Goal: Find specific page/section: Find specific page/section

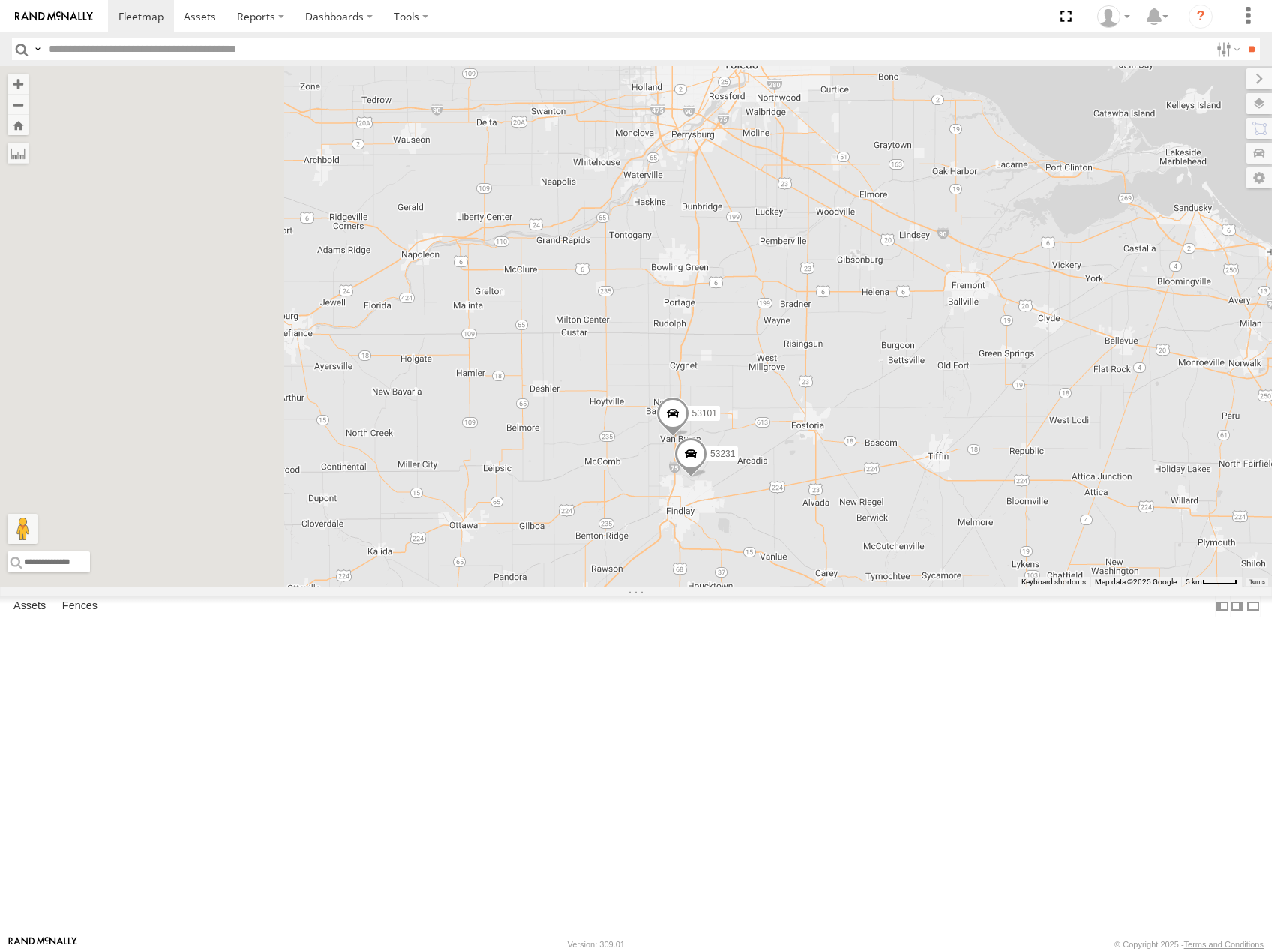
drag, startPoint x: 629, startPoint y: 464, endPoint x: 835, endPoint y: 384, distance: 221.0
click at [840, 386] on div "53231 53101 53253 2 2" at bounding box center [636, 327] width 1272 height 522
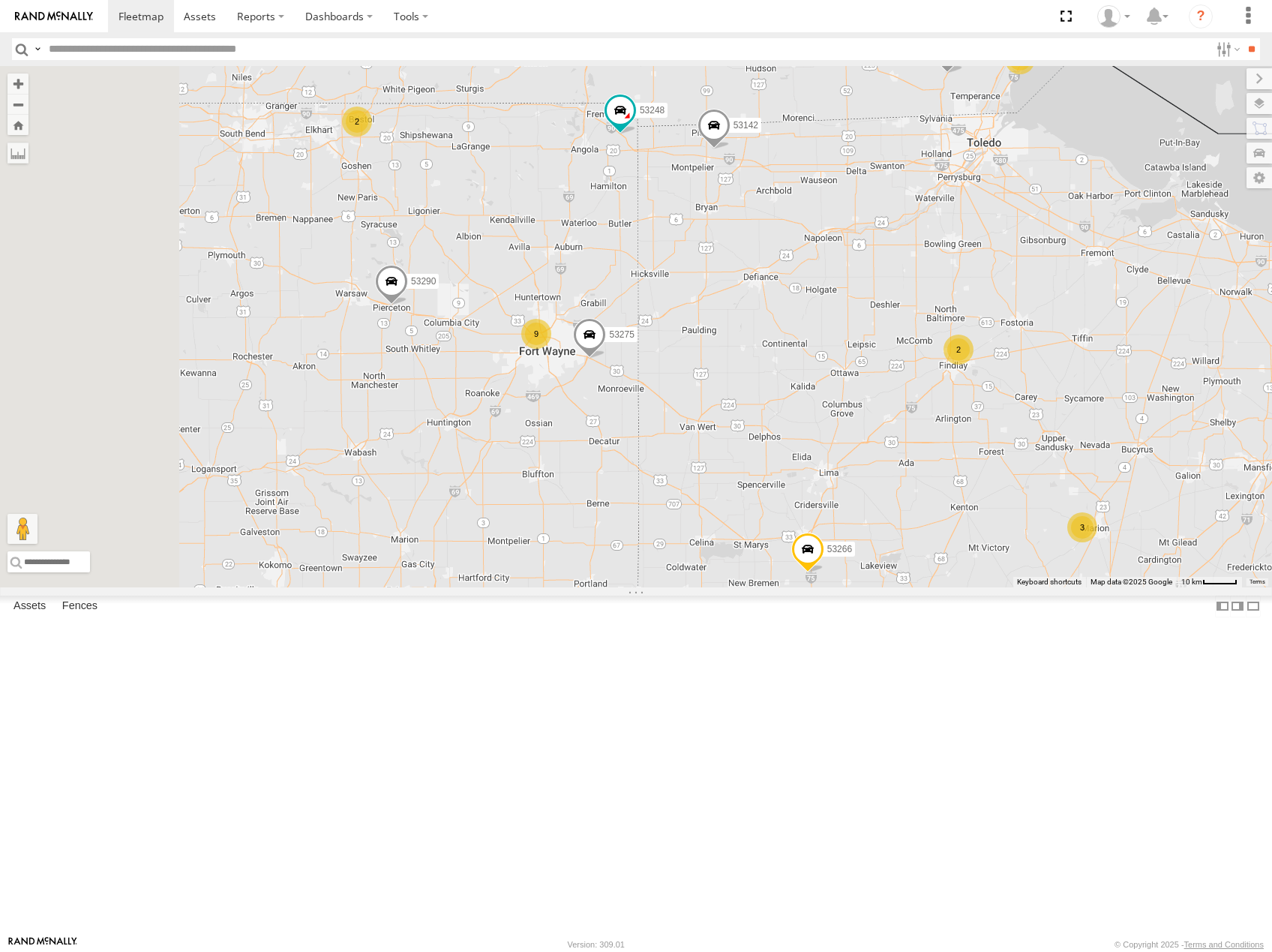
drag, startPoint x: 740, startPoint y: 456, endPoint x: 986, endPoint y: 455, distance: 246.0
click at [968, 457] on div "53253 2 9 2 53275 3 53251 53213 6 2 53266 2 53269 53142 53290 53277 53248" at bounding box center [636, 327] width 1272 height 522
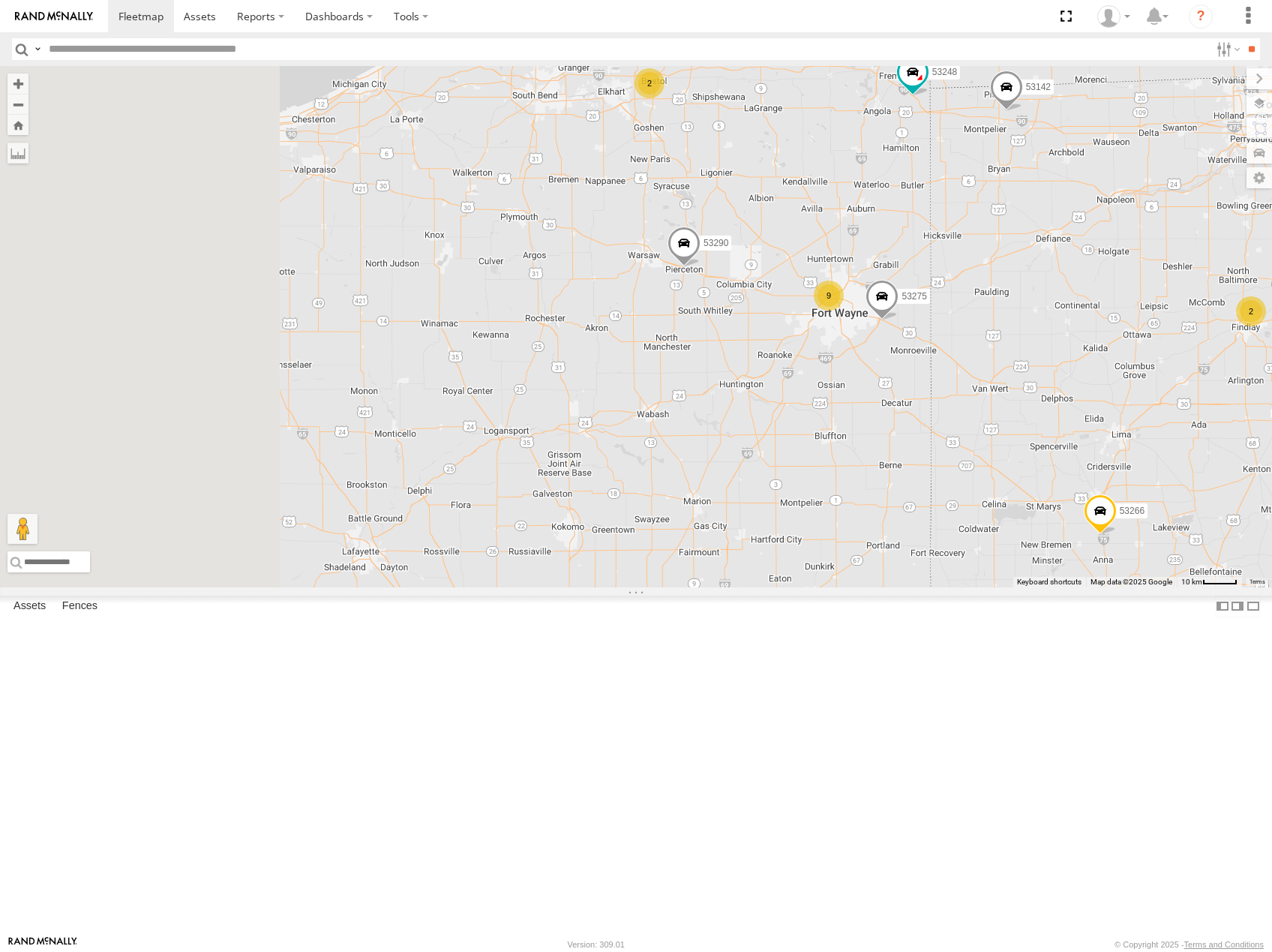
drag, startPoint x: 805, startPoint y: 337, endPoint x: 1342, endPoint y: 298, distance: 538.4
click at [1272, 298] on html at bounding box center [636, 476] width 1272 height 952
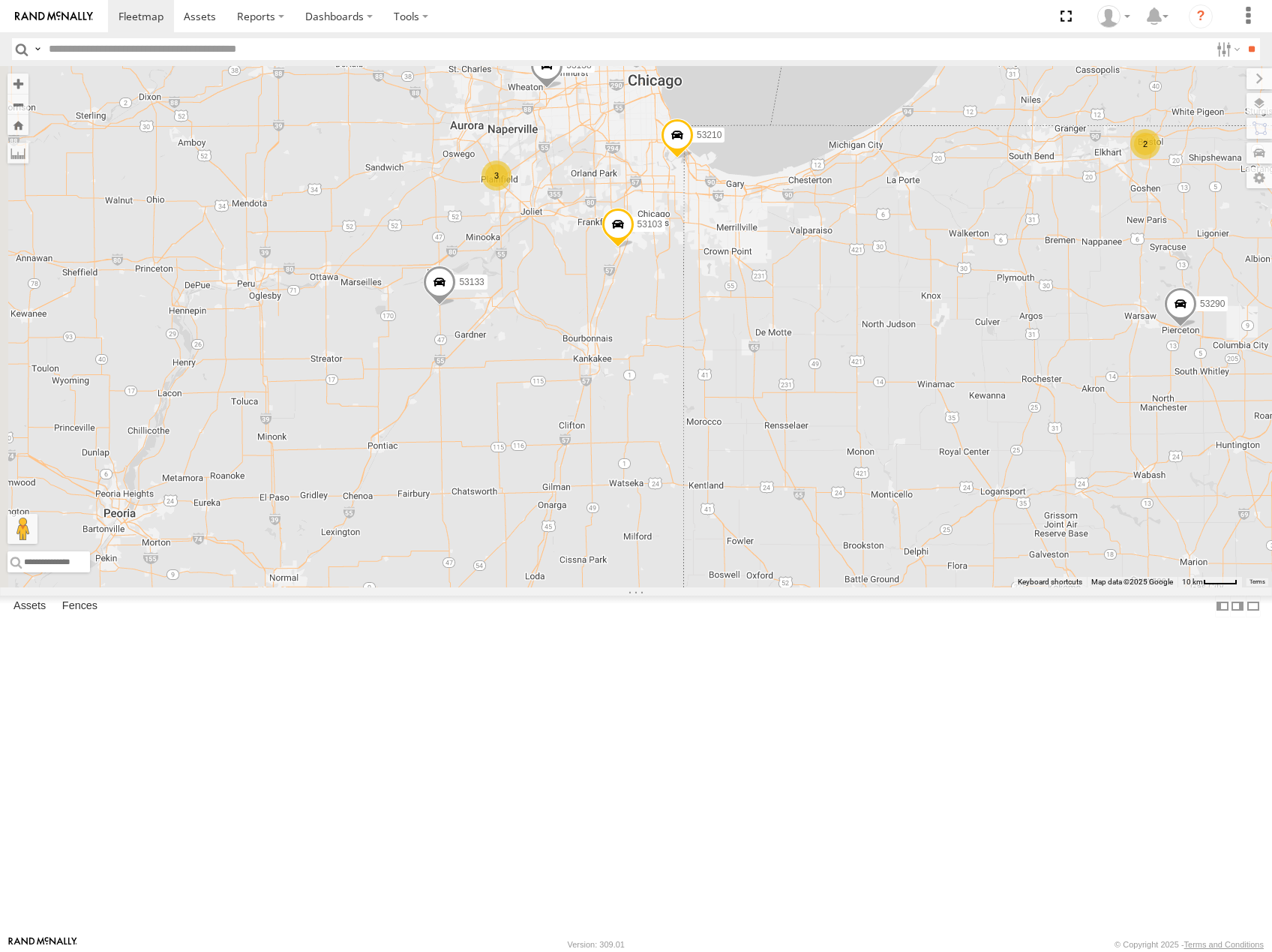
drag, startPoint x: 735, startPoint y: 340, endPoint x: 907, endPoint y: 457, distance: 208.0
click at [907, 457] on div "53253 2 9 2 53275 3 53251 53213 6 53207 2 53289 53266 2 53269 53142 53290 53277…" at bounding box center [636, 327] width 1272 height 522
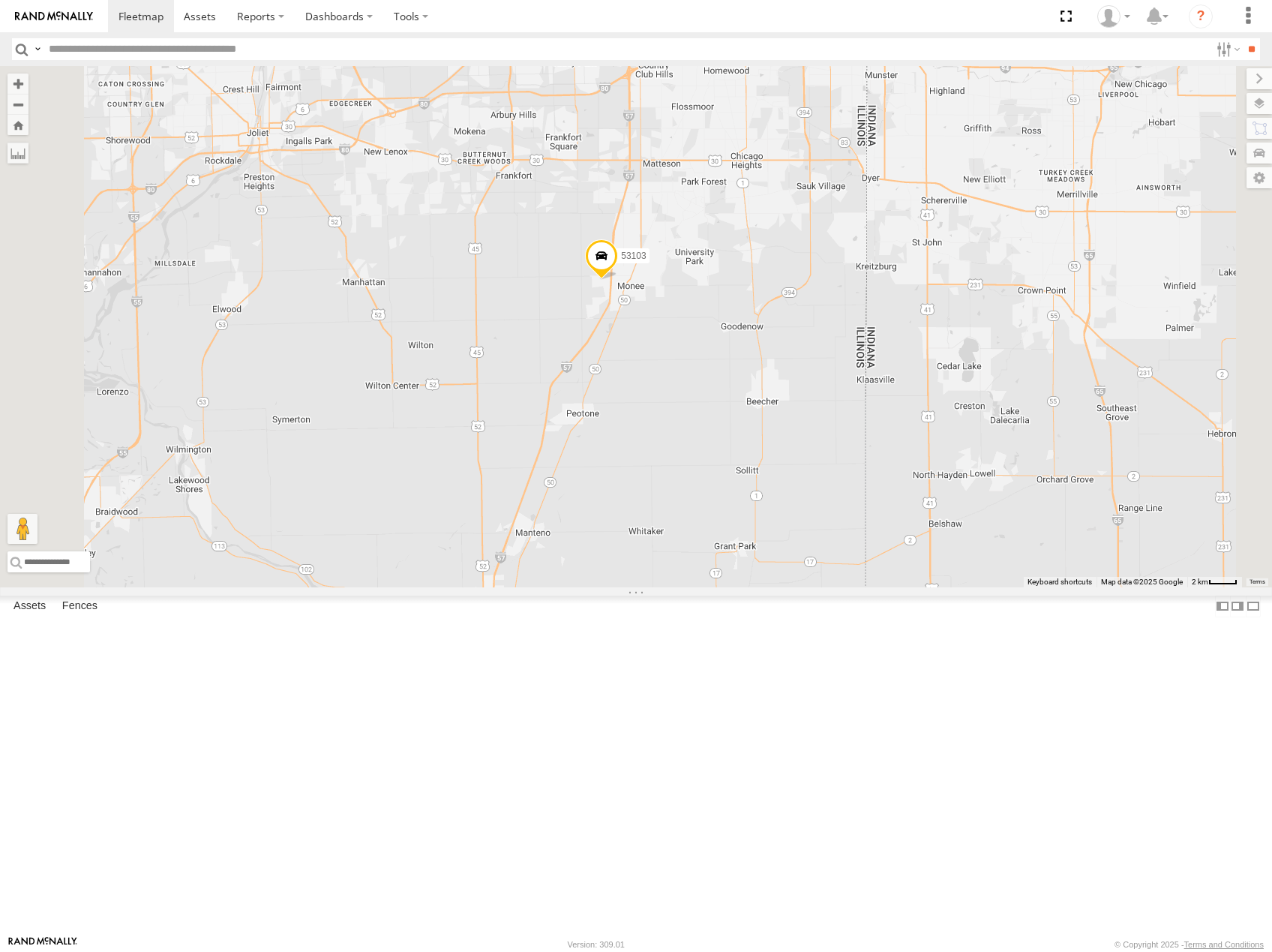
drag, startPoint x: 869, startPoint y: 392, endPoint x: 872, endPoint y: 415, distance: 23.2
click at [872, 415] on div "53253 53275 53251 53213 53207 53289 53266 53269 53142 53290 53277 53248 53149 5…" at bounding box center [636, 327] width 1272 height 522
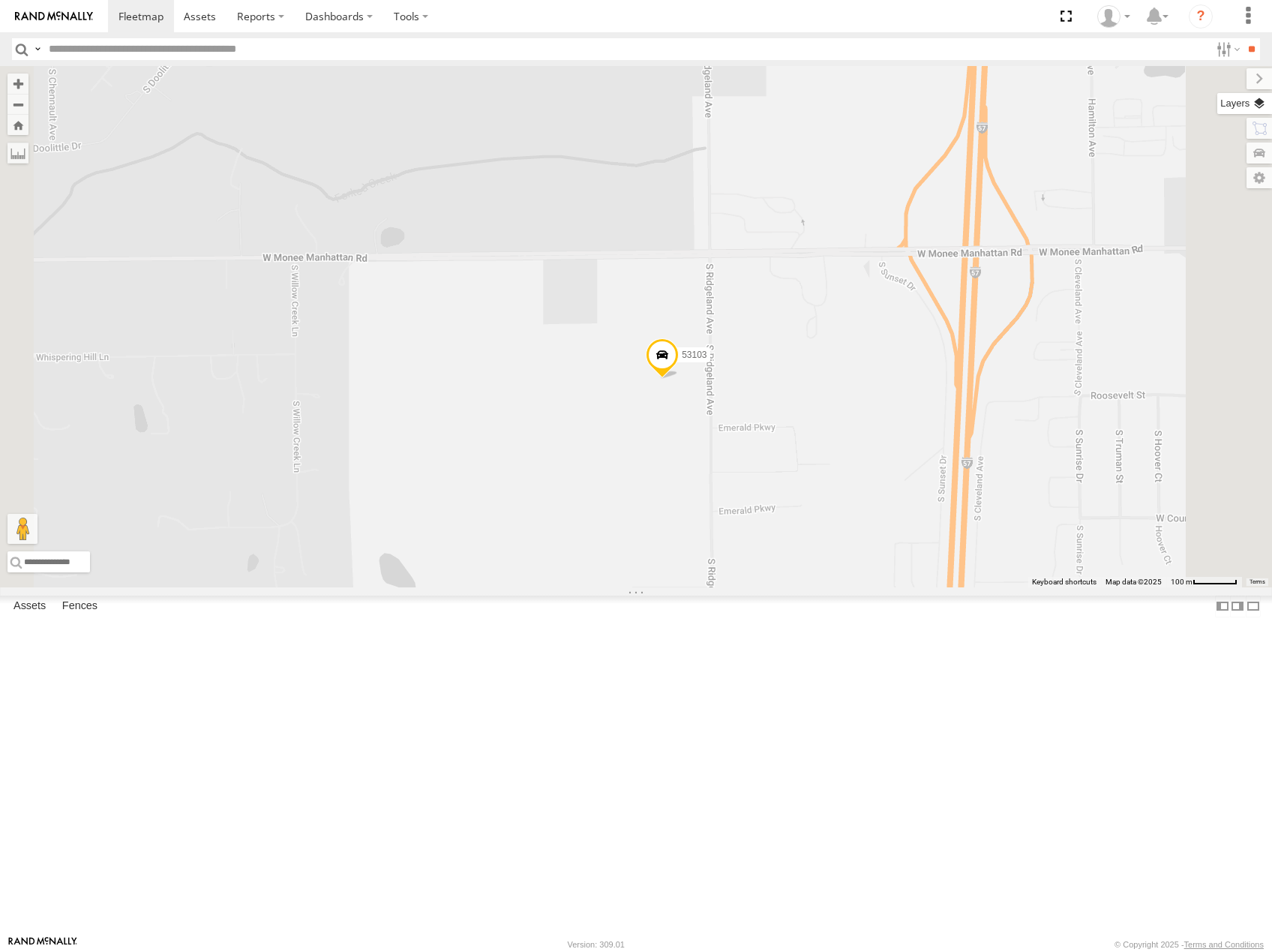
click at [1261, 102] on label at bounding box center [1244, 103] width 55 height 21
click at [0, 0] on span "Basemaps" at bounding box center [0, 0] width 0 height 0
click at [0, 0] on span "Satellite" at bounding box center [0, 0] width 0 height 0
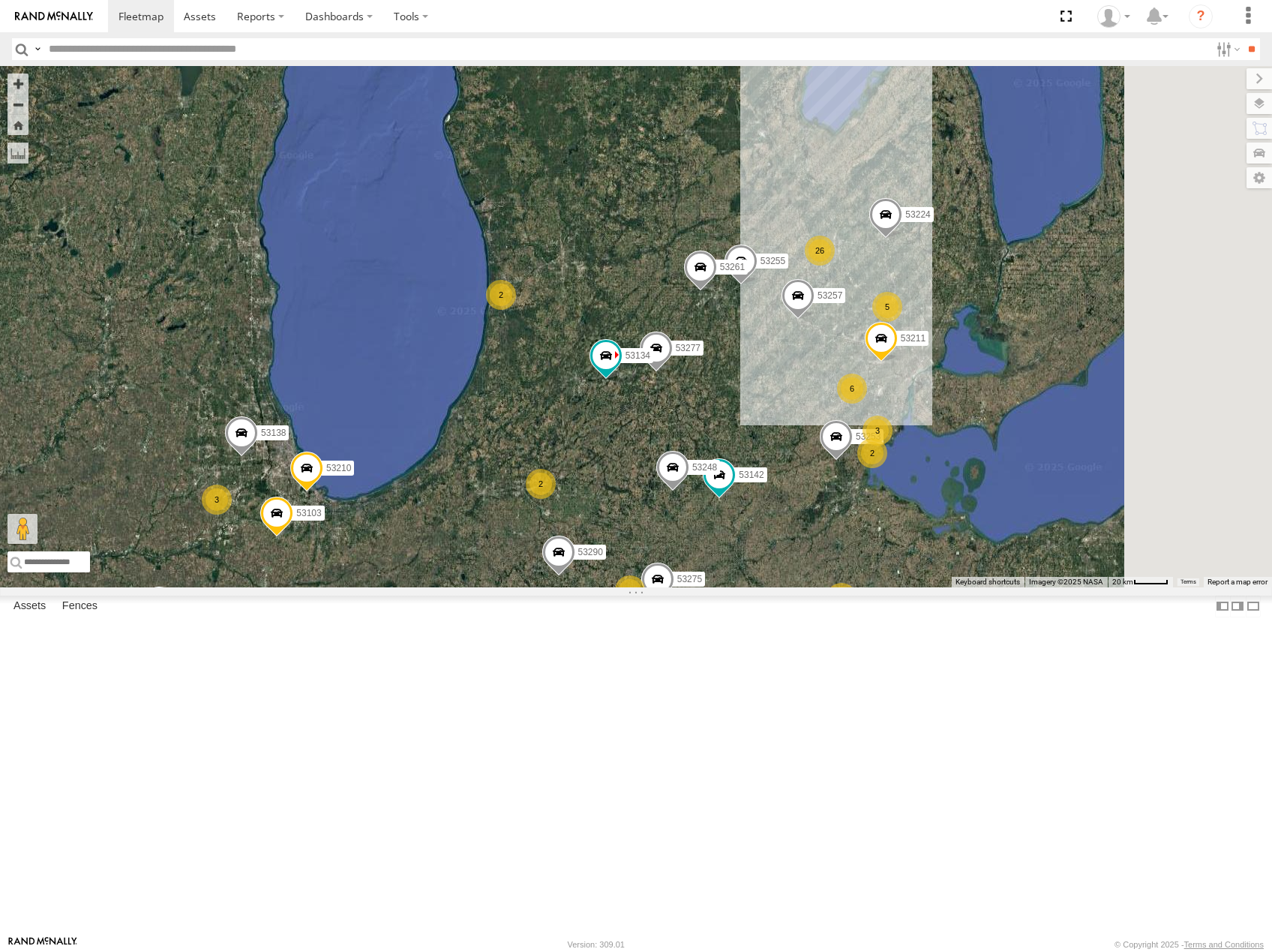
drag, startPoint x: 919, startPoint y: 465, endPoint x: 875, endPoint y: 504, distance: 58.8
click at [874, 504] on div "53208 53216 53131 53257 53266 53133 53142 53224 53249 53290 53245 53277 53248 5…" at bounding box center [636, 327] width 1272 height 522
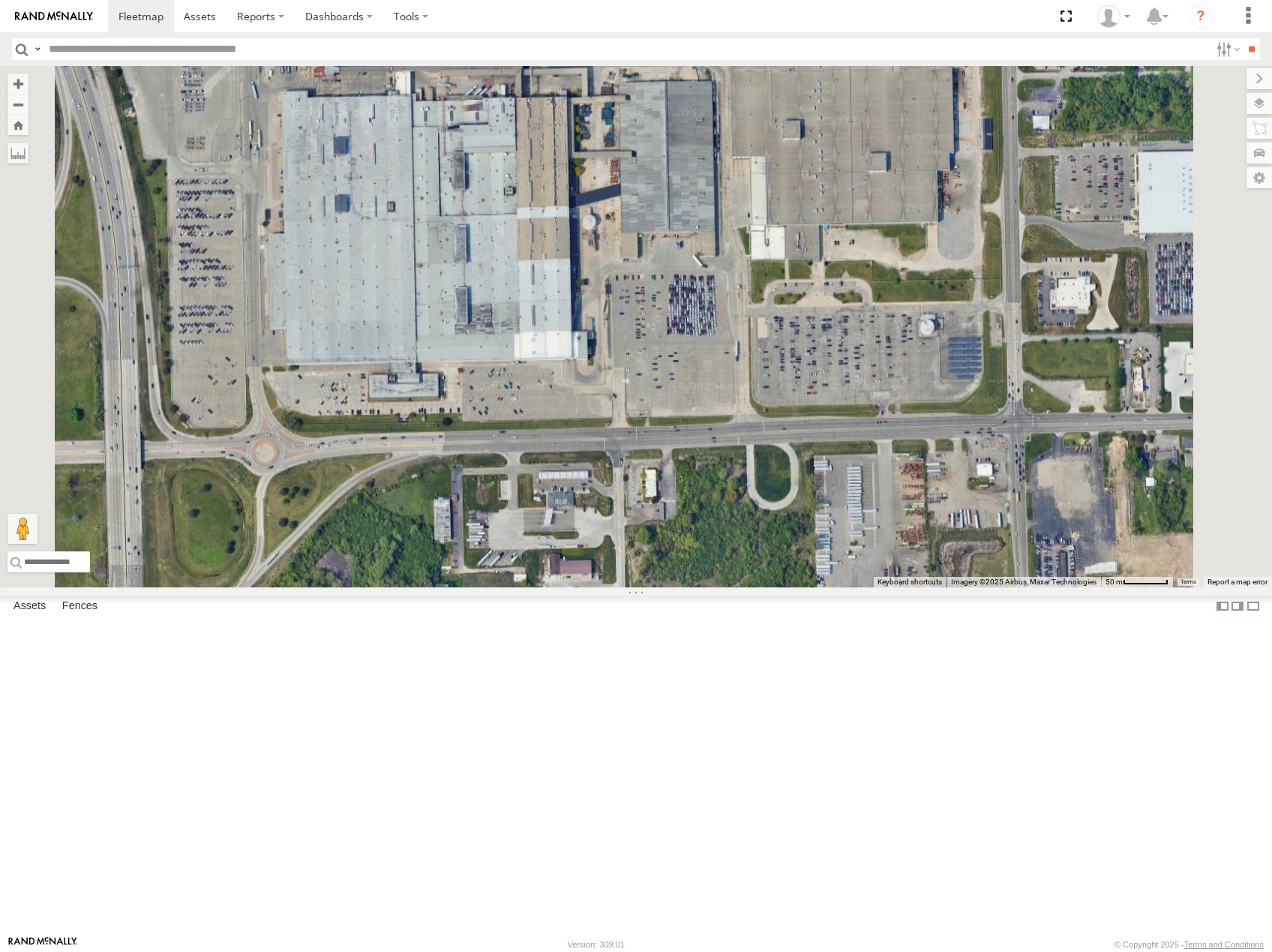
drag, startPoint x: 986, startPoint y: 577, endPoint x: 1032, endPoint y: 287, distance: 293.6
click at [1030, 308] on div "53208 53216 53131 53257 53266 53133 53142 53224 53249 53290 53245 53277 53248 5…" at bounding box center [636, 327] width 1272 height 522
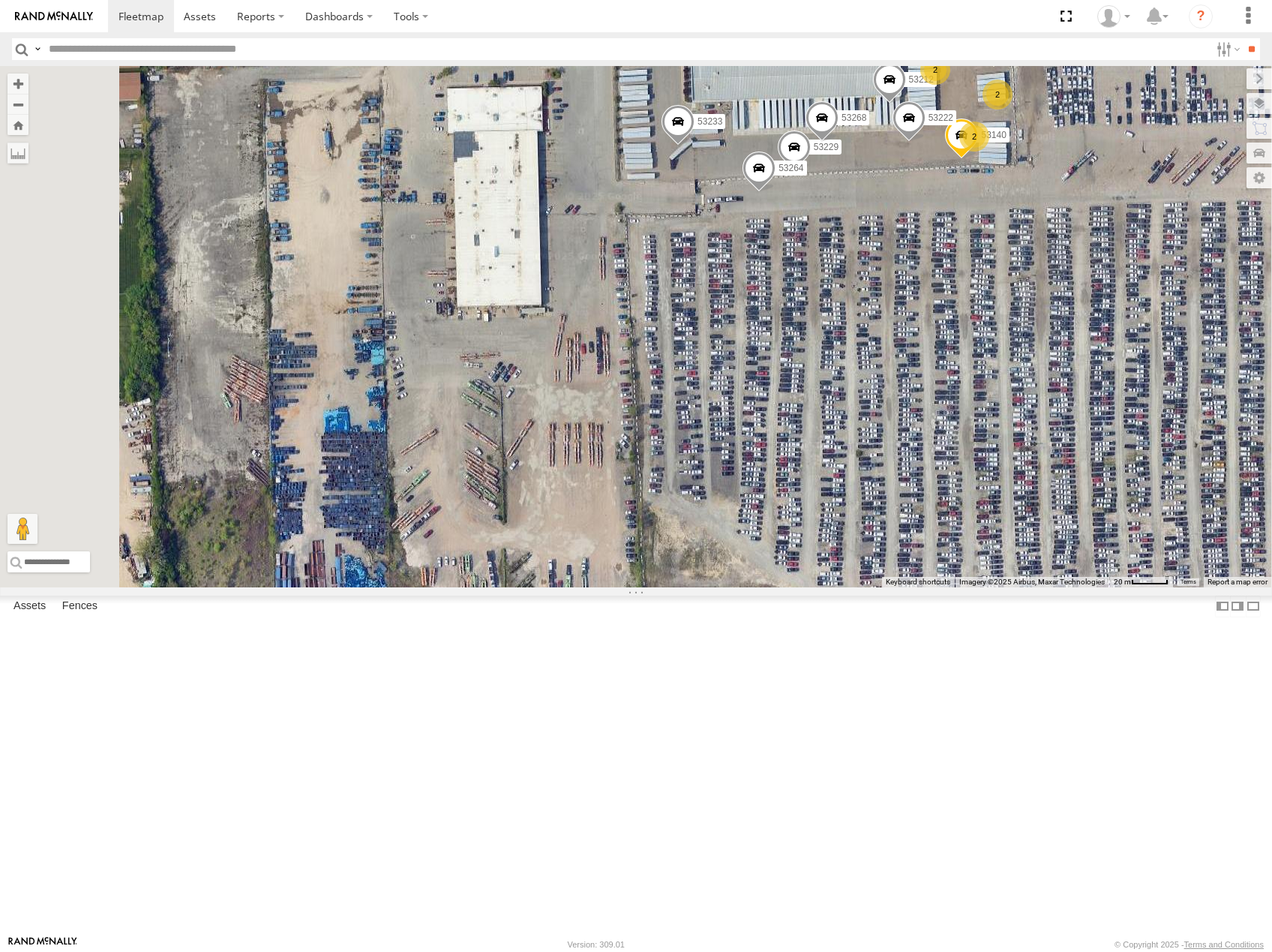
drag, startPoint x: 1029, startPoint y: 216, endPoint x: 968, endPoint y: 285, distance: 92.1
click at [969, 285] on div "53208 53216 53131 53257 53266 53133 53142 53224 53249 53290 53245 53277 53248 5…" at bounding box center [636, 327] width 1272 height 522
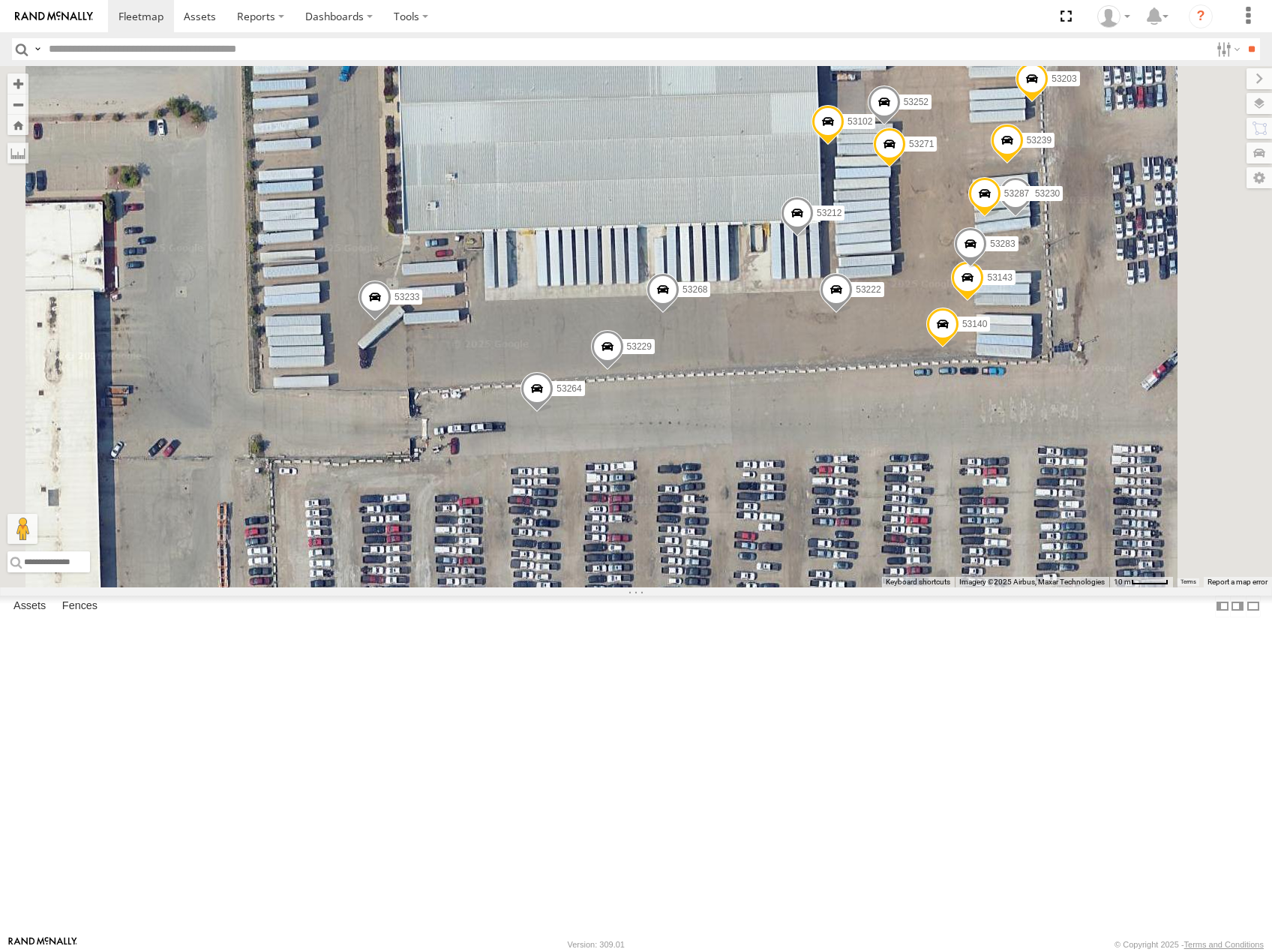
drag, startPoint x: 986, startPoint y: 290, endPoint x: 894, endPoint y: 353, distance: 111.5
click at [894, 353] on div "53208 53216 53131 53257 53266 53133 53142 53224 53249 53290 53245 53277 53248 5…" at bounding box center [636, 327] width 1272 height 522
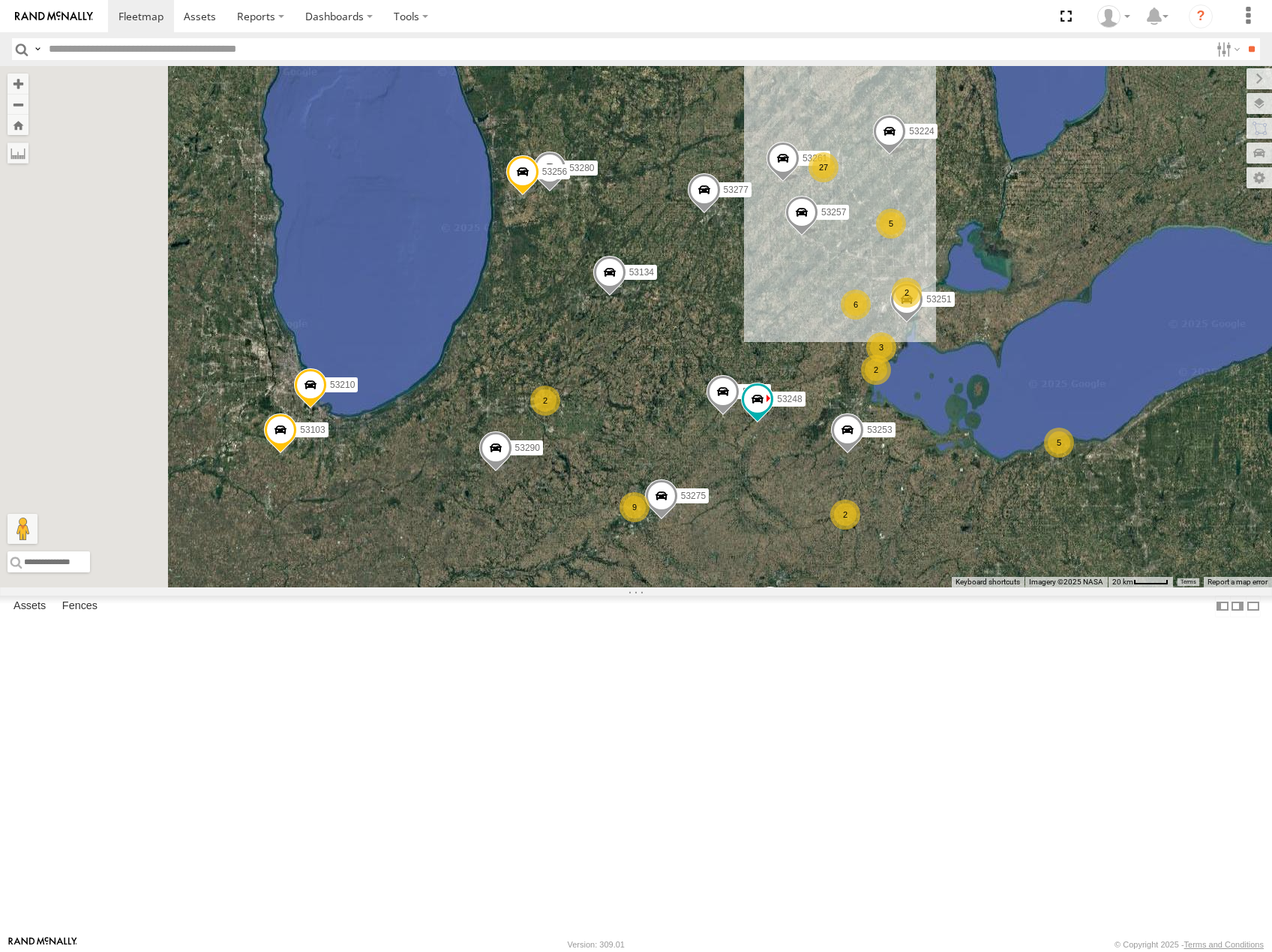
drag, startPoint x: 1001, startPoint y: 506, endPoint x: 1111, endPoint y: 468, distance: 116.4
click at [1129, 464] on div "27 3 9 5 53280 53275 3 5 53251 53210 2 6 53103 53256 2 53257 53266 2 2 2 53253 …" at bounding box center [636, 327] width 1272 height 522
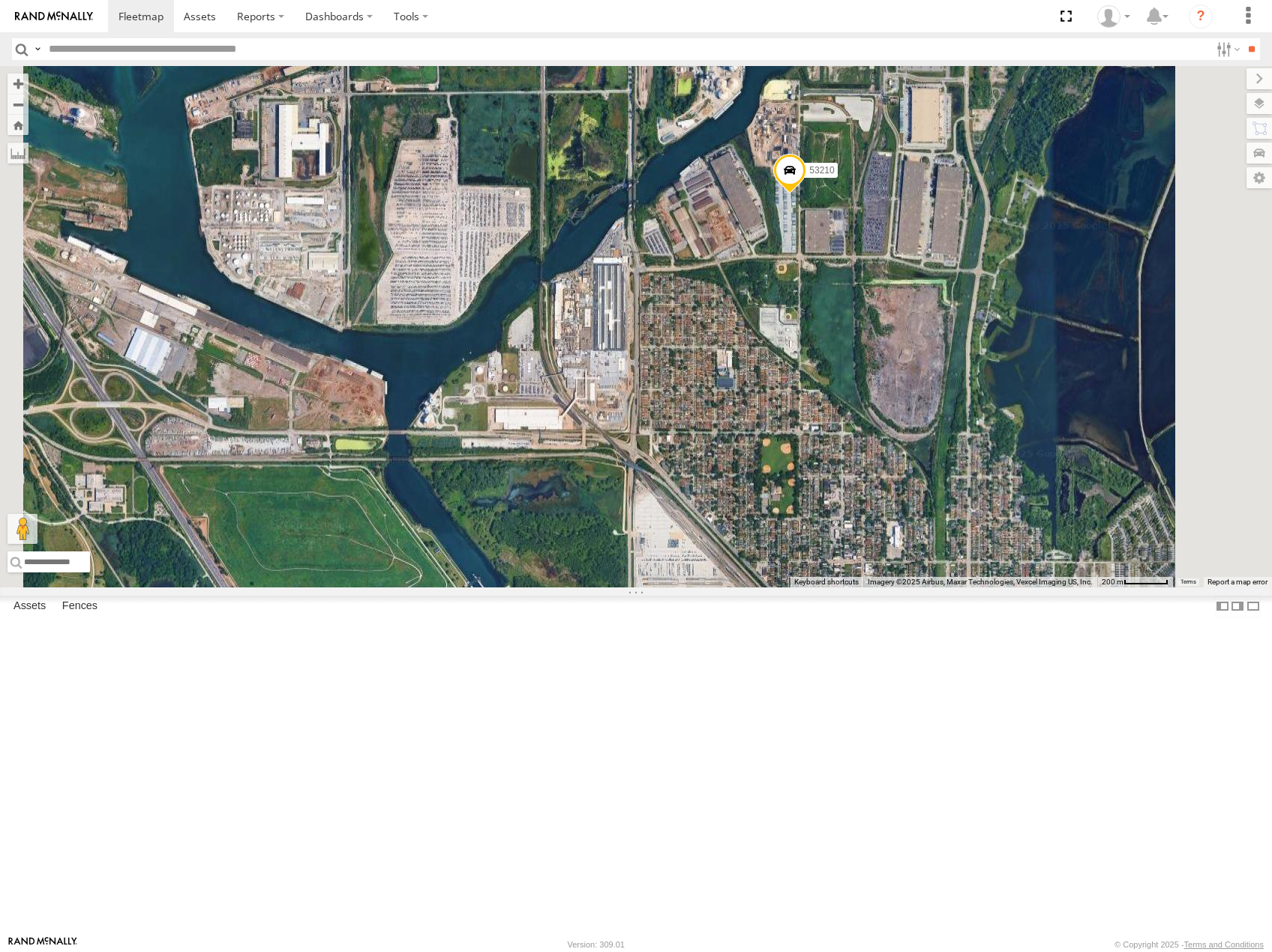
click at [807, 194] on span at bounding box center [790, 173] width 33 height 41
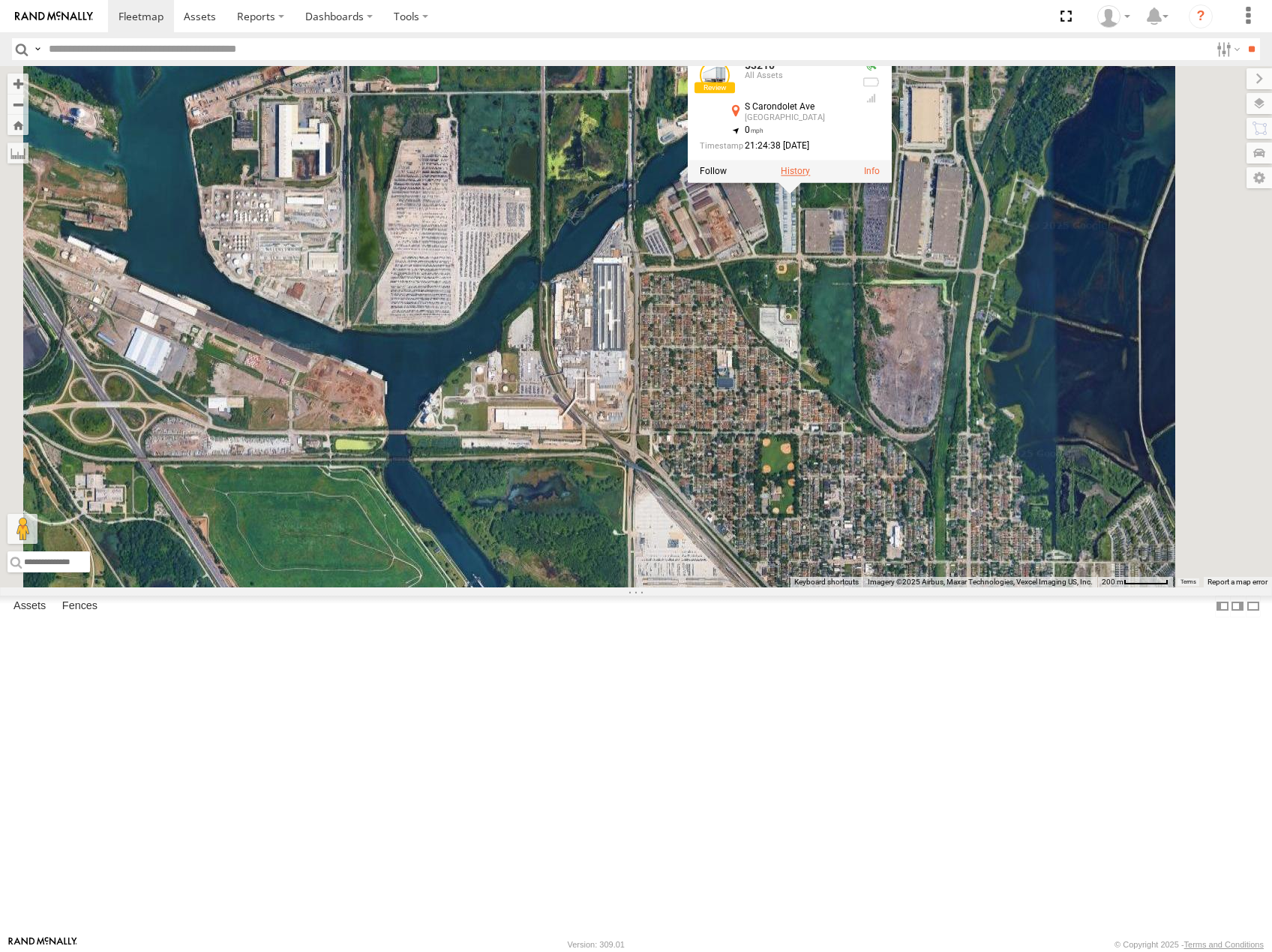
click at [810, 176] on label at bounding box center [796, 171] width 30 height 10
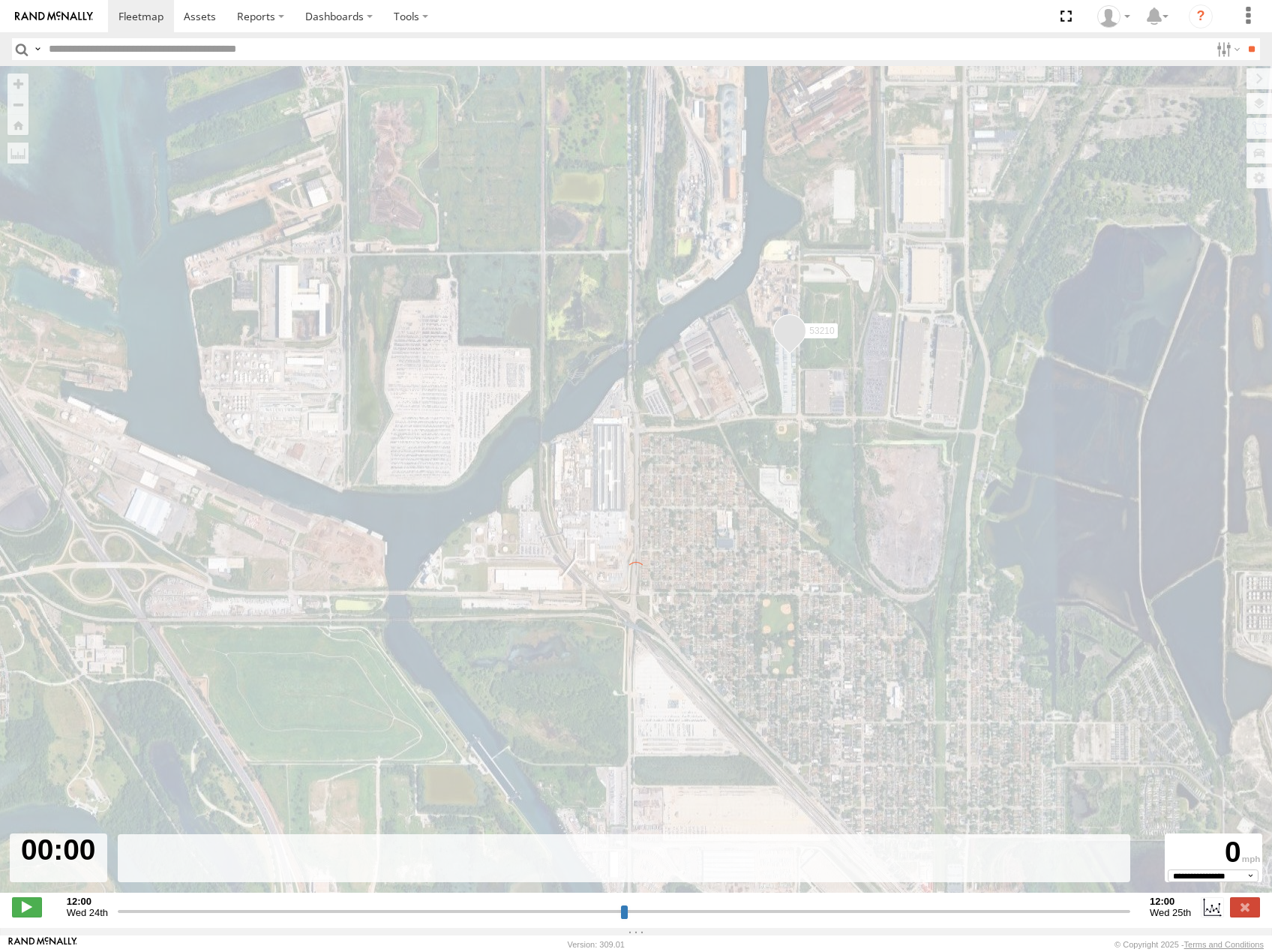
type input "**********"
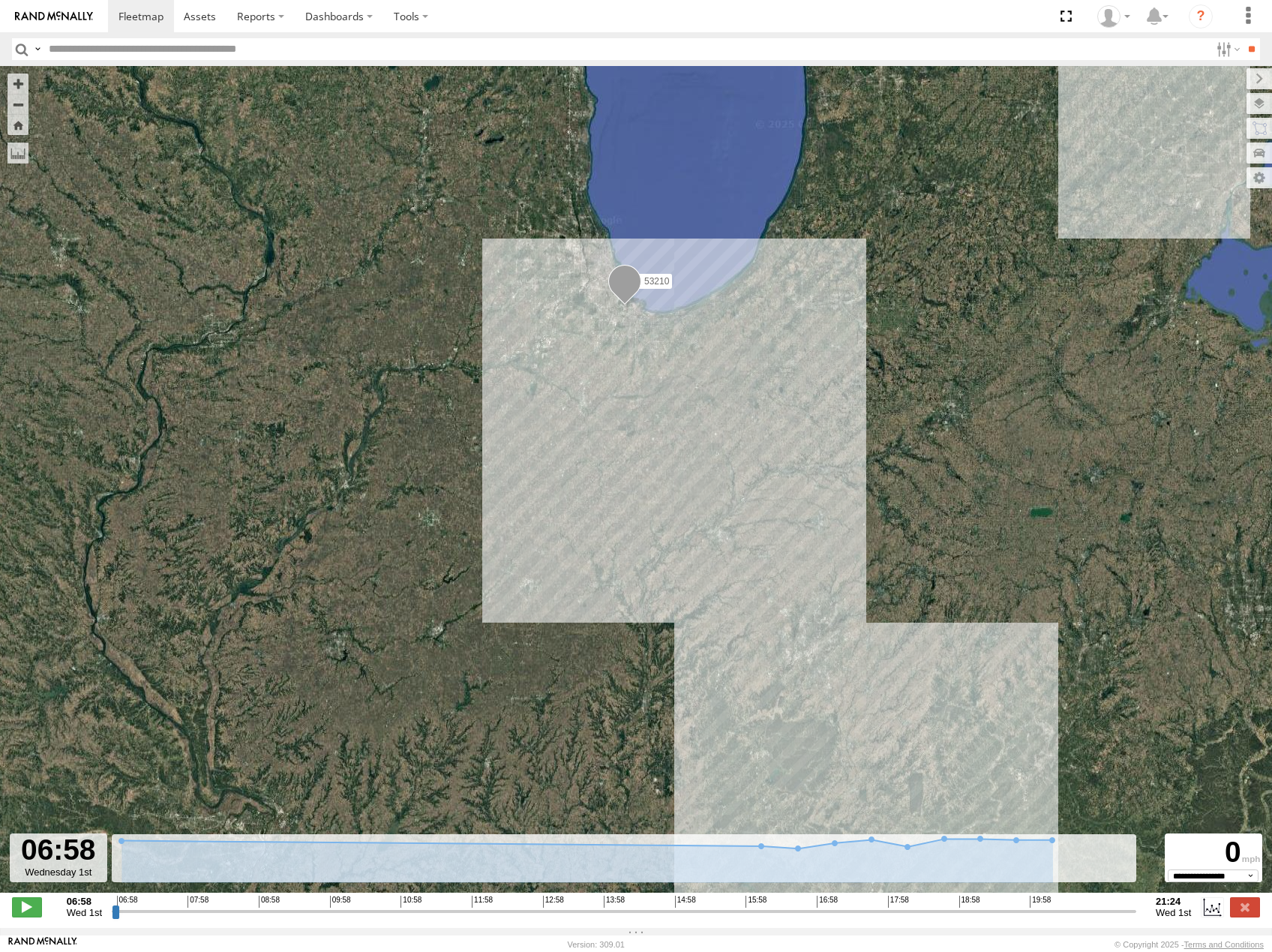
drag, startPoint x: 678, startPoint y: 317, endPoint x: 727, endPoint y: 390, distance: 87.9
click at [727, 390] on div "53210" at bounding box center [636, 487] width 1272 height 842
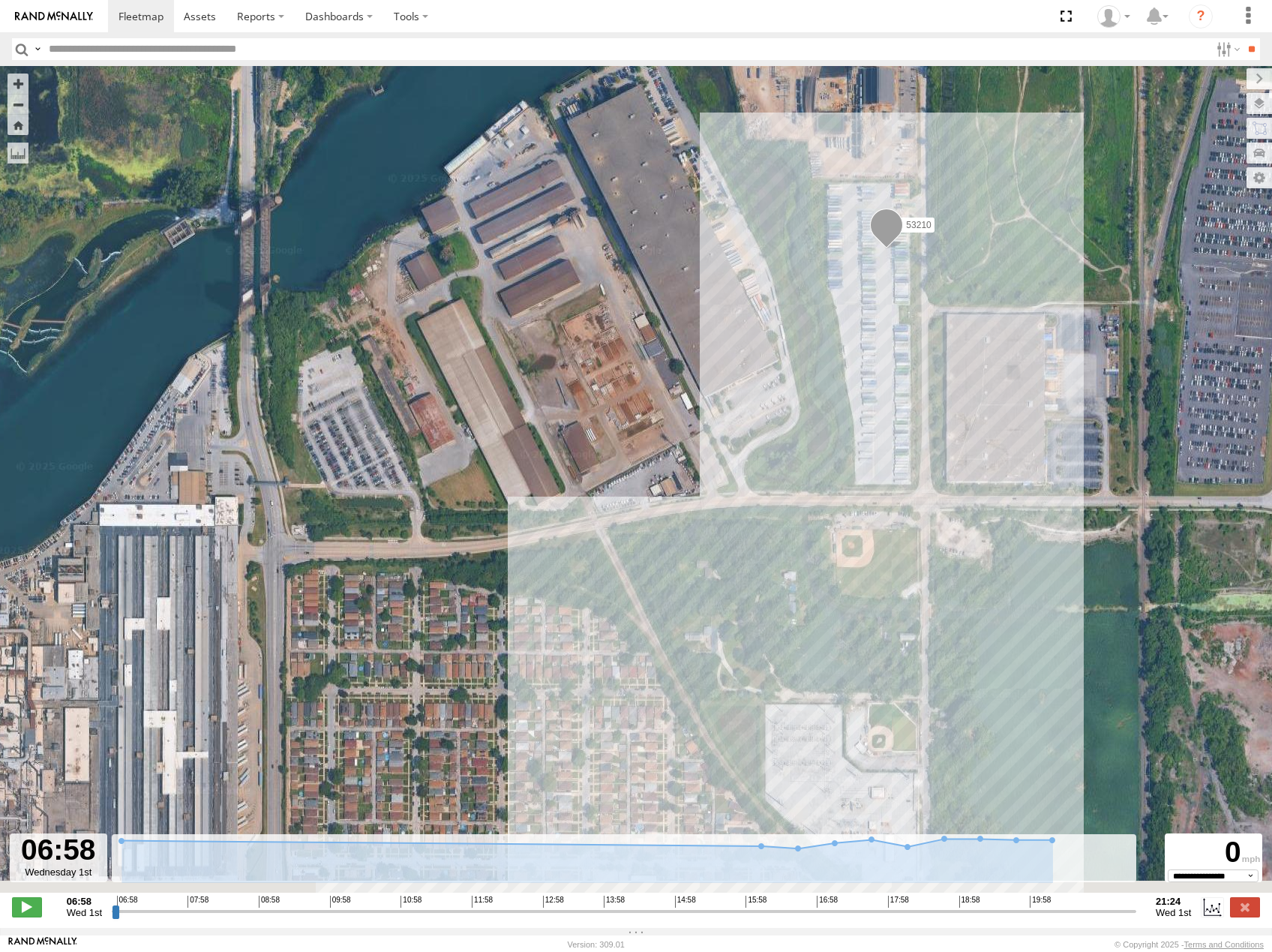
drag, startPoint x: 877, startPoint y: 488, endPoint x: 927, endPoint y: 287, distance: 207.1
click at [927, 293] on div "53210" at bounding box center [636, 487] width 1272 height 842
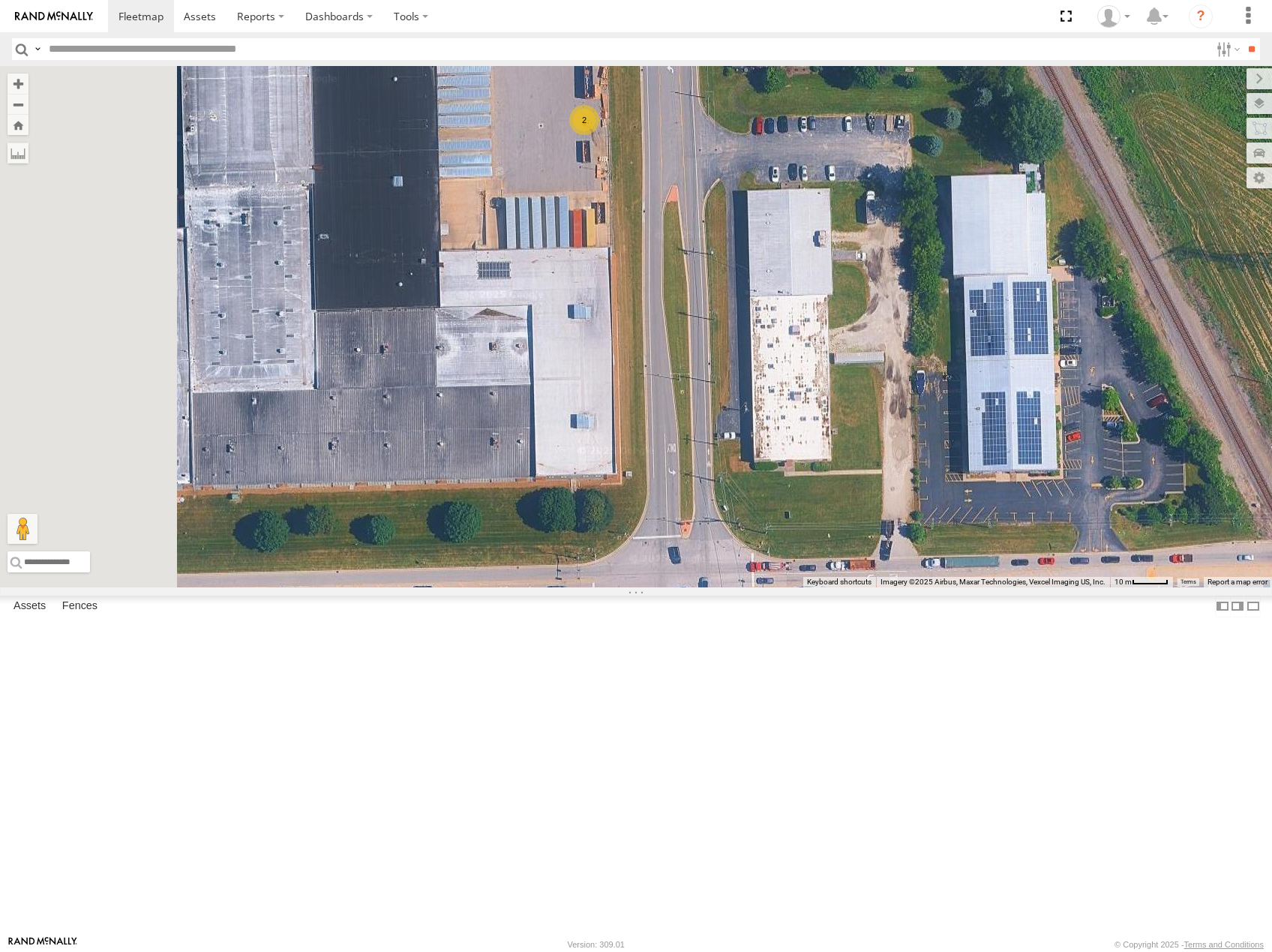
drag, startPoint x: 833, startPoint y: 329, endPoint x: 845, endPoint y: 337, distance: 14.4
click at [845, 337] on div "53208 53216 53225 53266 53133 53249 53245 53277 53134 53131 53257 53253 53224 5…" at bounding box center [636, 327] width 1272 height 522
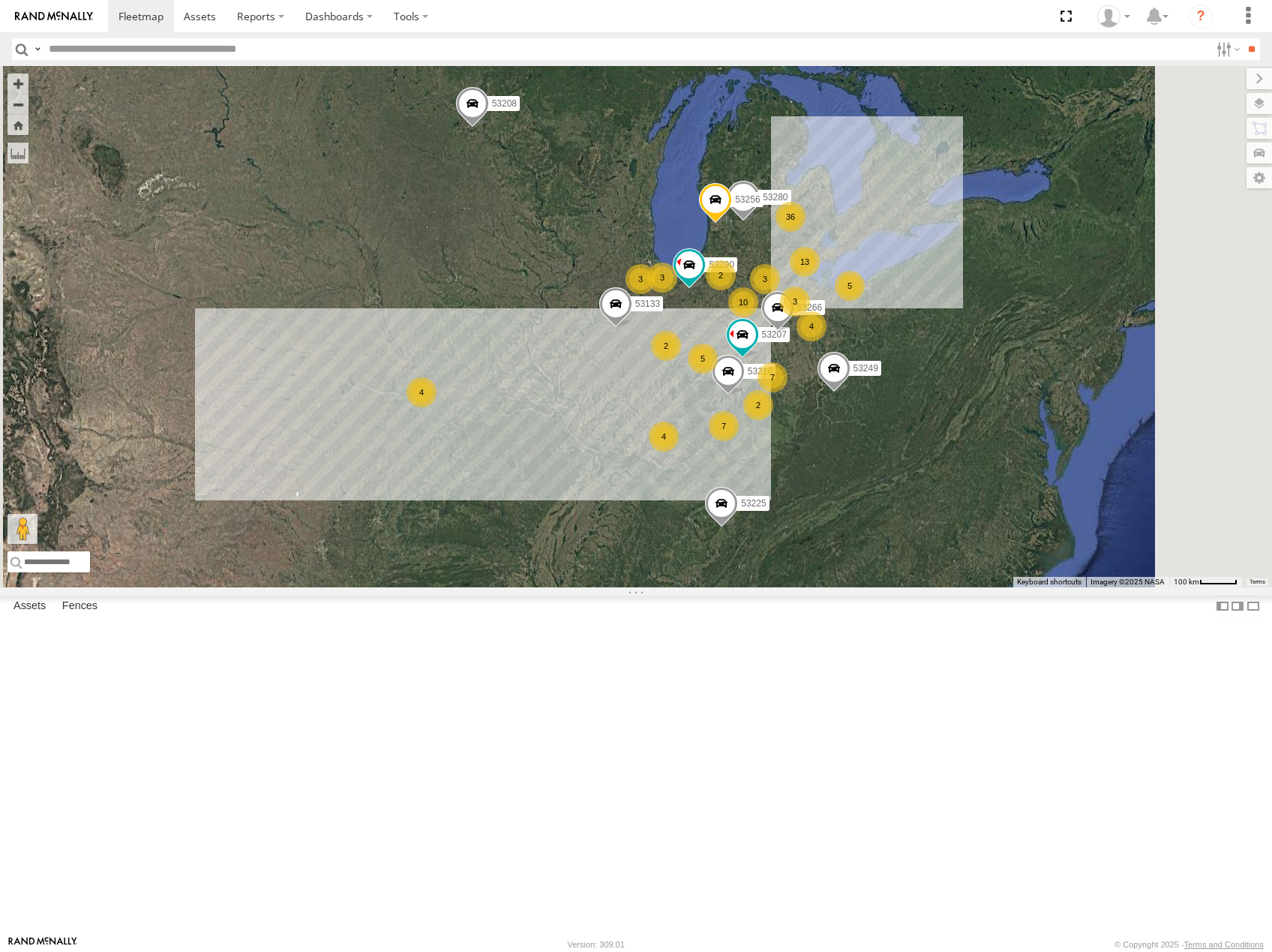
drag, startPoint x: 1105, startPoint y: 609, endPoint x: 1048, endPoint y: 607, distance: 57.0
click at [1050, 588] on div "53208 36 13 4 10 53280 53216 7 5 7 2 4 53225 5 3 53207 53256 3 3 53266 53133 2 …" at bounding box center [636, 327] width 1272 height 522
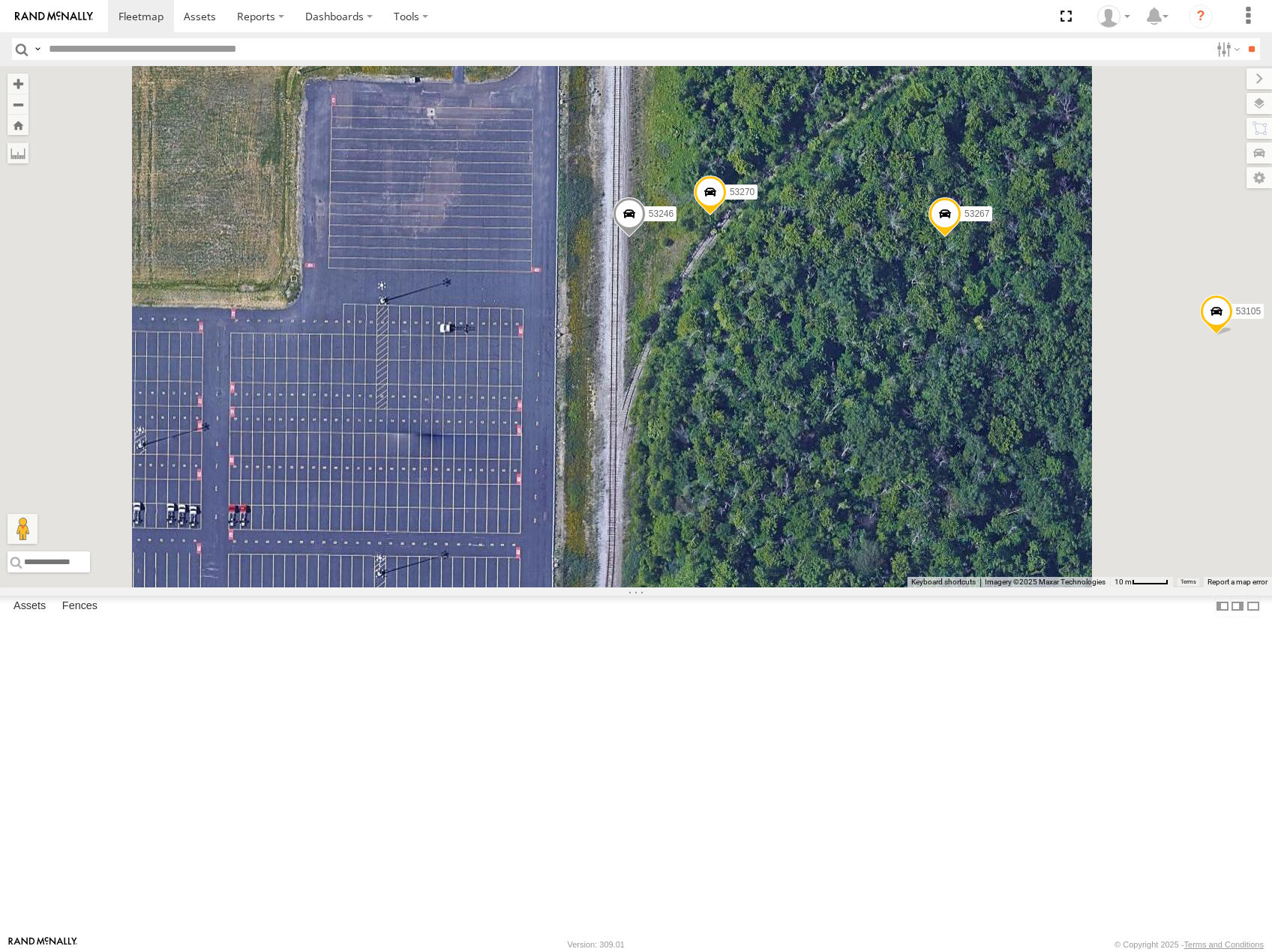
drag, startPoint x: 980, startPoint y: 476, endPoint x: 933, endPoint y: 596, distance: 128.9
click at [933, 588] on div "53208 53280 53216 53225 53207 53256 53266 53133 53249 53290 53131 53289 53257 5…" at bounding box center [636, 327] width 1272 height 522
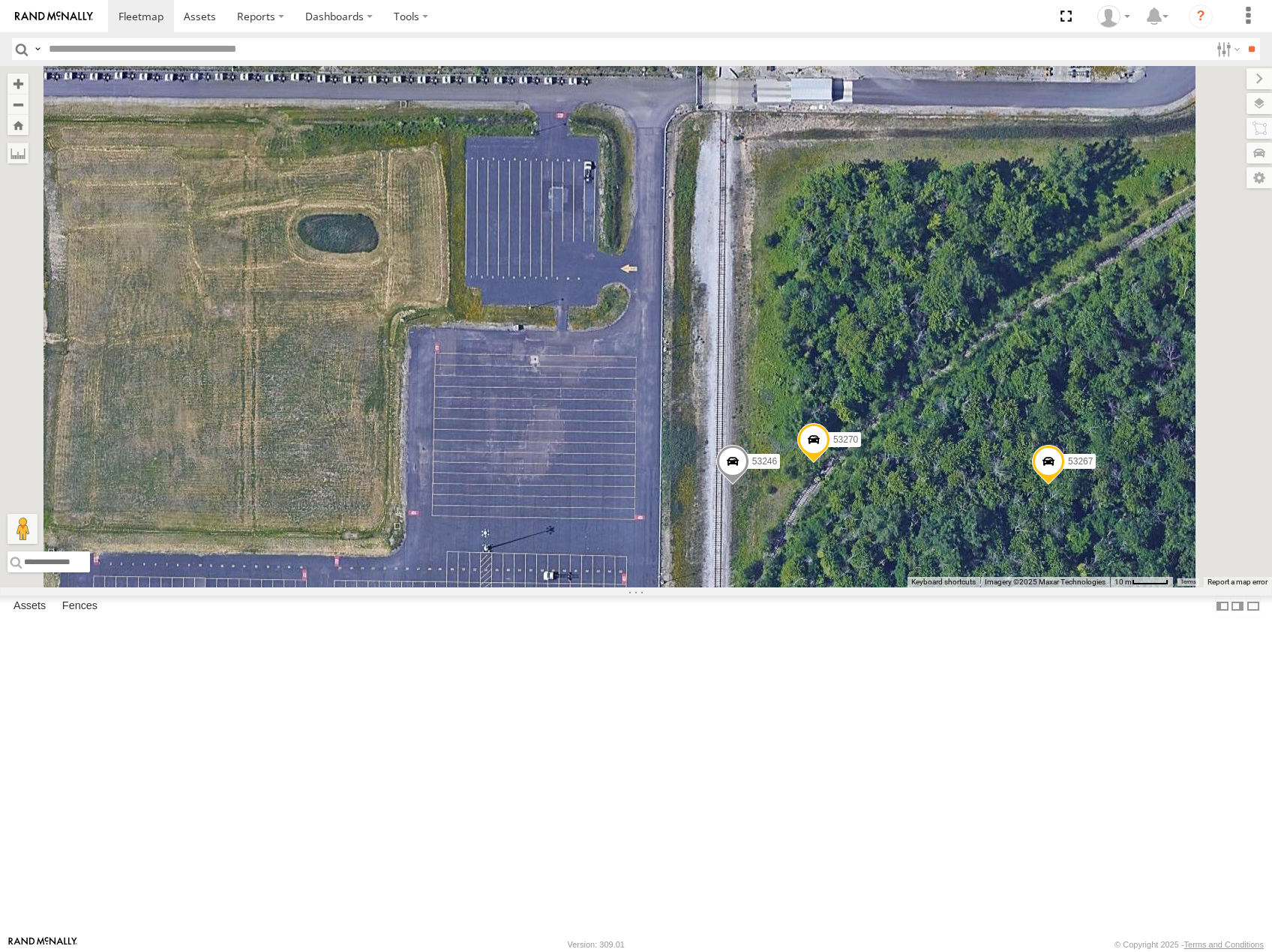
click at [749, 485] on span at bounding box center [733, 465] width 33 height 41
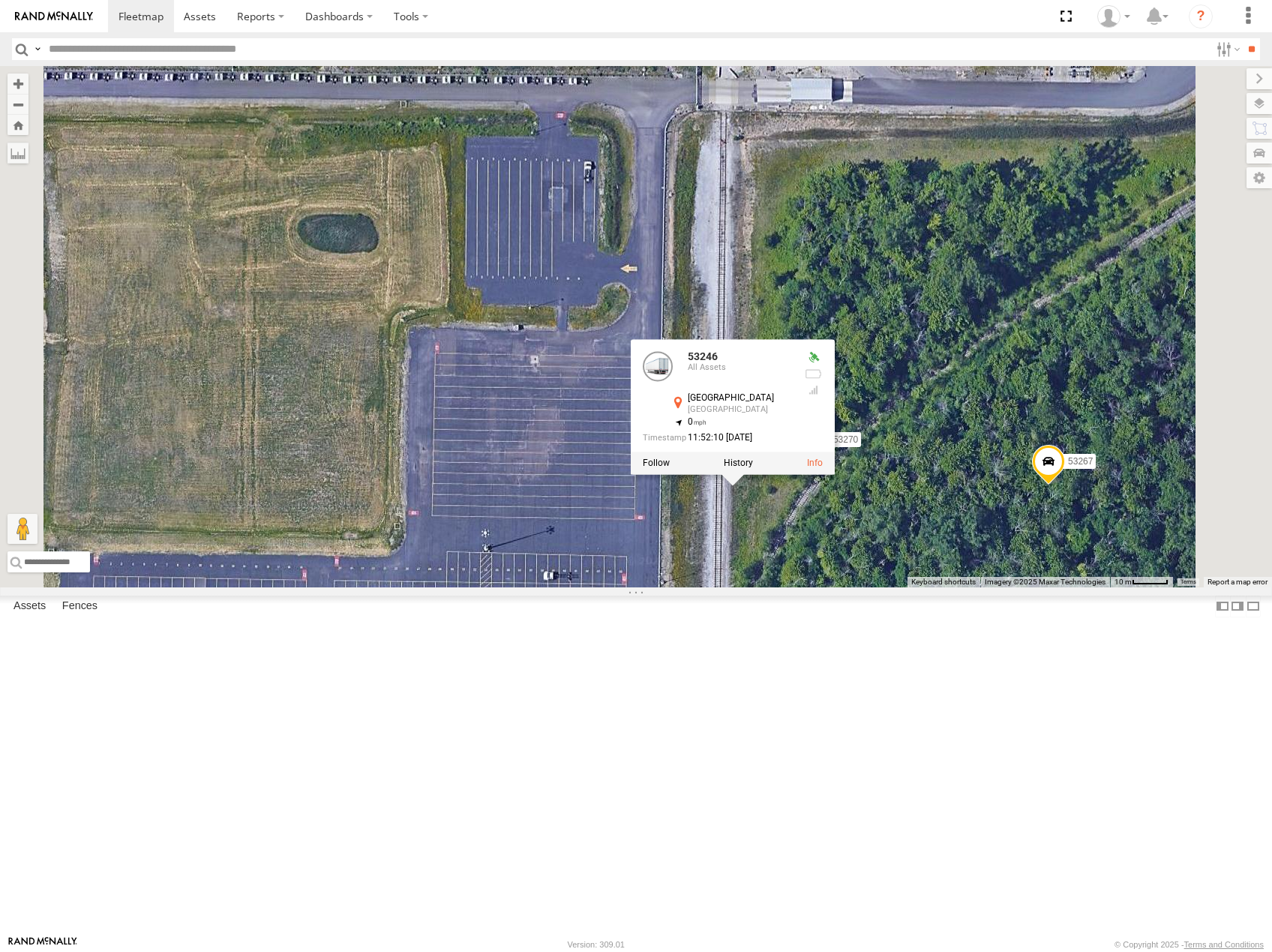
click at [835, 474] on div at bounding box center [733, 463] width 204 height 23
click at [753, 468] on label at bounding box center [739, 463] width 30 height 10
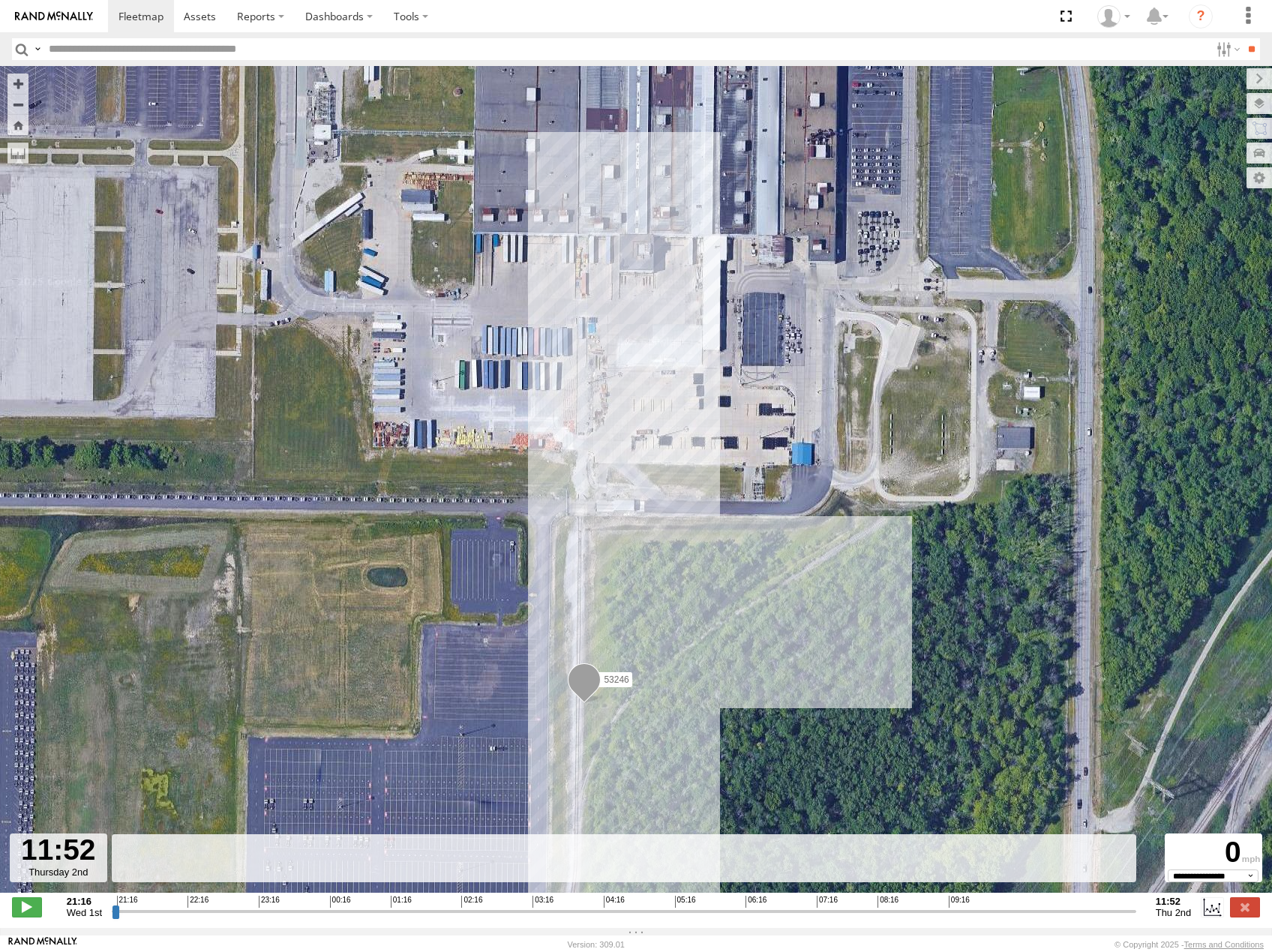
drag, startPoint x: 117, startPoint y: 921, endPoint x: 1152, endPoint y: 981, distance: 1036.7
type input "**********"
click at [1136, 918] on input "range" at bounding box center [624, 911] width 1025 height 14
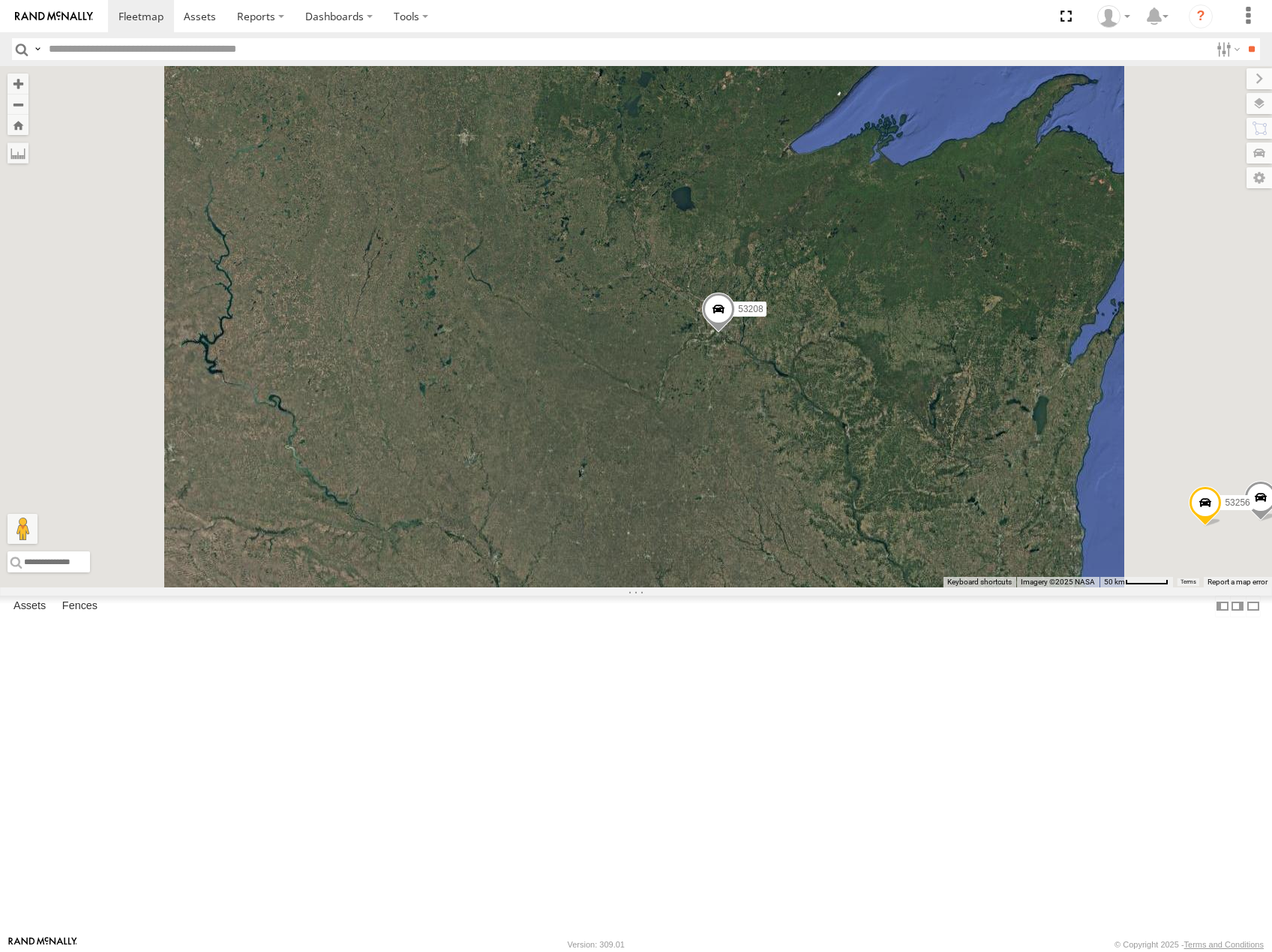
click at [218, 49] on input "text" at bounding box center [626, 49] width 1168 height 22
type input "*****"
click at [1243, 38] on input "**" at bounding box center [1252, 49] width 17 height 22
click at [0, 0] on div "53247" at bounding box center [0, 0] width 0 height 0
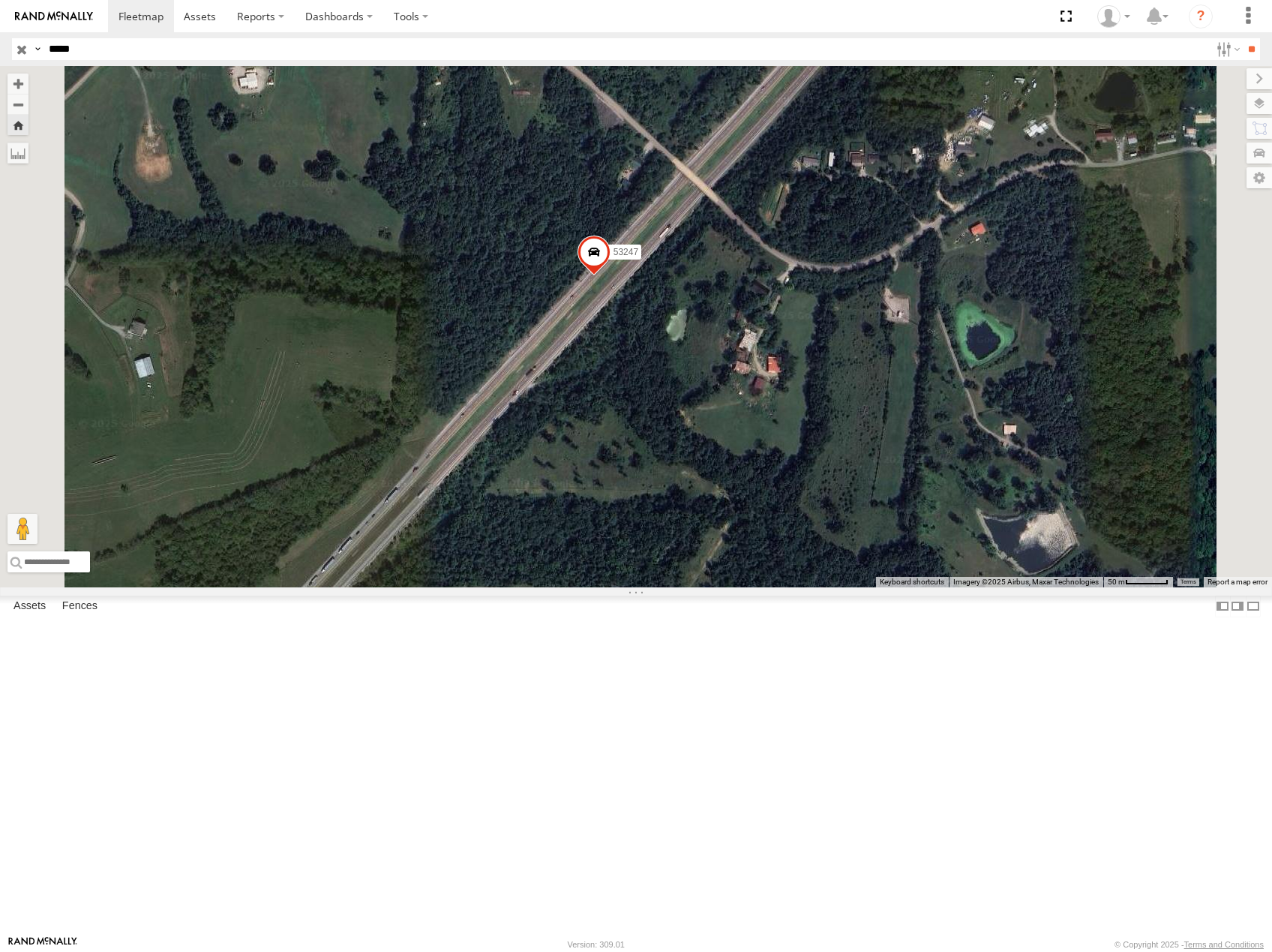
click at [21, 51] on input "button" at bounding box center [22, 49] width 19 height 22
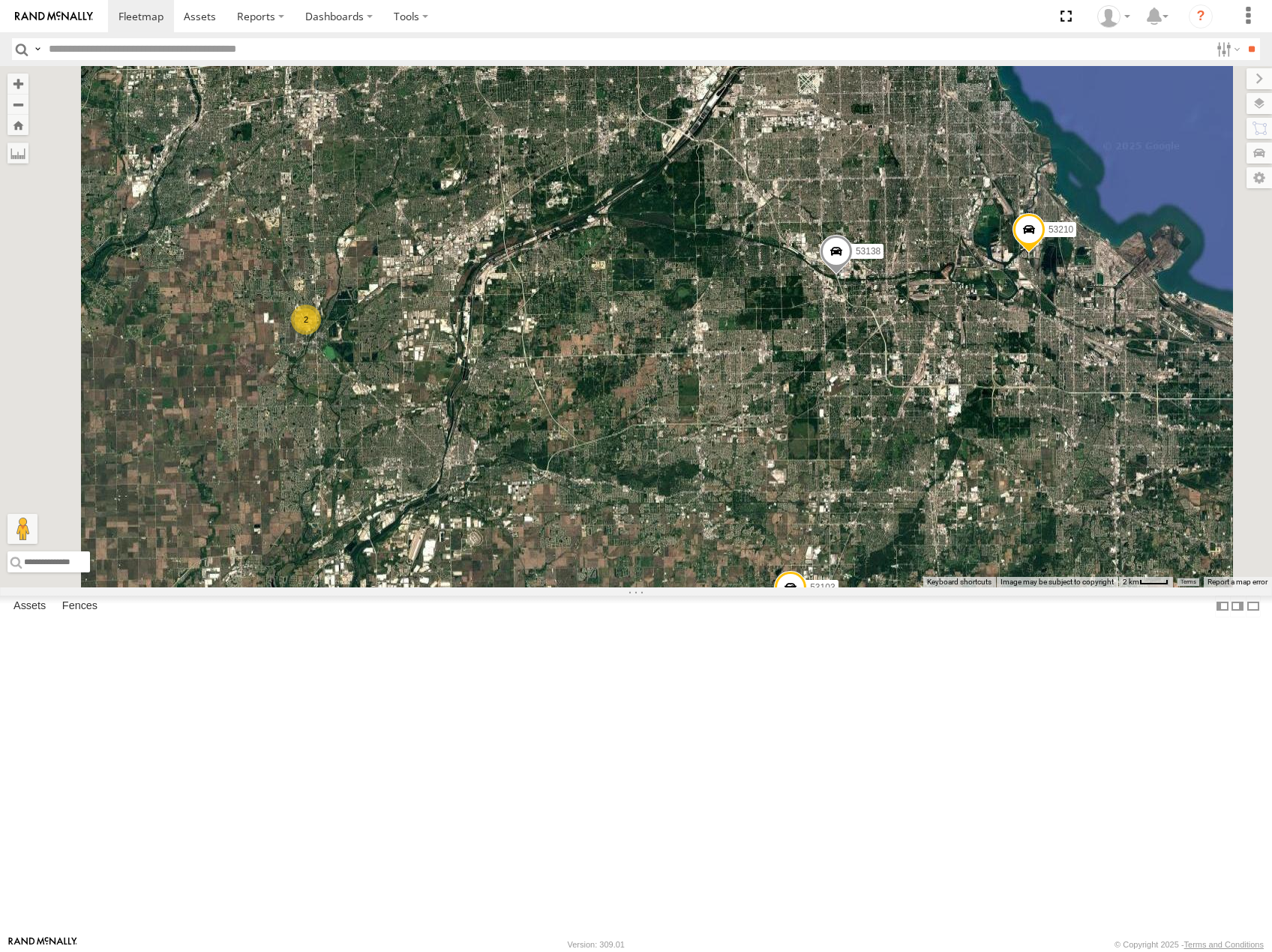
drag, startPoint x: 978, startPoint y: 522, endPoint x: 993, endPoint y: 502, distance: 25.0
click at [992, 504] on div "53208 53280 53216 53225 53207 53256 53266 53133 53249 53290 53289 53257 53269 5…" at bounding box center [636, 327] width 1272 height 522
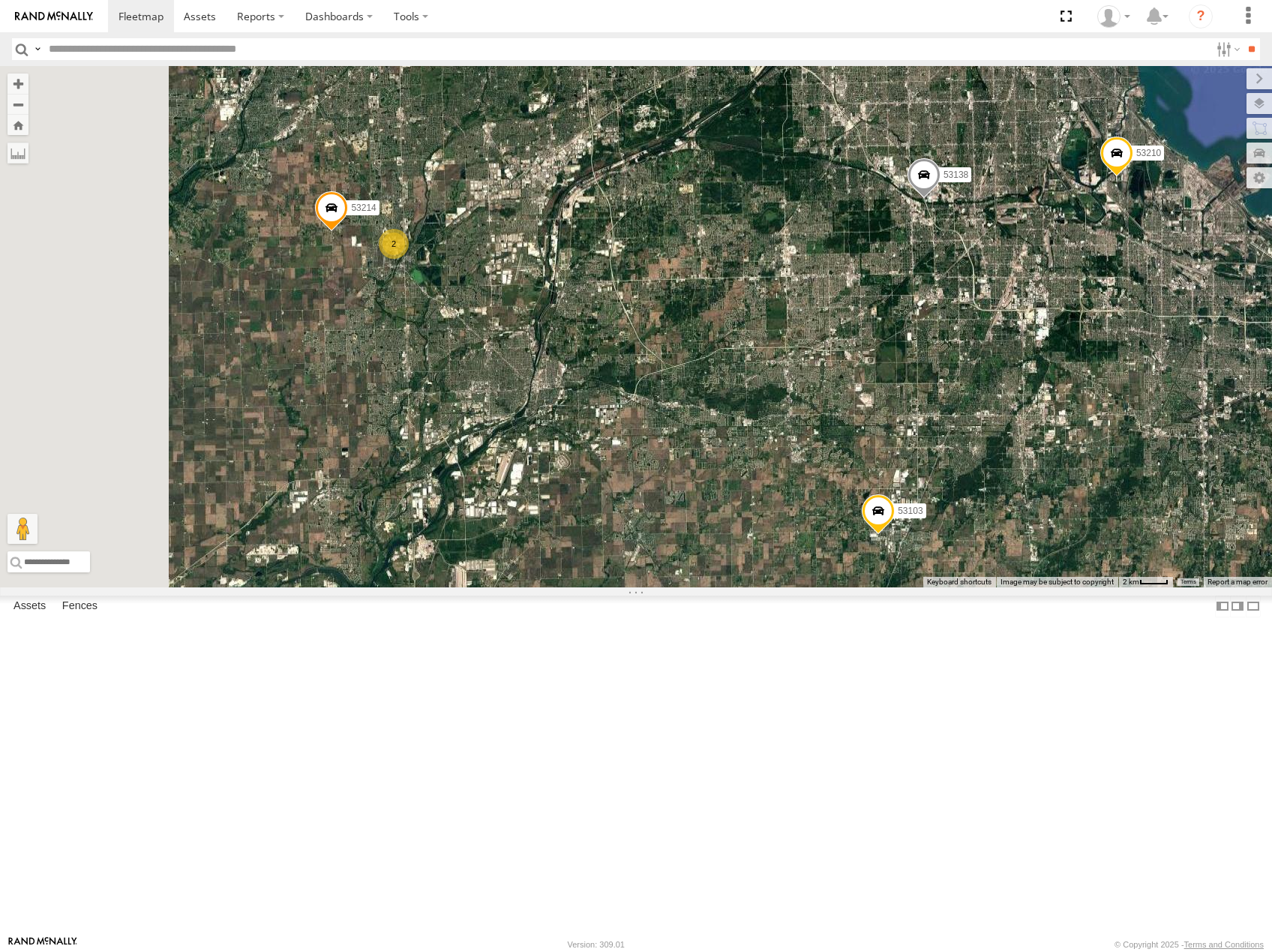
drag, startPoint x: 821, startPoint y: 491, endPoint x: 924, endPoint y: 496, distance: 103.1
click at [924, 496] on div "53208 53280 53216 53225 53207 53256 53266 53133 53249 53290 53289 53257 53269 5…" at bounding box center [636, 327] width 1272 height 522
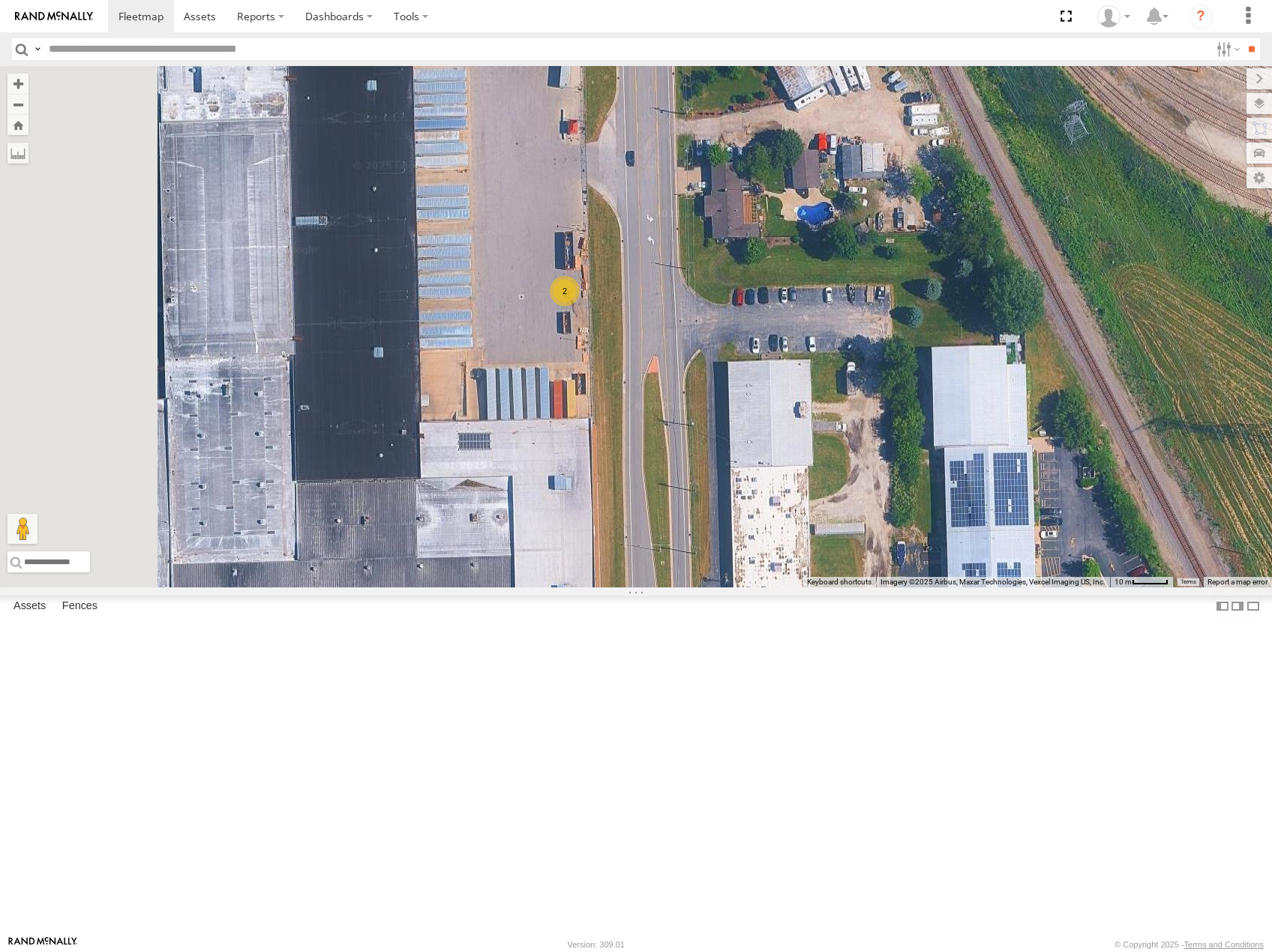
drag, startPoint x: 772, startPoint y: 427, endPoint x: 850, endPoint y: 418, distance: 78.5
click at [850, 418] on div "53208 53280 53216 53225 53207 53256 53266 53133 53249 53290 53289 53257 53269 5…" at bounding box center [636, 327] width 1272 height 522
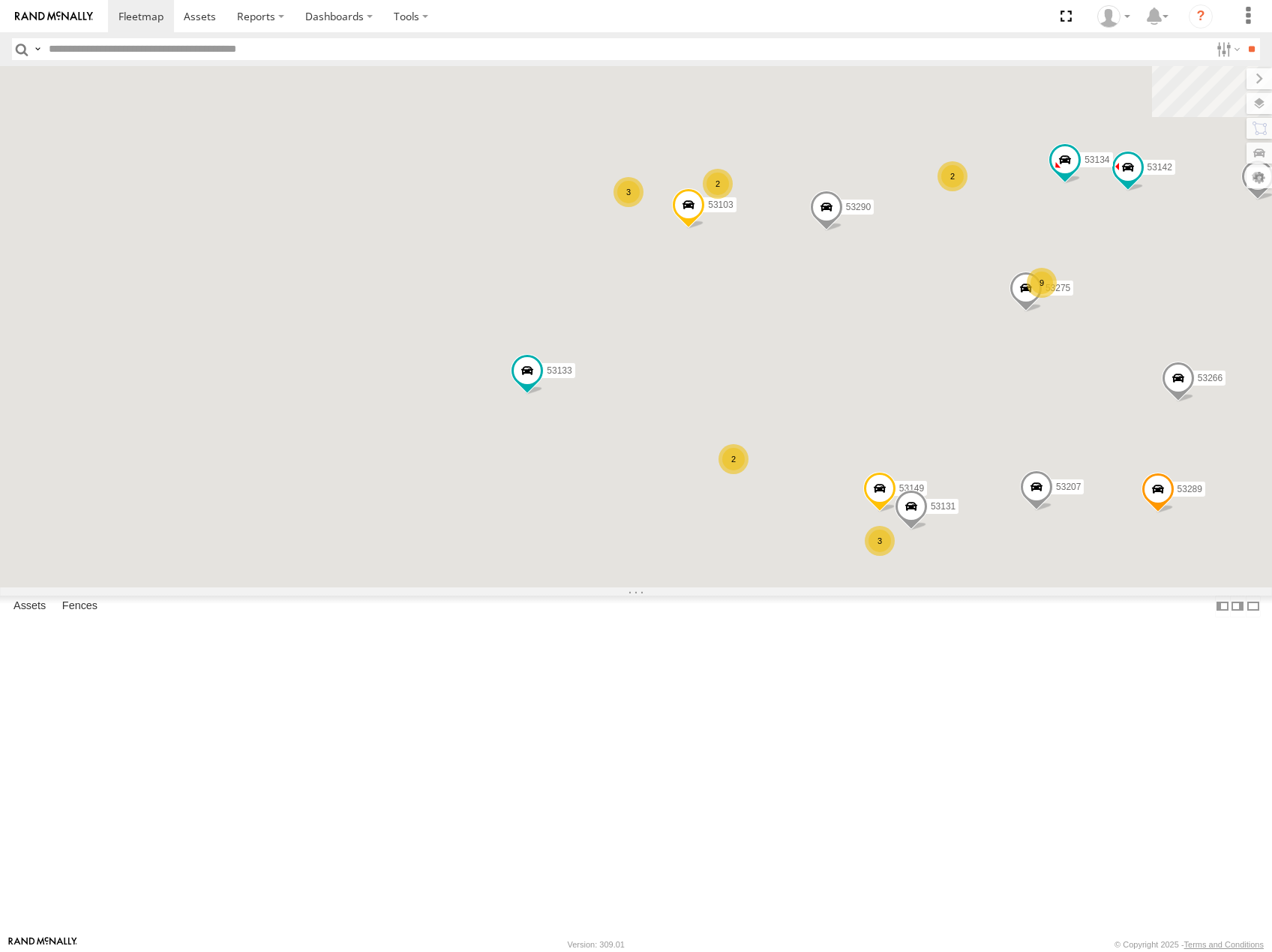
drag, startPoint x: 919, startPoint y: 456, endPoint x: 905, endPoint y: 576, distance: 120.8
click at [905, 576] on div "53208 53280 53216 53225 53207 53256 53266 53133 53249 53290 53289 53257 53269 5…" at bounding box center [636, 327] width 1272 height 522
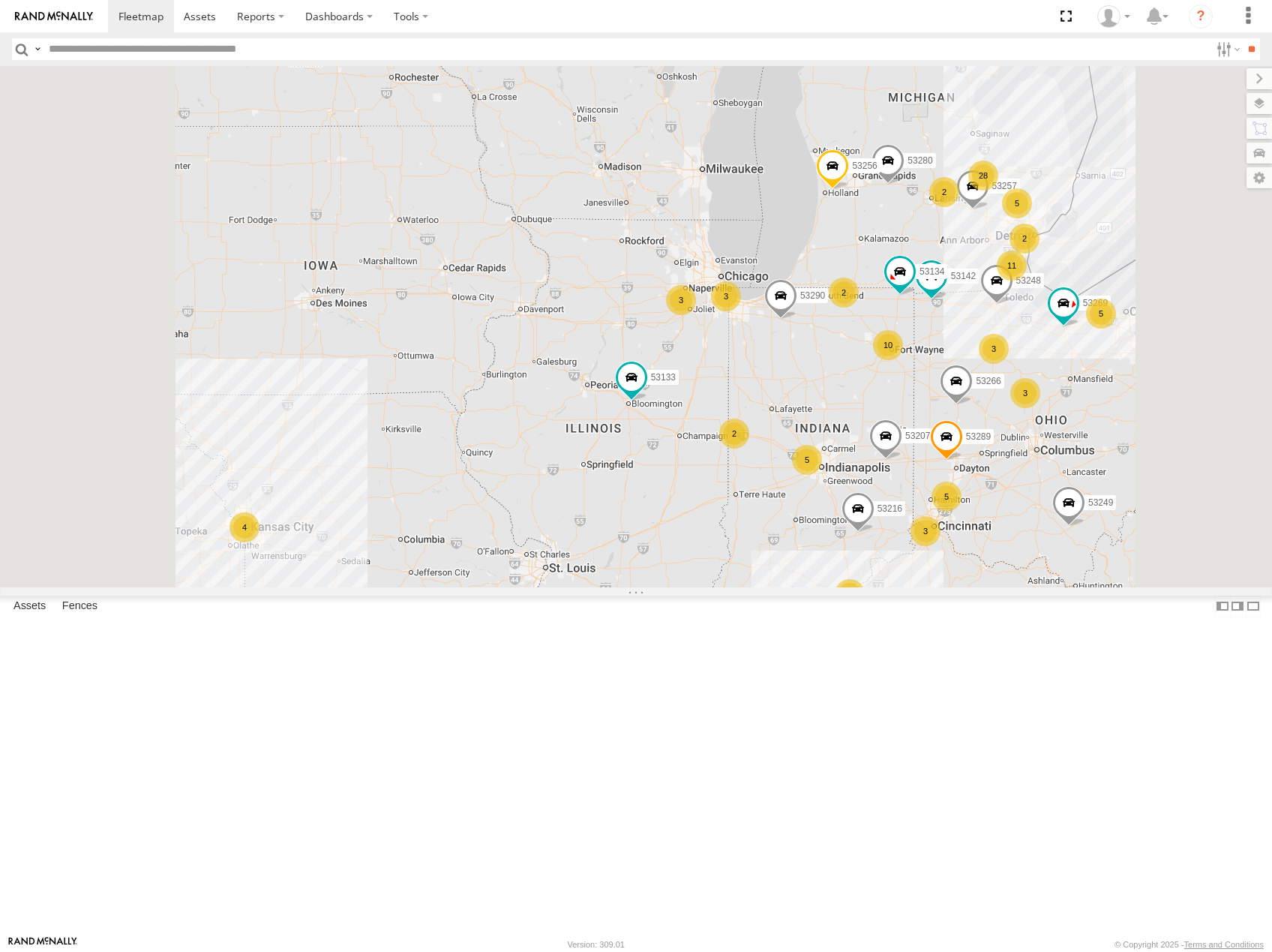
drag, startPoint x: 842, startPoint y: 256, endPoint x: 838, endPoint y: 281, distance: 25.3
click at [838, 281] on div "53208 53280 53216 53225 53207 53256 53266 53133 53249 53290 53289 53257 53269 5…" at bounding box center [636, 327] width 1272 height 522
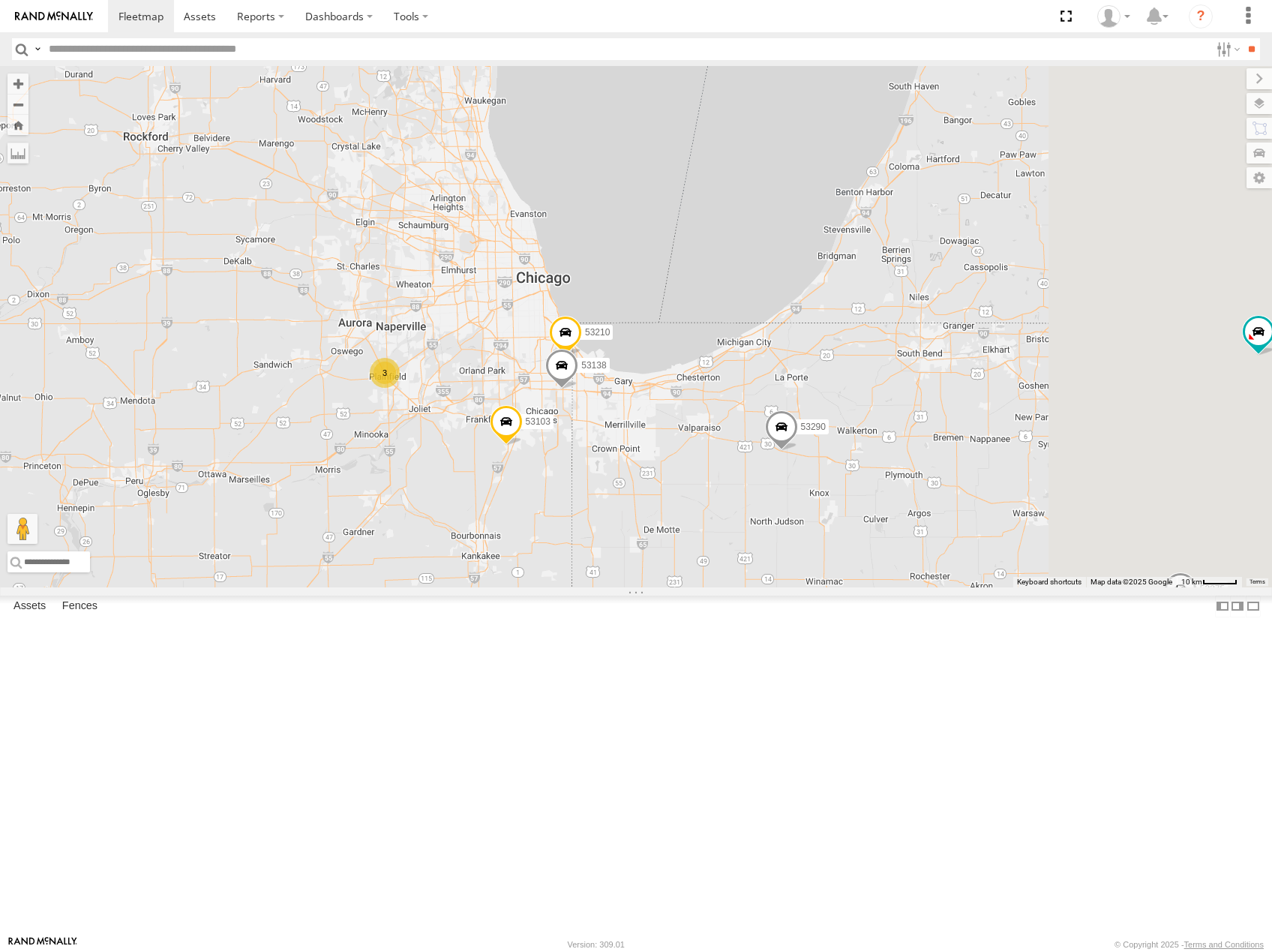
drag, startPoint x: 1061, startPoint y: 343, endPoint x: 709, endPoint y: 447, distance: 367.0
click at [703, 449] on div "53208 53280 53216 53225 53207 53256 53266 53133 53249 53290 53289 53257 53269 5…" at bounding box center [636, 327] width 1272 height 522
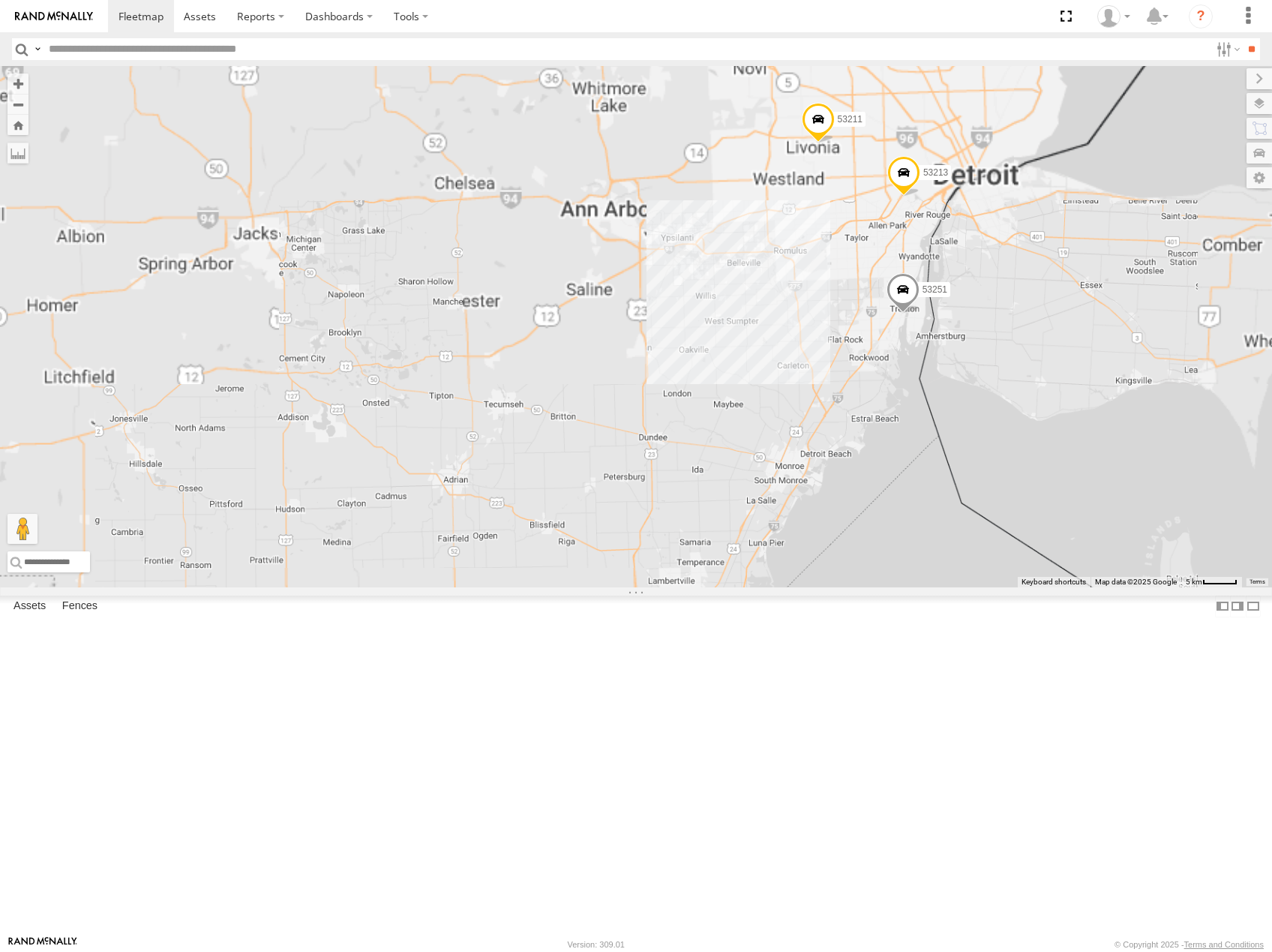
drag, startPoint x: 960, startPoint y: 433, endPoint x: 814, endPoint y: 324, distance: 182.2
click at [814, 325] on div "53280 53272 53149 53275 53131 53251 53103 53207 53145 53256 53289 53257 53266 5…" at bounding box center [636, 327] width 1272 height 522
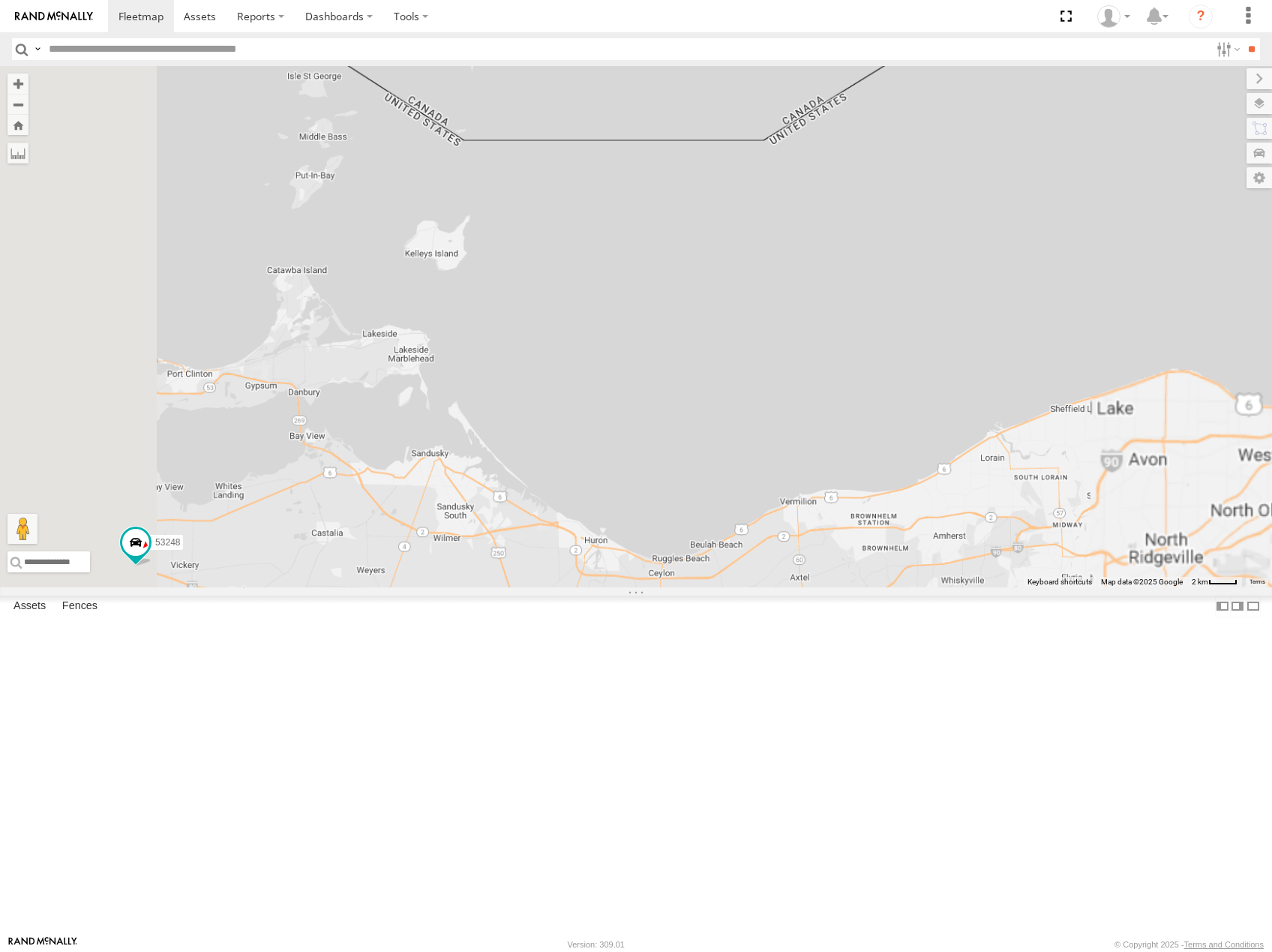
drag, startPoint x: 1108, startPoint y: 568, endPoint x: 872, endPoint y: 590, distance: 237.0
click at [872, 588] on div "53280 53272 53149 53275 53131 53251 53103 53207 53145 53256 53289 53257 53266 5…" at bounding box center [636, 327] width 1272 height 522
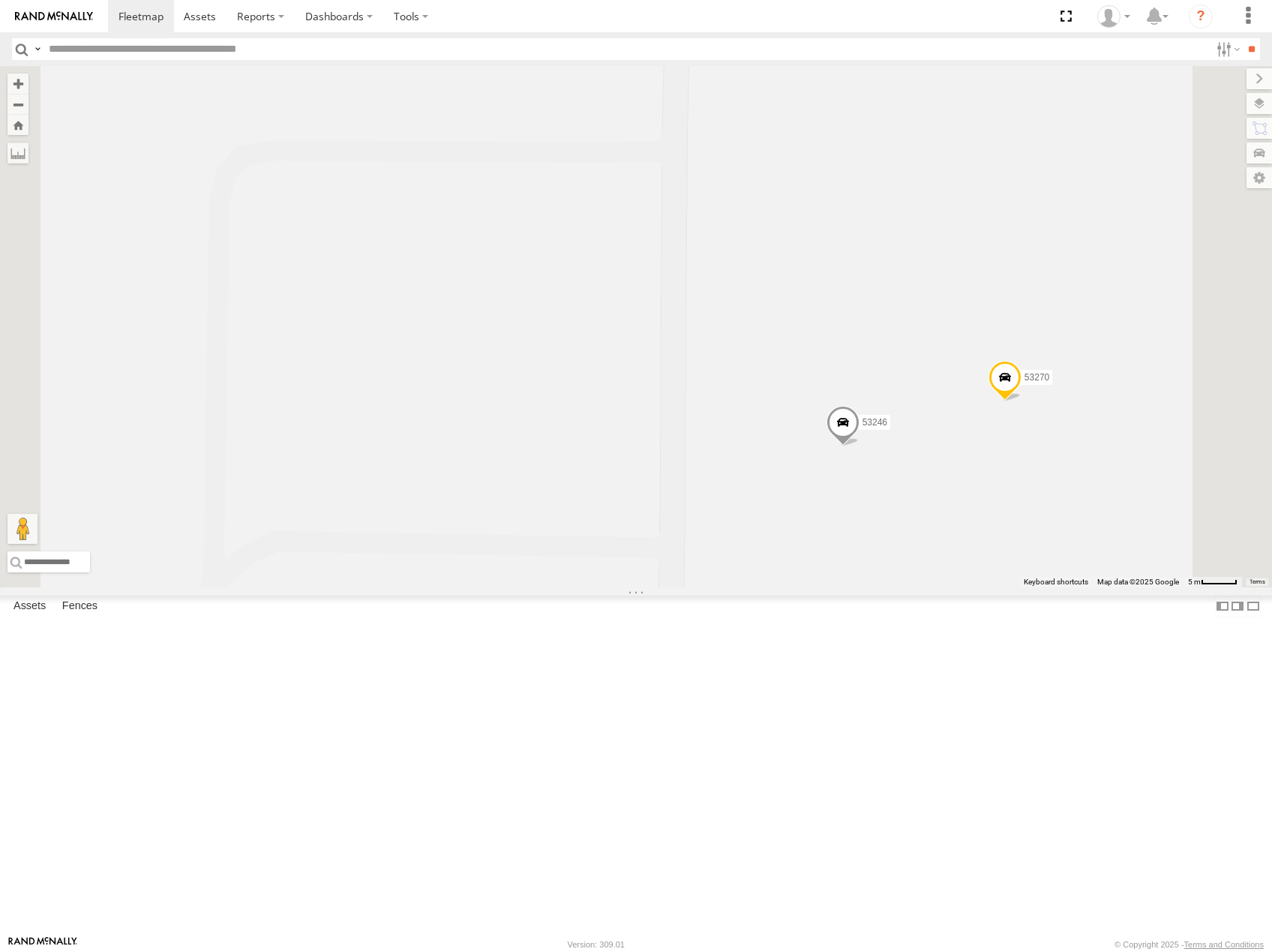
drag, startPoint x: 1099, startPoint y: 452, endPoint x: 1107, endPoint y: 402, distance: 50.6
click at [1107, 408] on div "53280 53272 53149 53275 53131 53251 53103 53207 53145 53256 53289 53257 53266 5…" at bounding box center [636, 327] width 1272 height 522
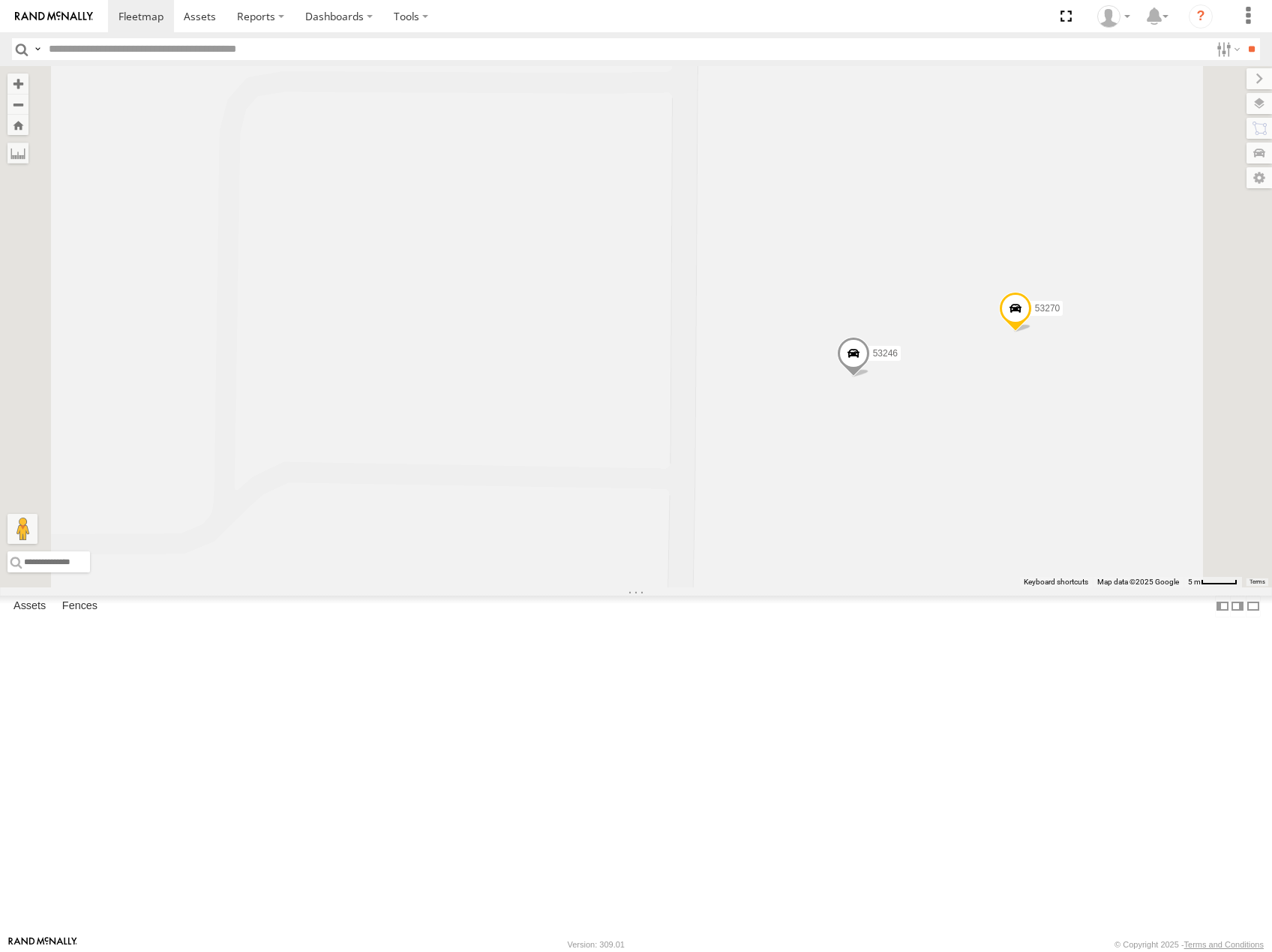
drag, startPoint x: 1125, startPoint y: 575, endPoint x: 1096, endPoint y: 549, distance: 38.9
click at [1096, 549] on div "53280 53272 53149 53275 53131 53251 53103 53207 53145 53256 53289 53257 53266 5…" at bounding box center [636, 327] width 1272 height 522
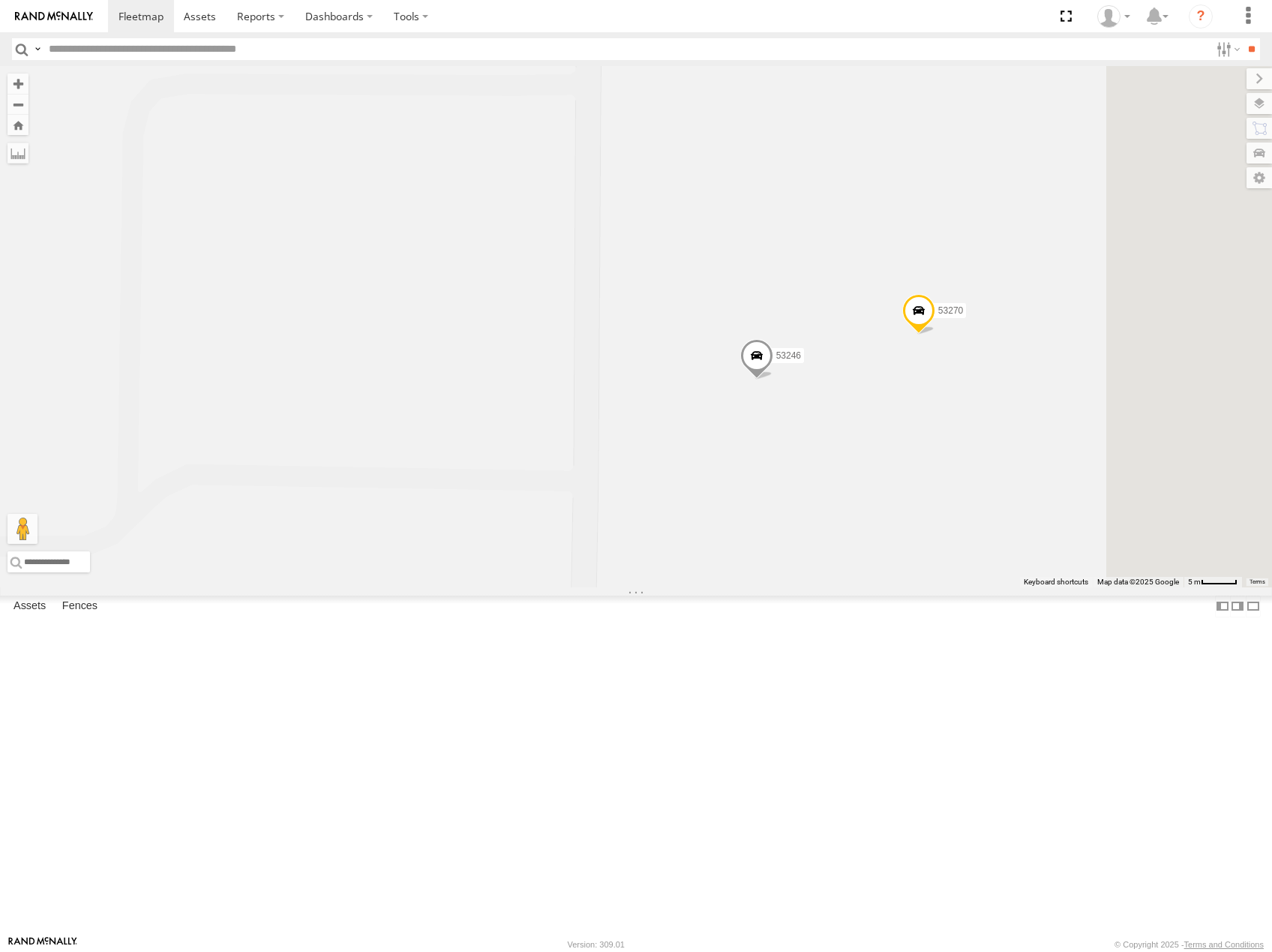
drag, startPoint x: 1133, startPoint y: 588, endPoint x: 1040, endPoint y: 623, distance: 99.4
click at [1057, 588] on div "53280 53272 53149 53275 53131 53251 53103 53207 53145 53256 53289 53257 53266 5…" at bounding box center [636, 327] width 1272 height 522
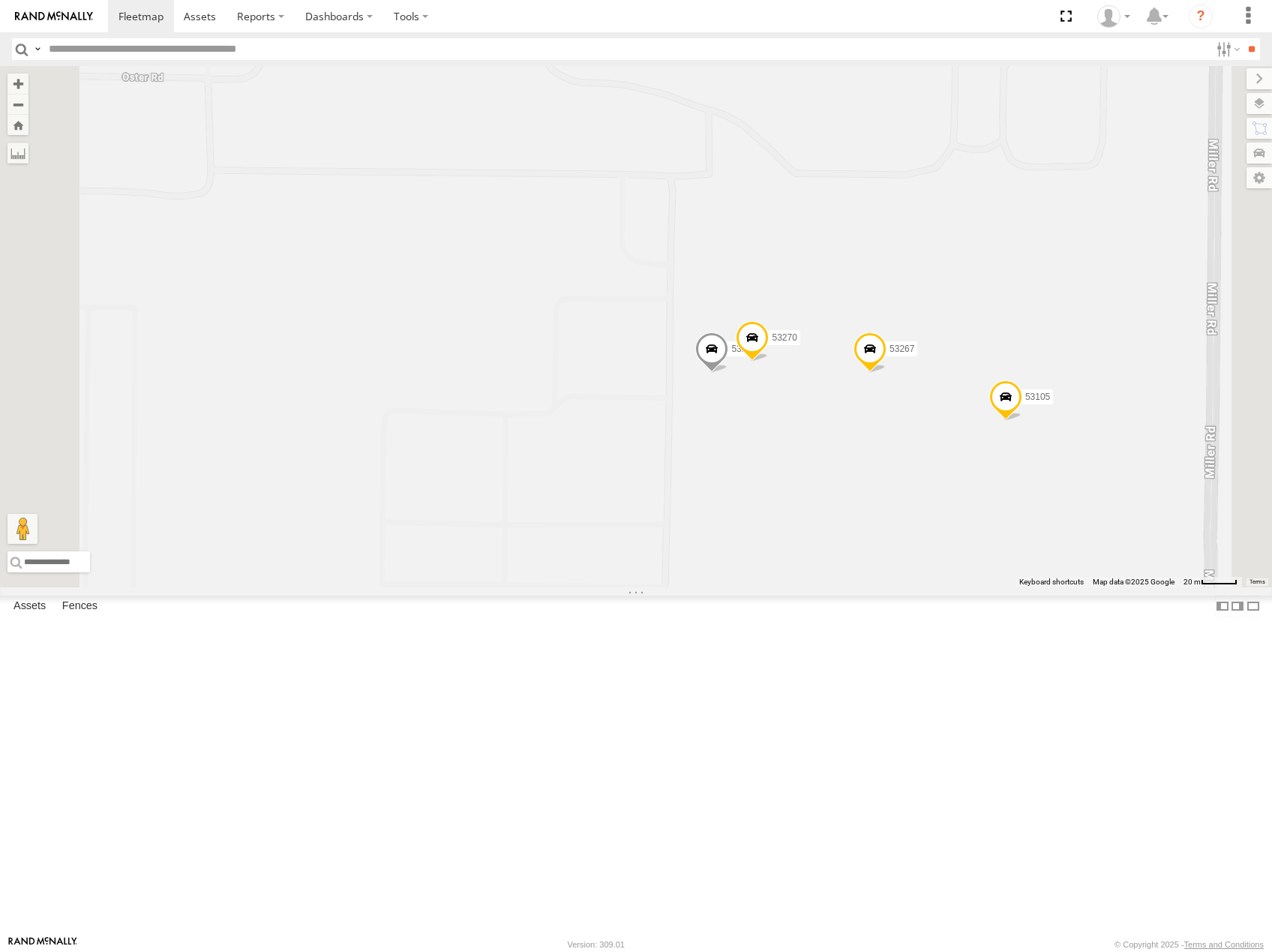
drag, startPoint x: 1161, startPoint y: 623, endPoint x: 1146, endPoint y: 645, distance: 26.6
click at [1152, 588] on div "53280 53272 53149 53275 53131 53251 53103 53207 53145 53256 53289 53257 53266 5…" at bounding box center [636, 327] width 1272 height 522
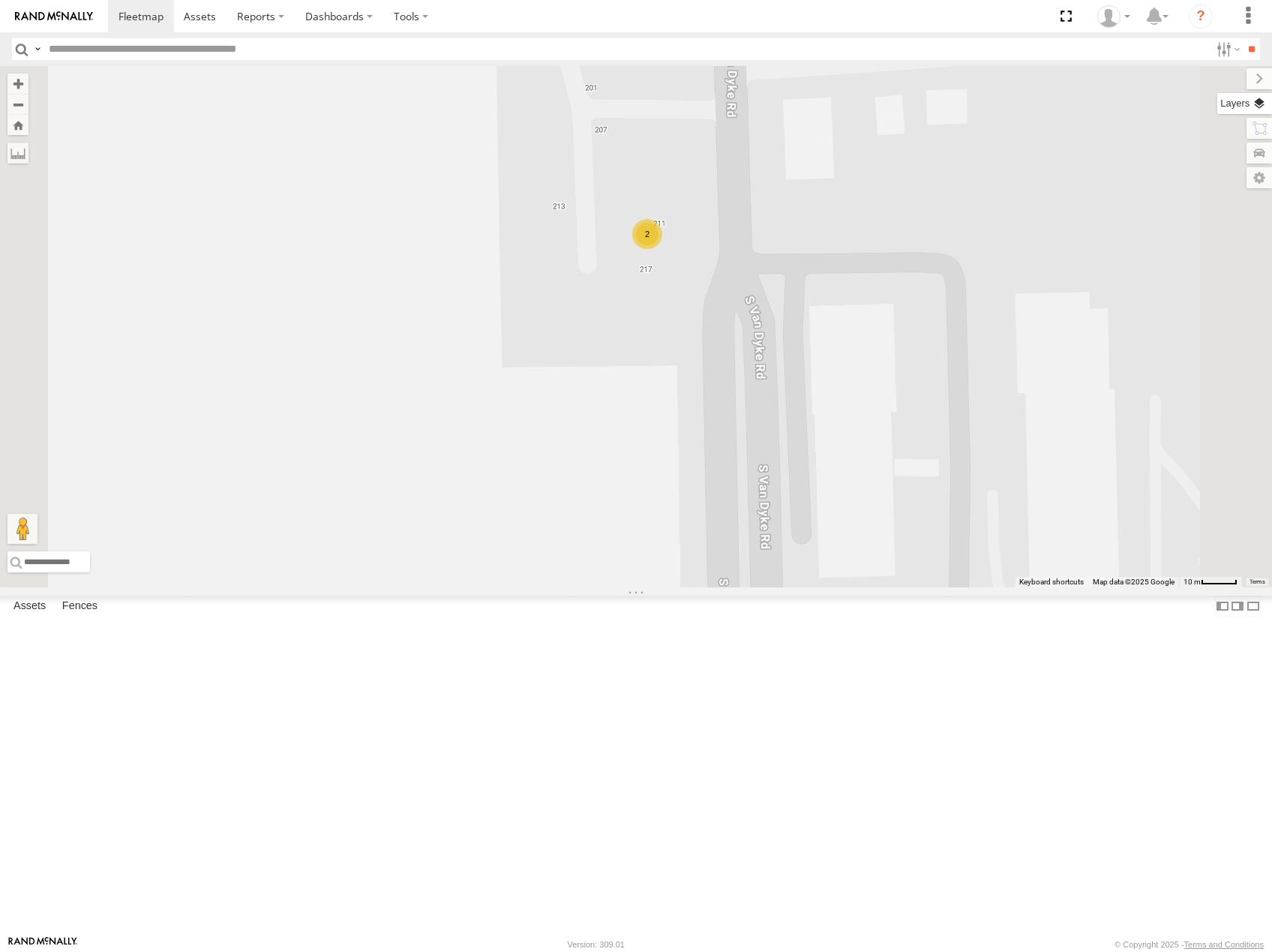
click at [1262, 104] on label at bounding box center [1244, 103] width 55 height 21
click at [0, 0] on span "Basemaps" at bounding box center [0, 0] width 0 height 0
click at [0, 0] on span "Satellite" at bounding box center [0, 0] width 0 height 0
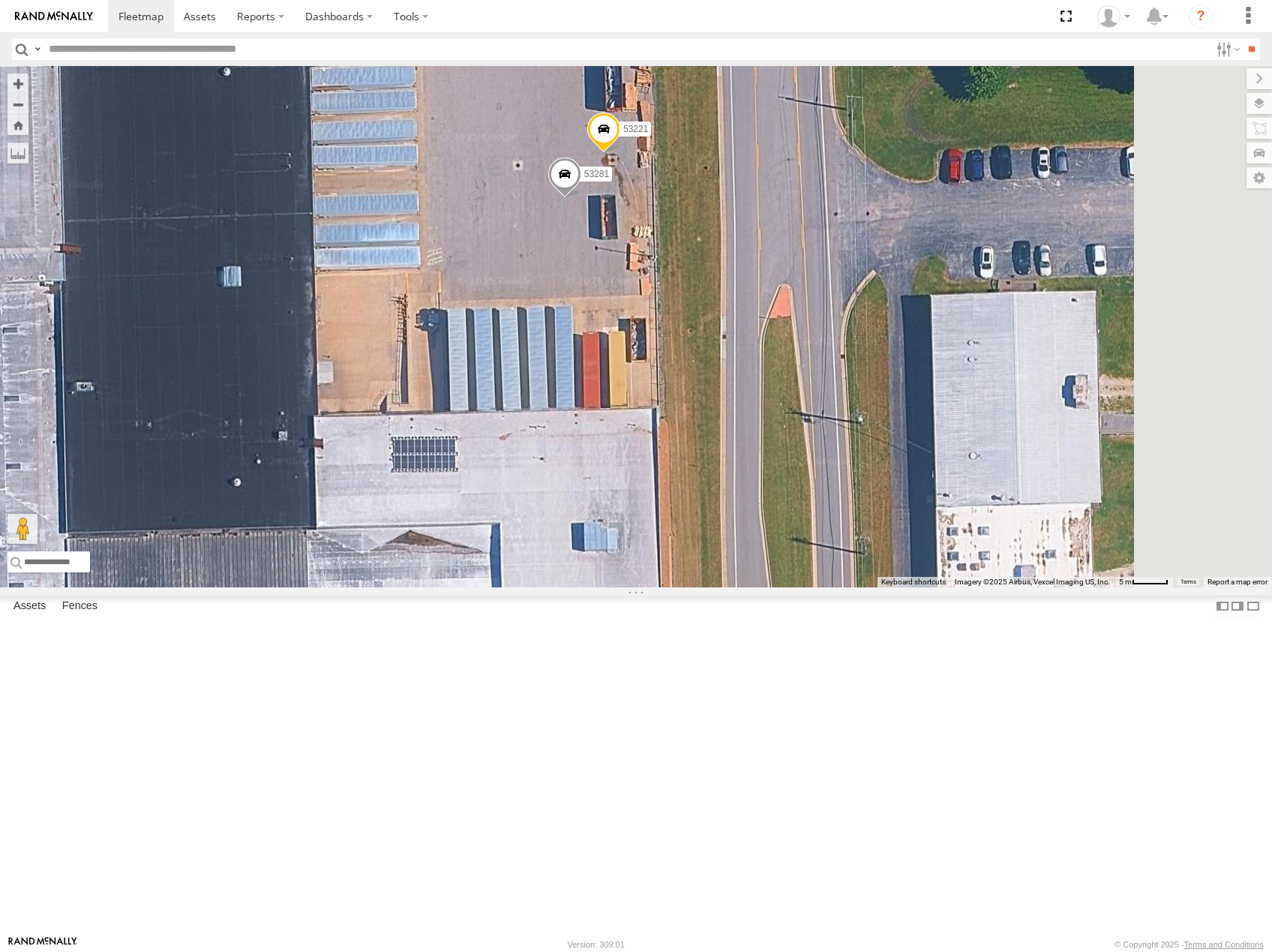
drag, startPoint x: 940, startPoint y: 565, endPoint x: 873, endPoint y: 629, distance: 92.7
click at [873, 588] on div "53208 53216 53225 53256 53266 53133 53249 53248 53280 53272 53145 53289 53257 5…" at bounding box center [636, 327] width 1272 height 522
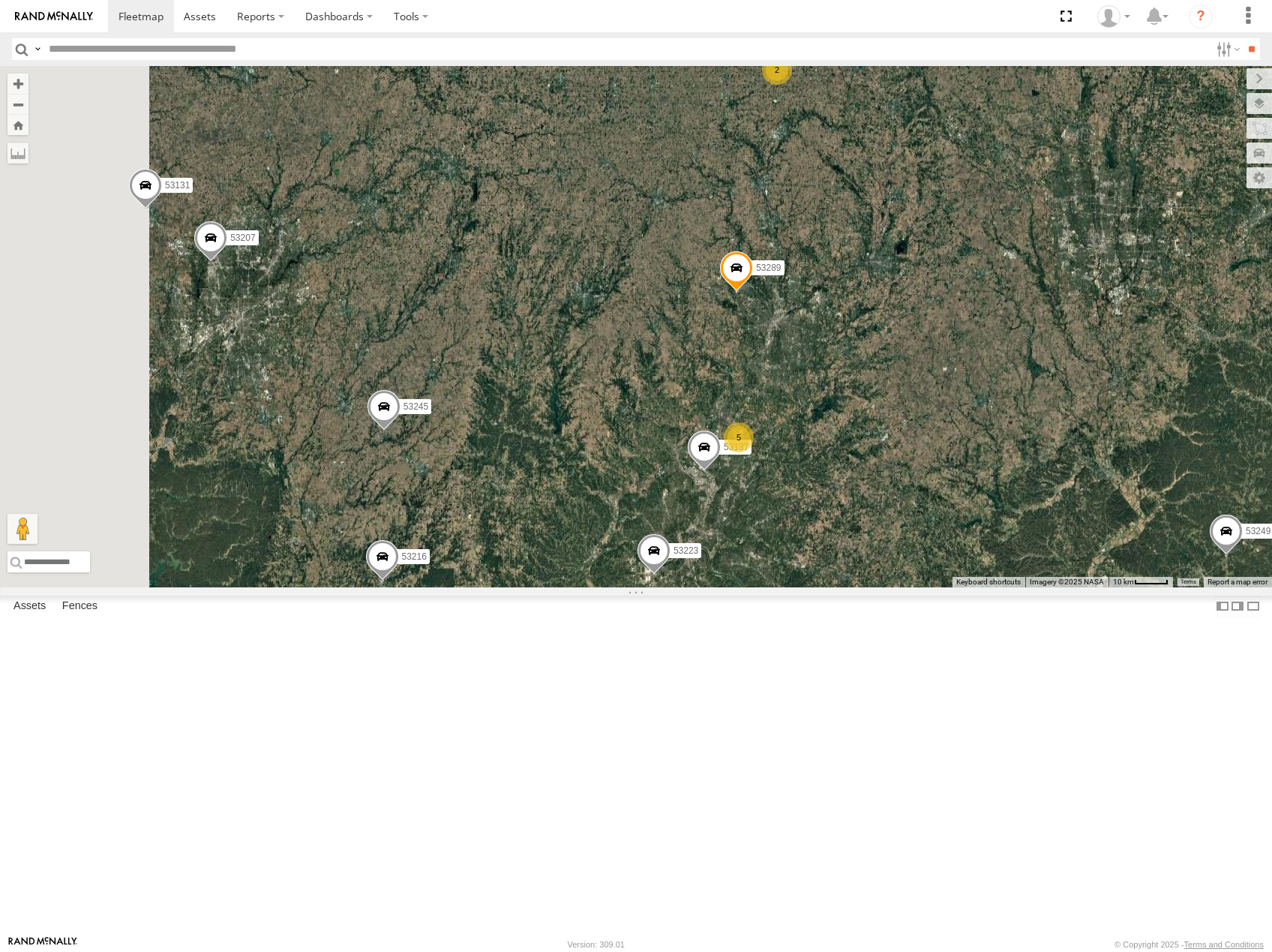
drag, startPoint x: 1035, startPoint y: 353, endPoint x: 1047, endPoint y: 316, distance: 38.9
click at [1044, 328] on div "53208 53225 53256 53133 53142 53249 53248 53216 53272 53145 53289 53138 53245 5…" at bounding box center [636, 327] width 1272 height 522
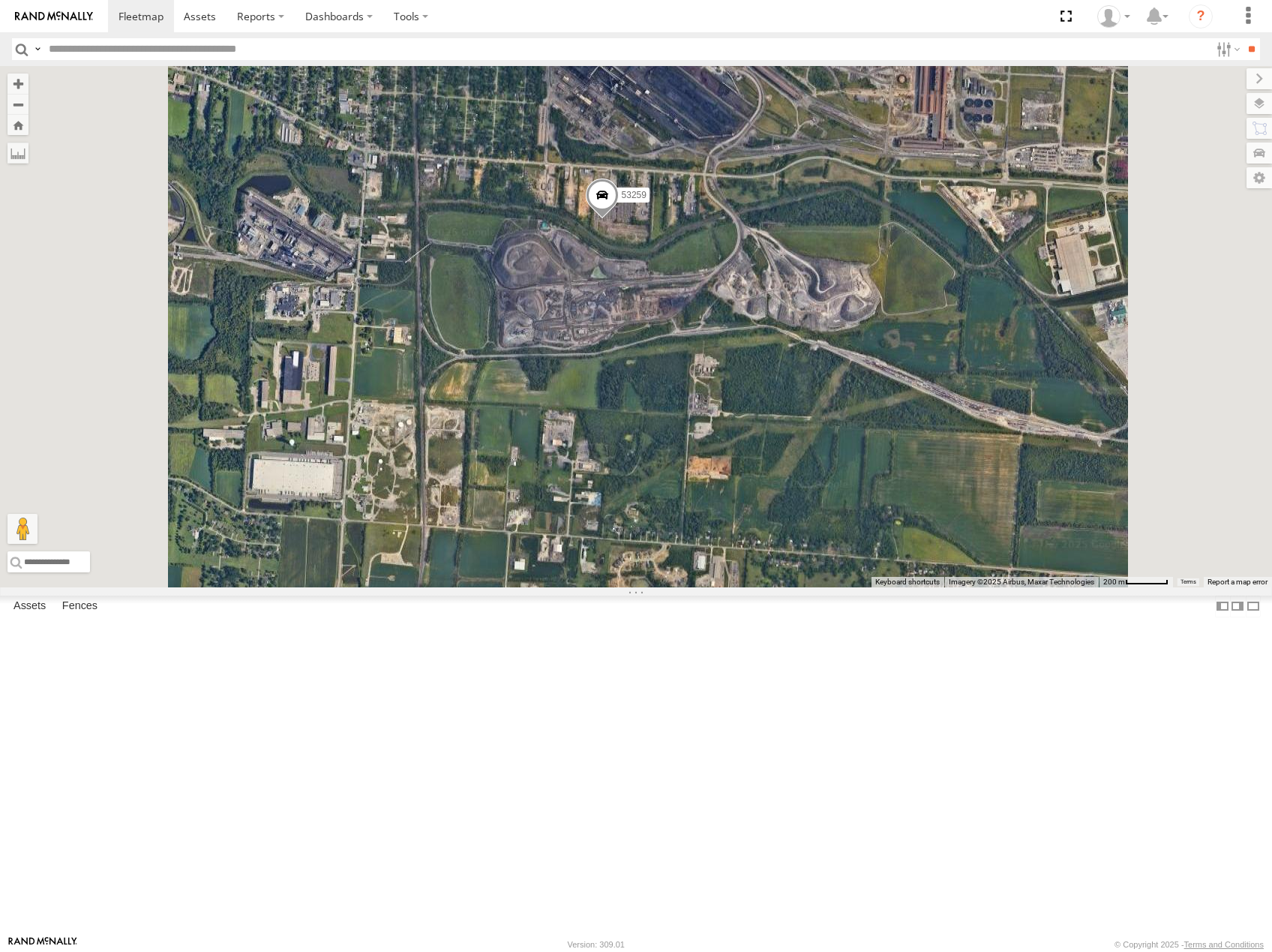
click at [619, 219] on span at bounding box center [603, 198] width 33 height 41
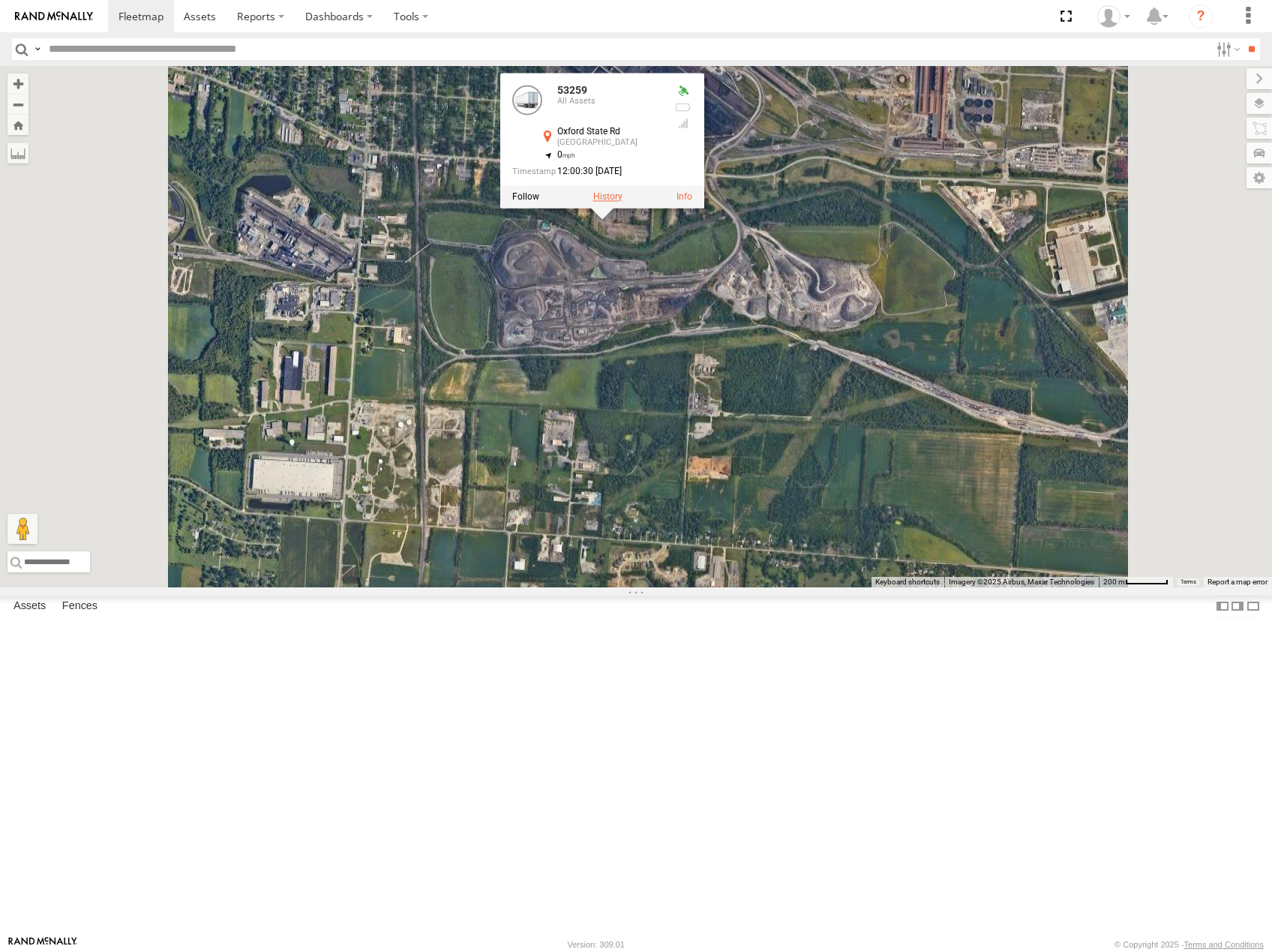
click at [623, 202] on label at bounding box center [609, 196] width 30 height 10
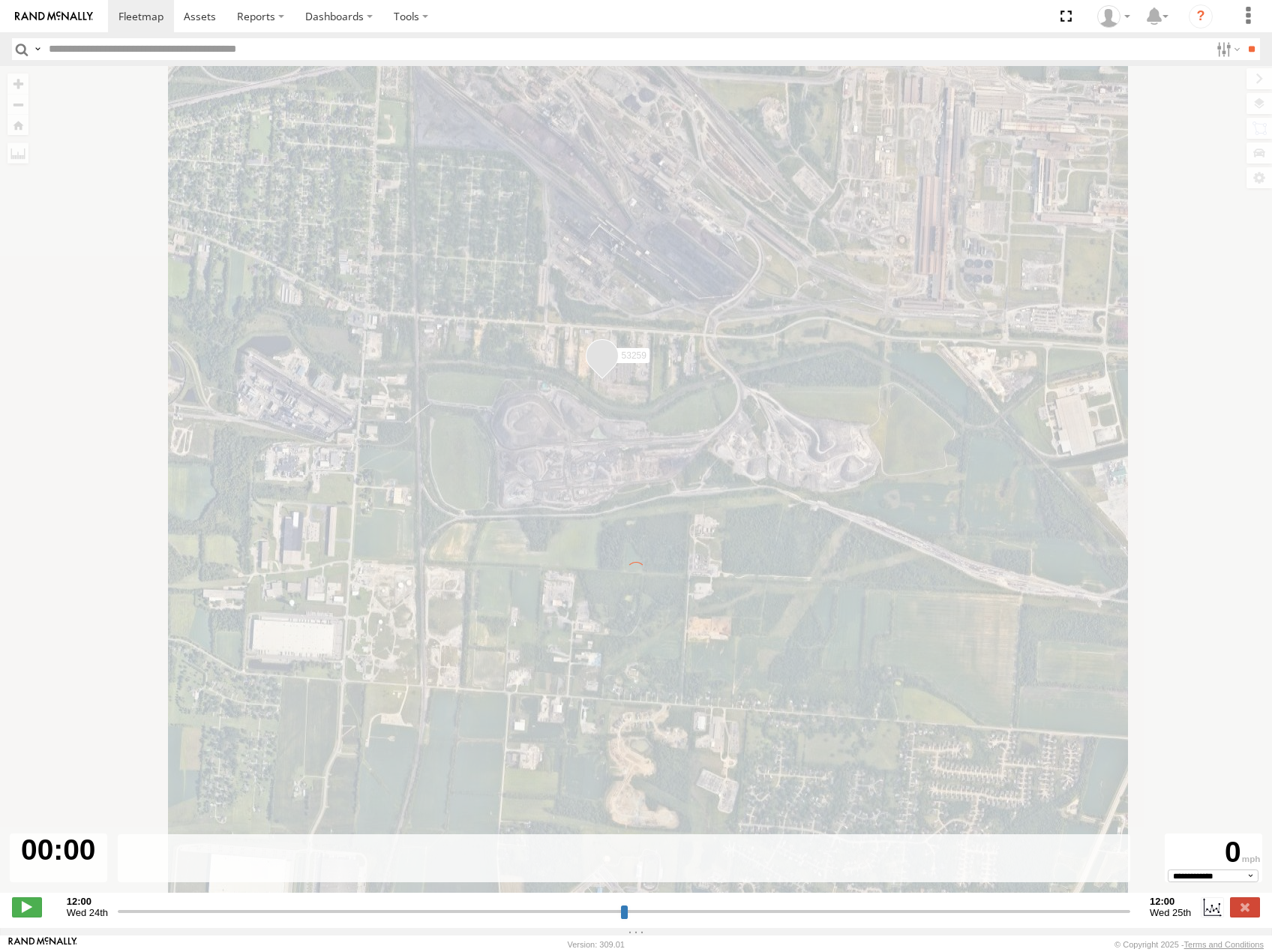
type input "**********"
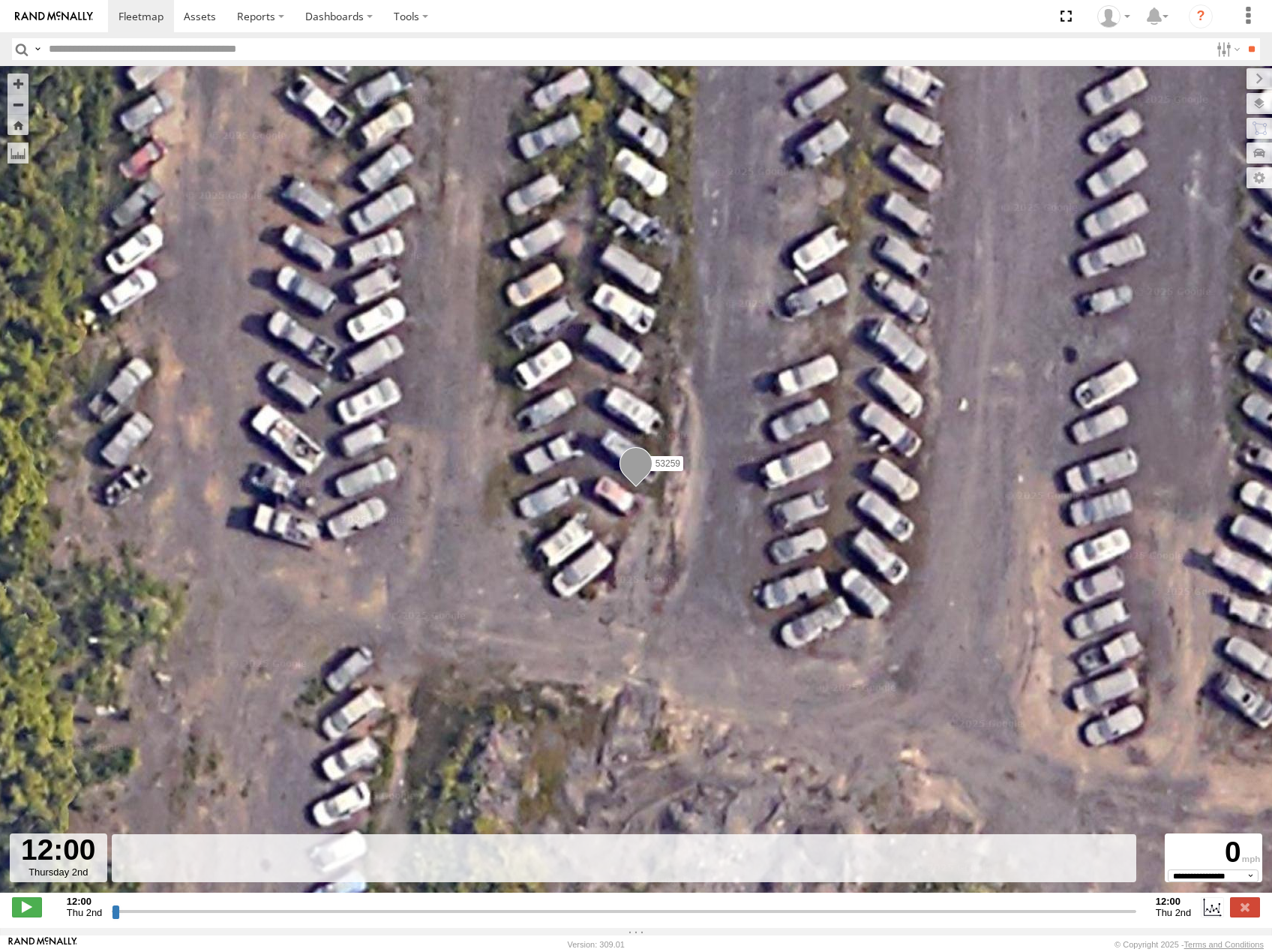
drag, startPoint x: 111, startPoint y: 917, endPoint x: 217, endPoint y: 899, distance: 107.5
click at [216, 903] on div "12:00 Thu 2nd Created with Highcharts 6.0.7 Highcharts.com 12:00 Thu 2nd" at bounding box center [636, 907] width 1249 height 23
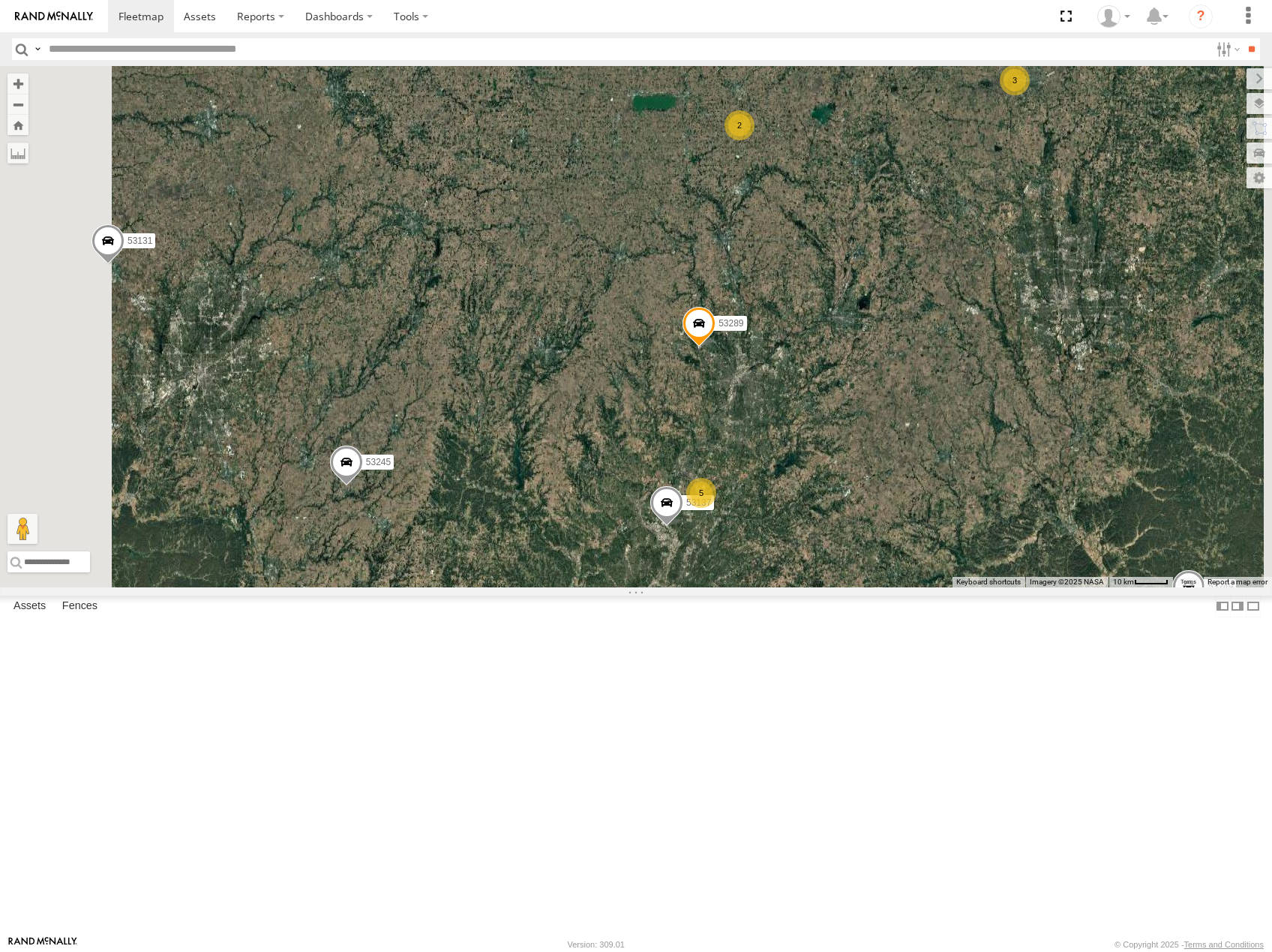
drag, startPoint x: 982, startPoint y: 569, endPoint x: 1010, endPoint y: 454, distance: 118.4
click at [1010, 454] on div "53208 53225 53256 53133 53142 53249 53248 53216 53272 53145 53289 53138 53245 5…" at bounding box center [636, 327] width 1272 height 522
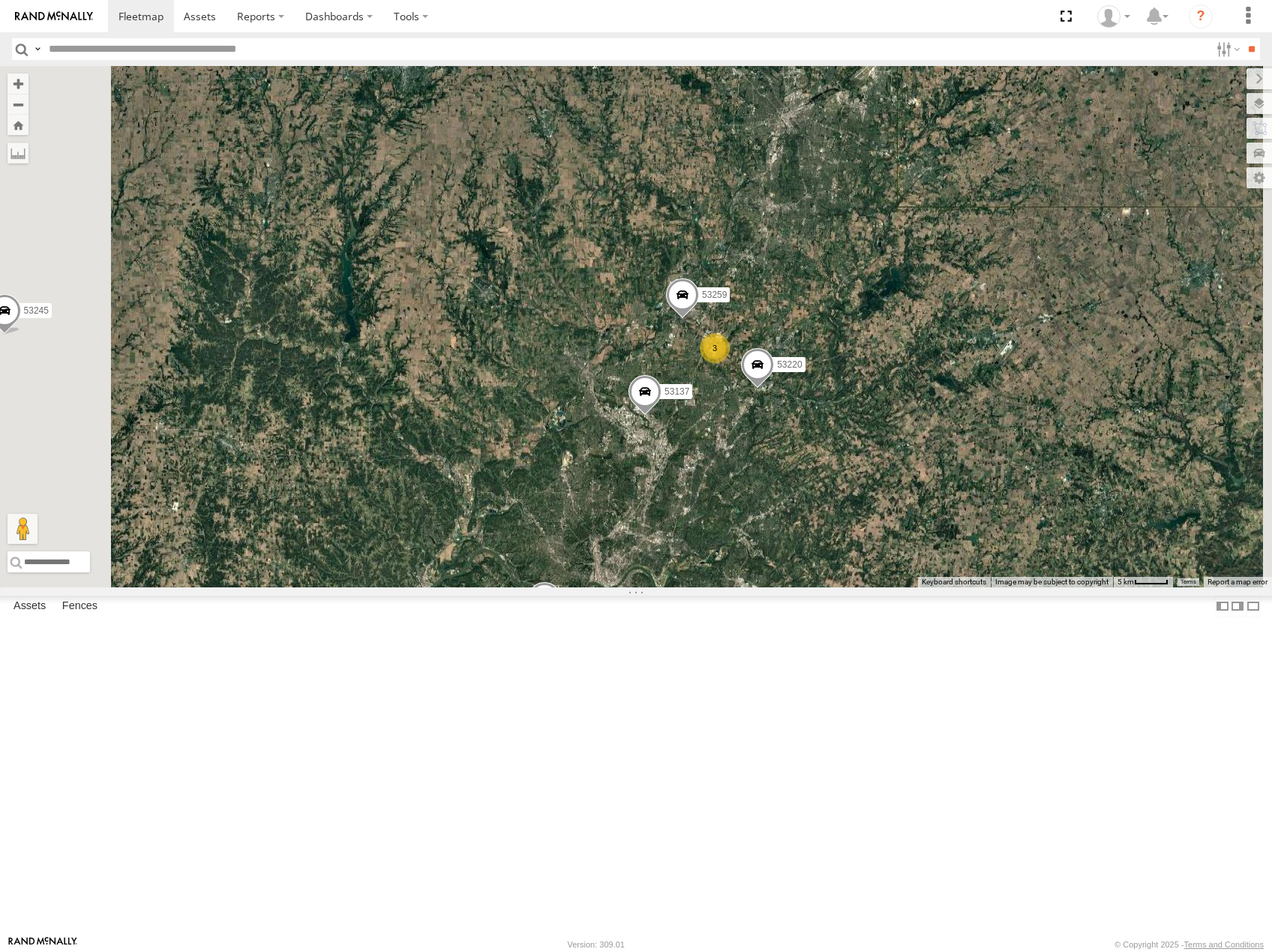
click at [1030, 364] on div "53208 53225 53256 53133 53142 53249 53248 53216 53272 53145 53289 53138 53245 5…" at bounding box center [636, 327] width 1272 height 522
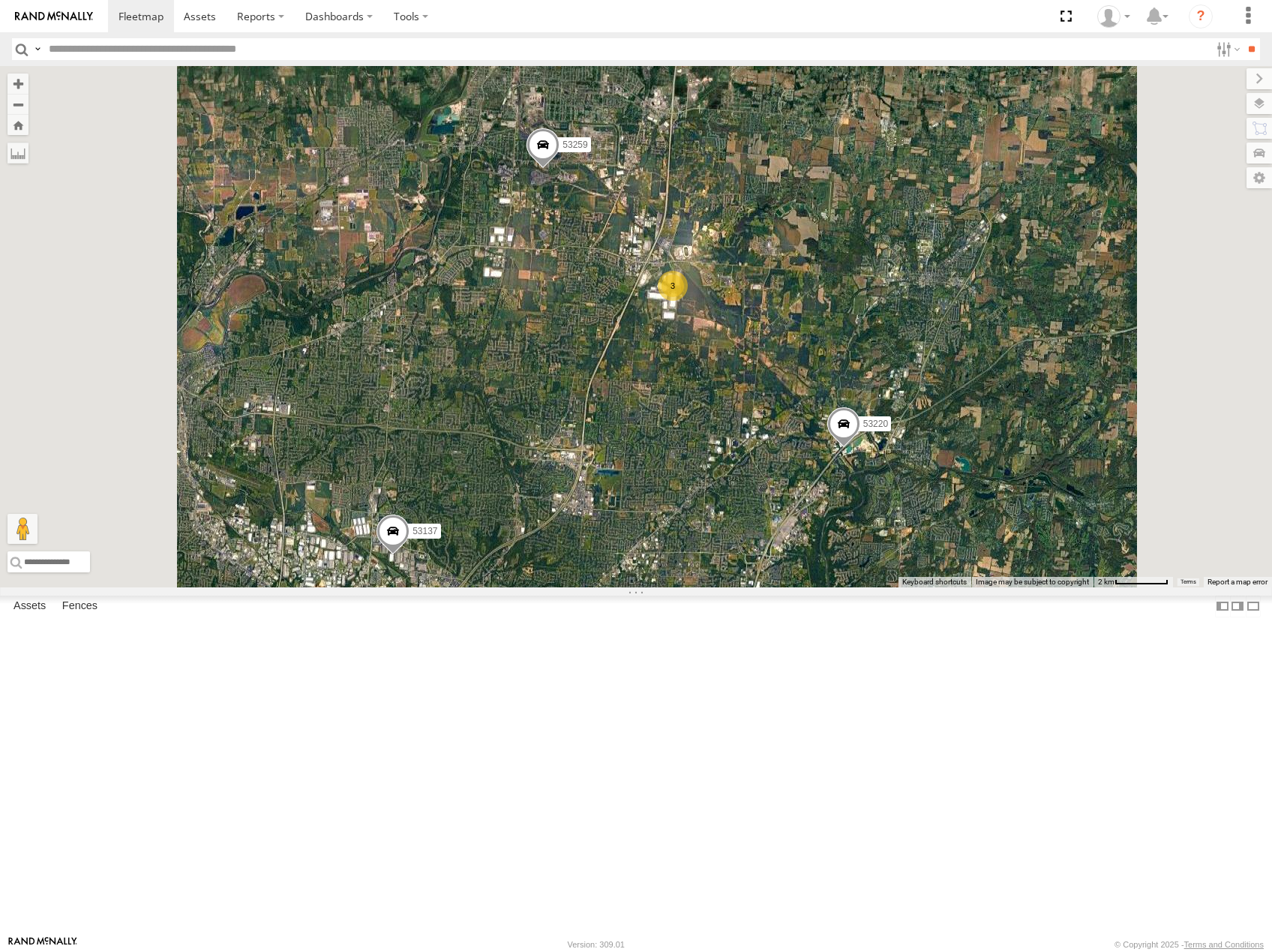
drag, startPoint x: 814, startPoint y: 649, endPoint x: 954, endPoint y: 568, distance: 161.7
click at [954, 568] on div "53208 53225 53256 53133 53142 53249 53248 53216 53272 53145 53289 53138 53245 5…" at bounding box center [636, 327] width 1272 height 522
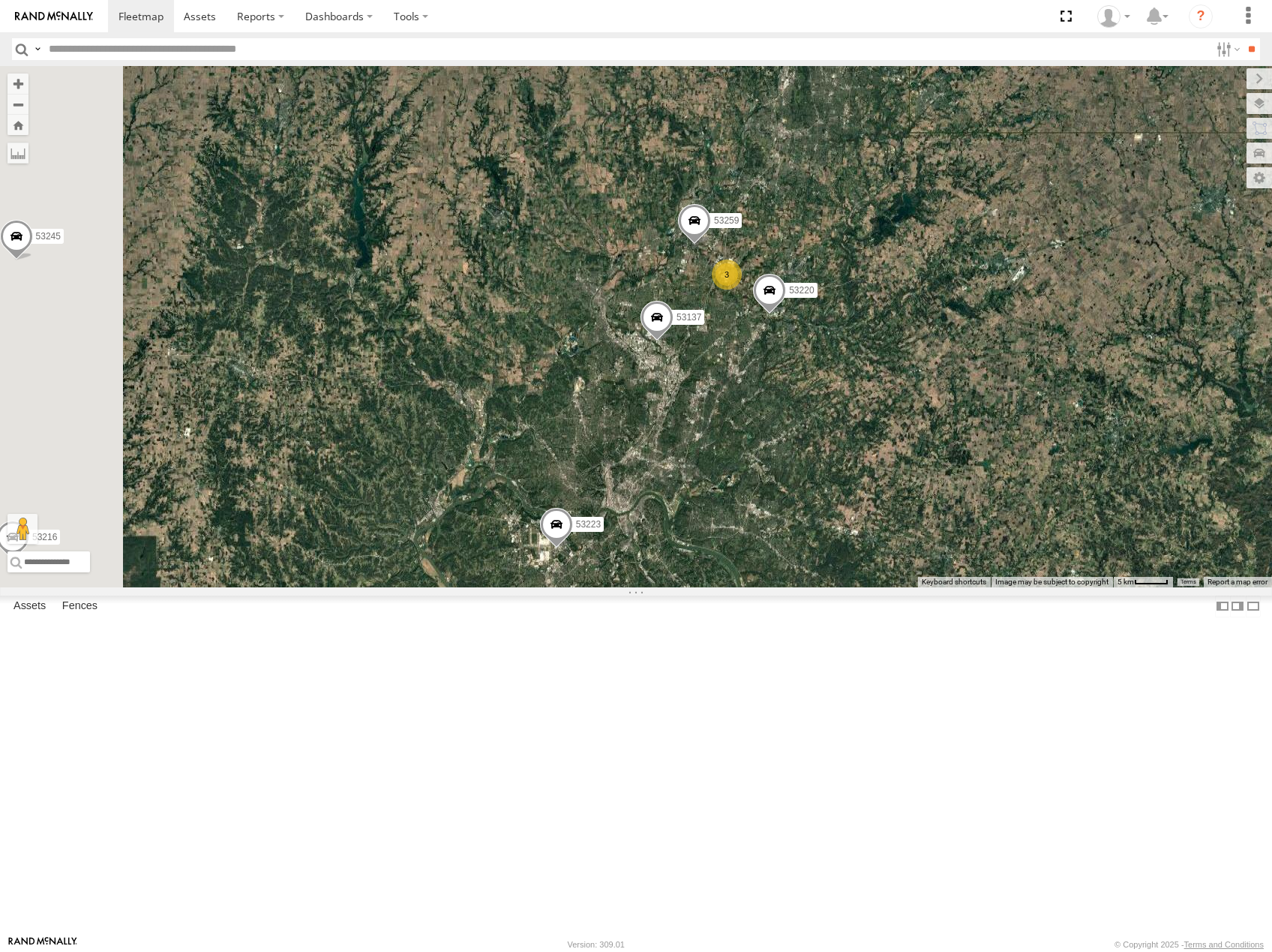
drag, startPoint x: 872, startPoint y: 633, endPoint x: 882, endPoint y: 571, distance: 62.8
click at [889, 570] on div "53208 53225 53256 53133 53142 53249 53248 53216 53272 53145 53289 53138 53245 5…" at bounding box center [636, 327] width 1272 height 522
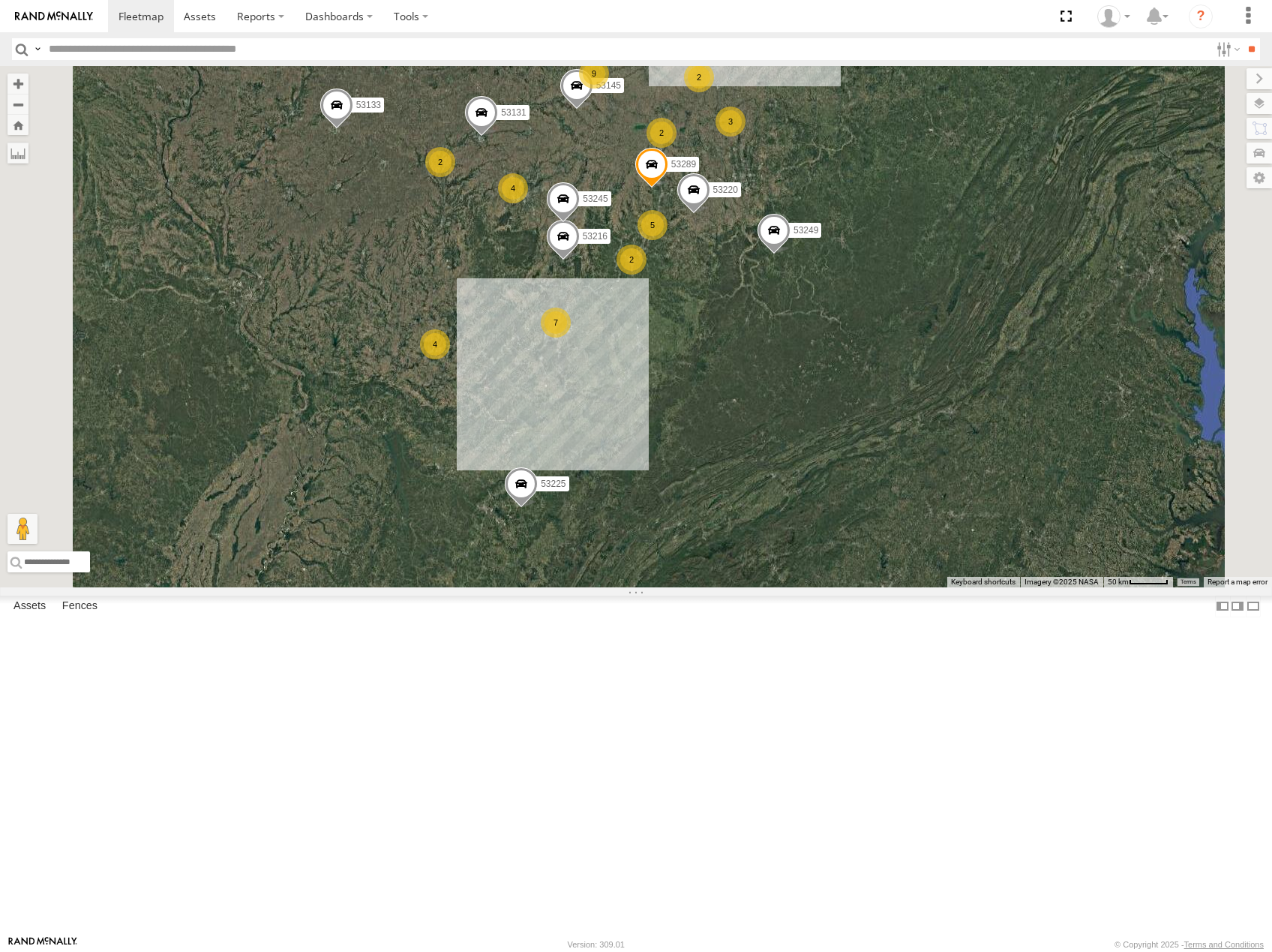
drag, startPoint x: 704, startPoint y: 267, endPoint x: 881, endPoint y: 456, distance: 258.9
click at [883, 459] on div "53216 53289 53245 2 3 4 9 5 27 5 2 53272 4 7 53275 3 53225 53131 6 3 3 7 53145 …" at bounding box center [636, 327] width 1272 height 522
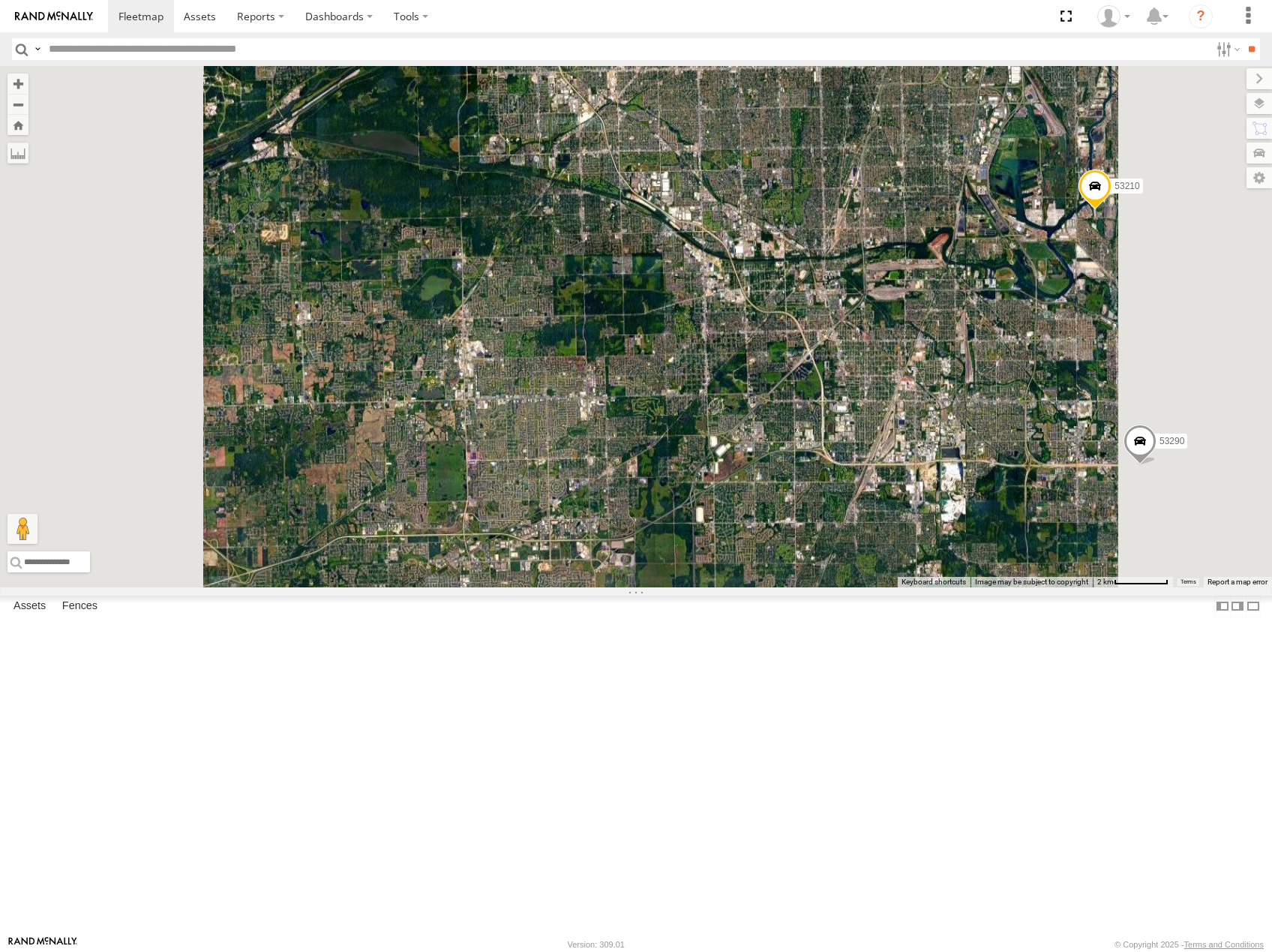
drag, startPoint x: 775, startPoint y: 511, endPoint x: 1124, endPoint y: 481, distance: 350.3
click at [1124, 482] on div "53216 53289 53245 53272 53275 53225 53131 53145 53256 53133 53269 53142 53249 5…" at bounding box center [636, 327] width 1272 height 522
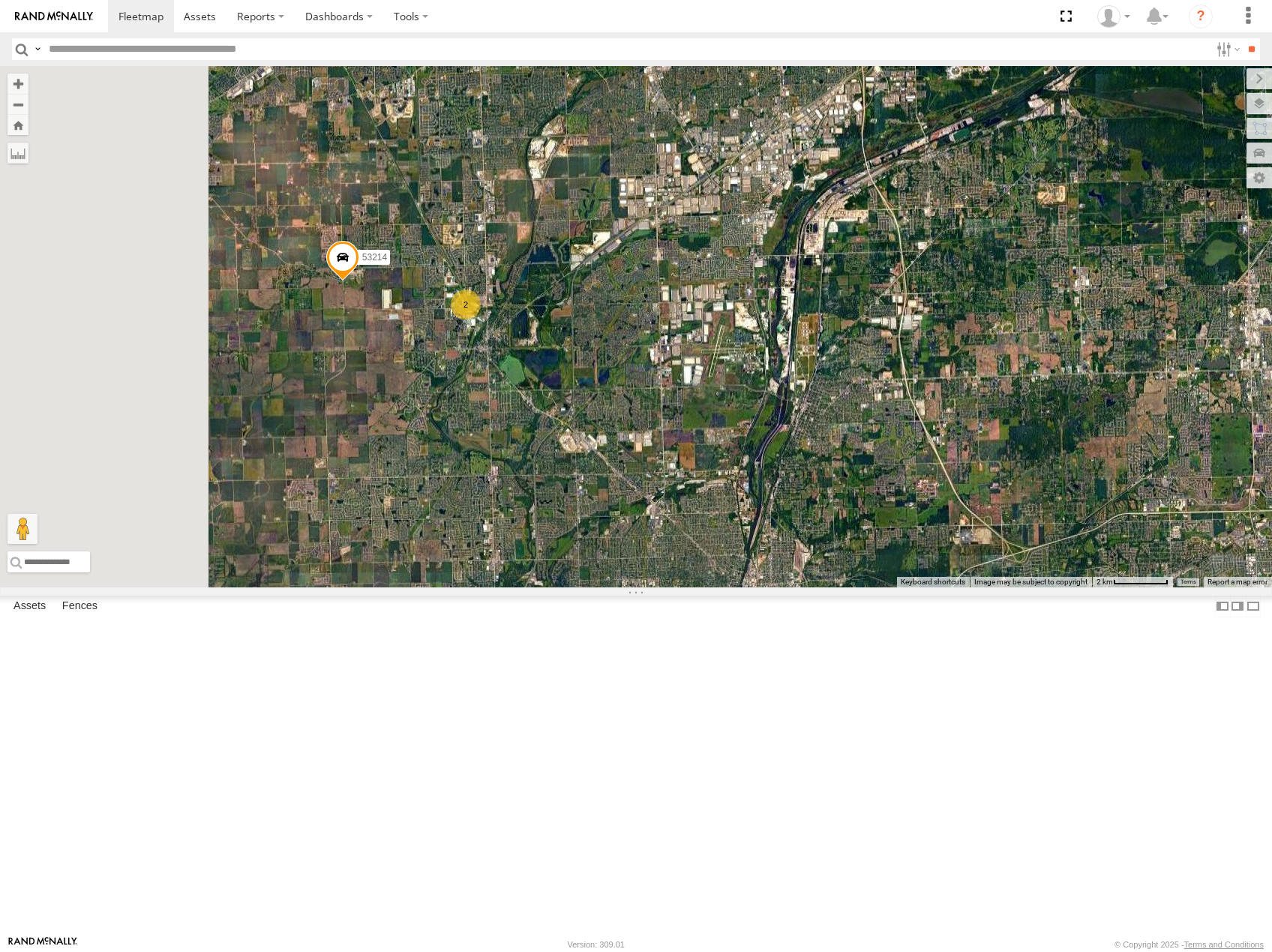
drag, startPoint x: 696, startPoint y: 428, endPoint x: 1028, endPoint y: 442, distance: 332.3
click at [1028, 442] on div "53216 53289 53245 53272 53275 53225 53131 53145 53256 53133 53269 53142 53249 5…" at bounding box center [636, 327] width 1272 height 522
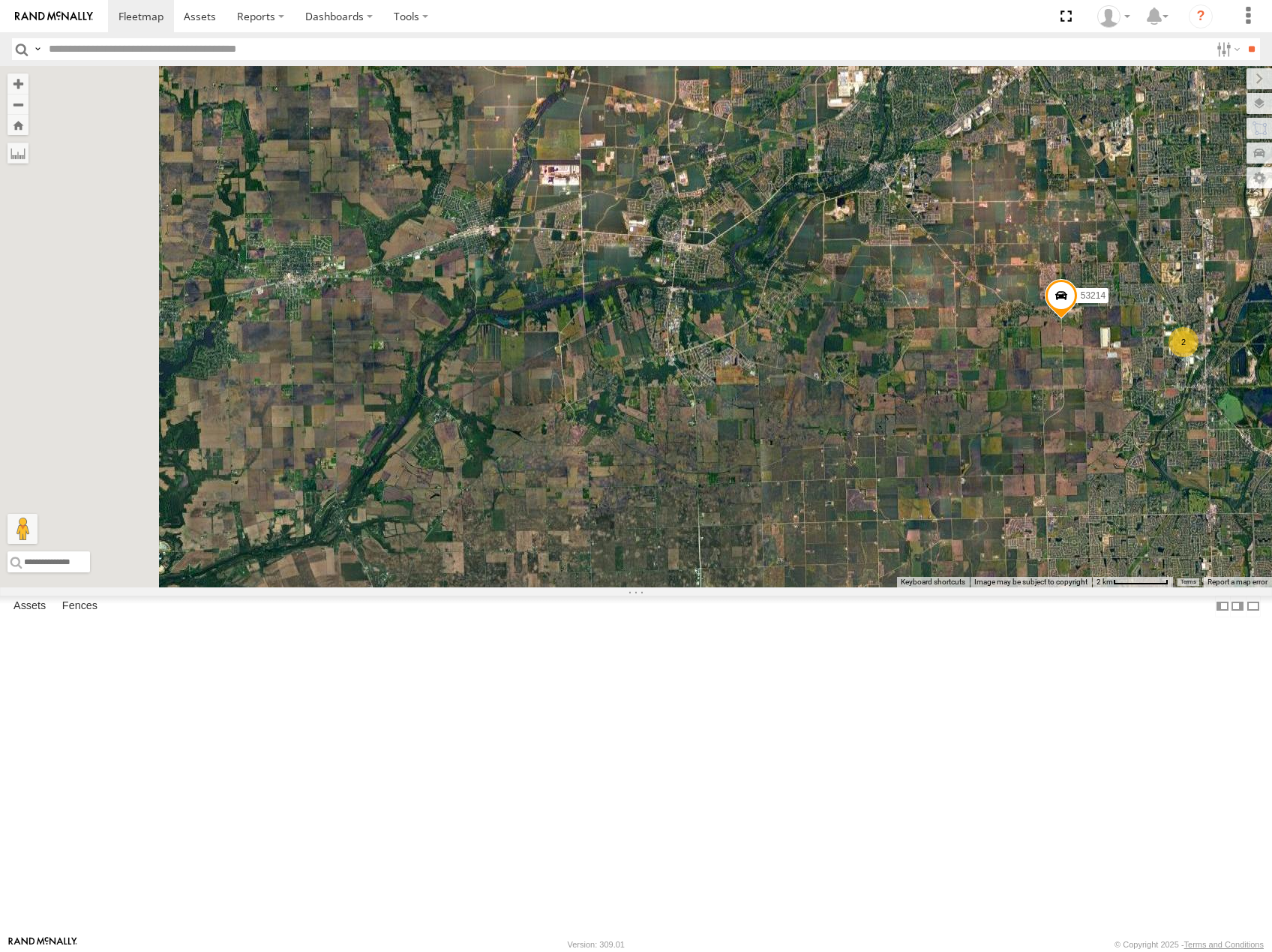
drag, startPoint x: 1039, startPoint y: 475, endPoint x: 695, endPoint y: 438, distance: 346.0
click at [689, 438] on div "53216 53289 53245 53272 53275 53225 53131 53145 53256 53133 53269 53142 53249 5…" at bounding box center [636, 327] width 1272 height 522
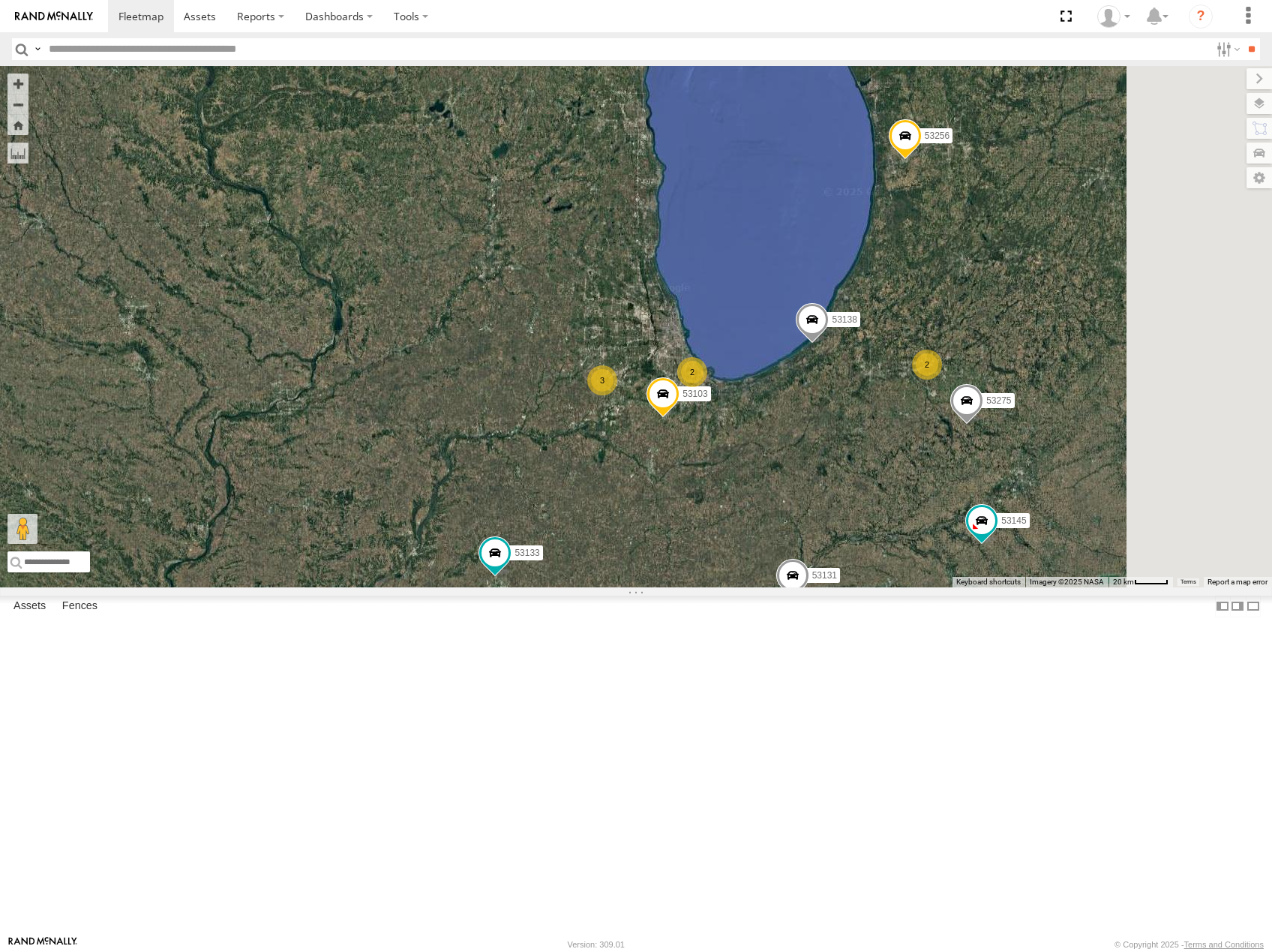
drag, startPoint x: 1022, startPoint y: 598, endPoint x: 830, endPoint y: 589, distance: 192.2
click at [830, 588] on div "2 53275 53131 2 53103 2 53145 53256 3 53133 2 2 53138" at bounding box center [636, 327] width 1272 height 522
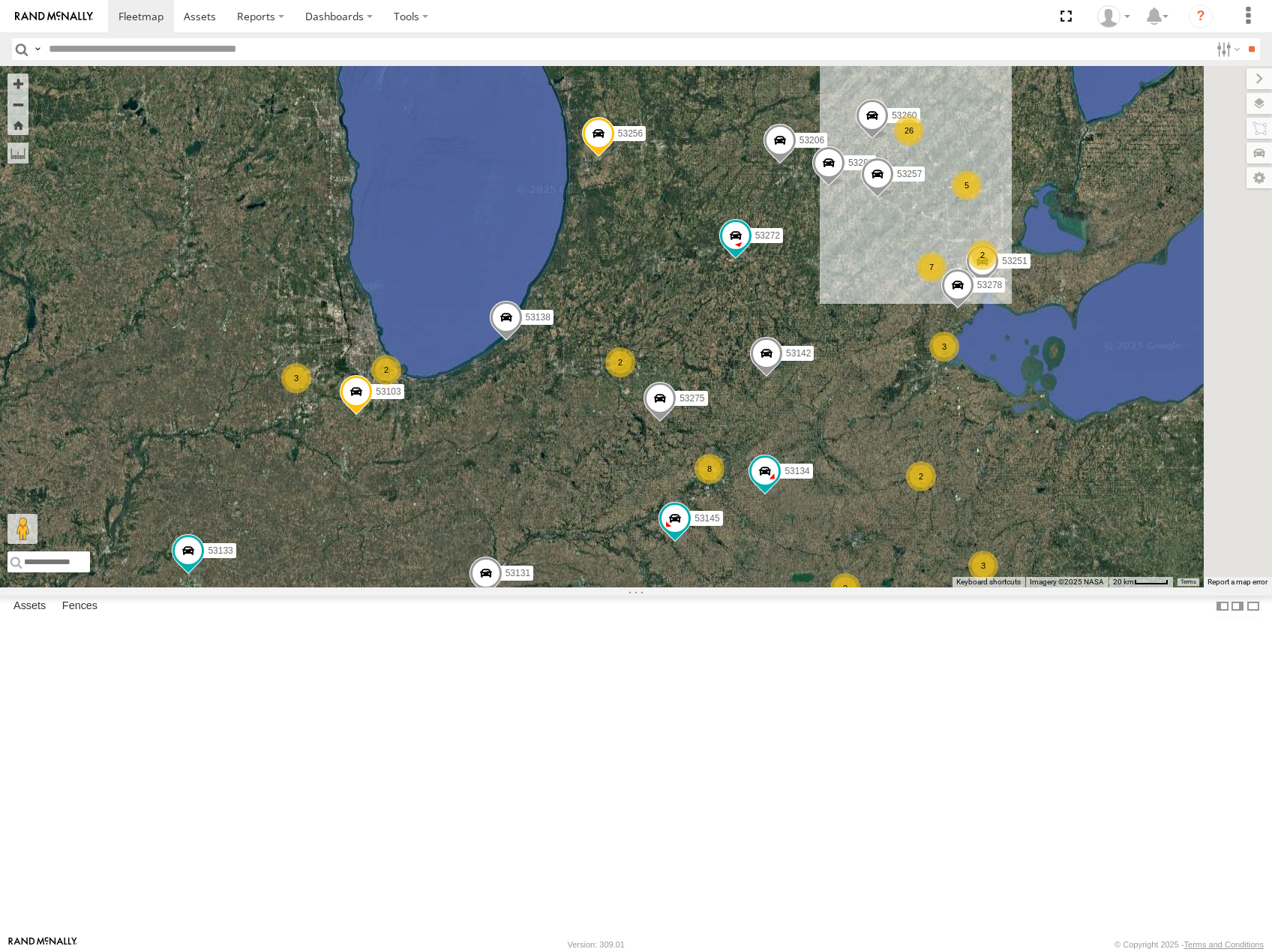
drag, startPoint x: 1022, startPoint y: 515, endPoint x: 896, endPoint y: 516, distance: 126.0
click at [896, 516] on div "2 53275 53131 2 53103 2 53145 53256 3 53133 2 2 53138 53206 3 8 5 26 53280 4 53…" at bounding box center [636, 327] width 1272 height 522
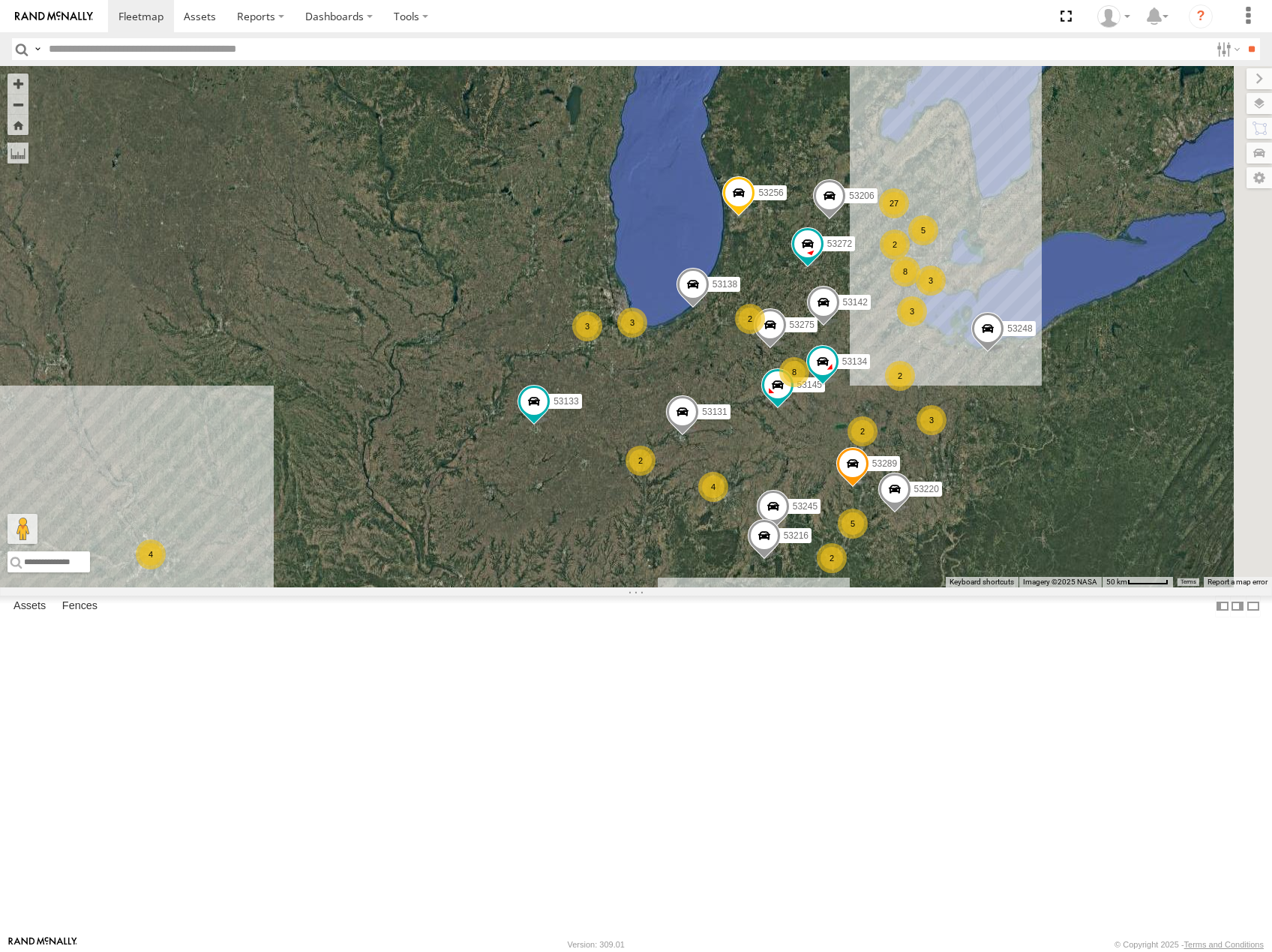
drag, startPoint x: 982, startPoint y: 599, endPoint x: 895, endPoint y: 576, distance: 90.0
click at [900, 577] on div "53275 53131 53145 53256 53133 53138 53206 53272 53289 53142 53245 53220 53134 5…" at bounding box center [636, 327] width 1272 height 522
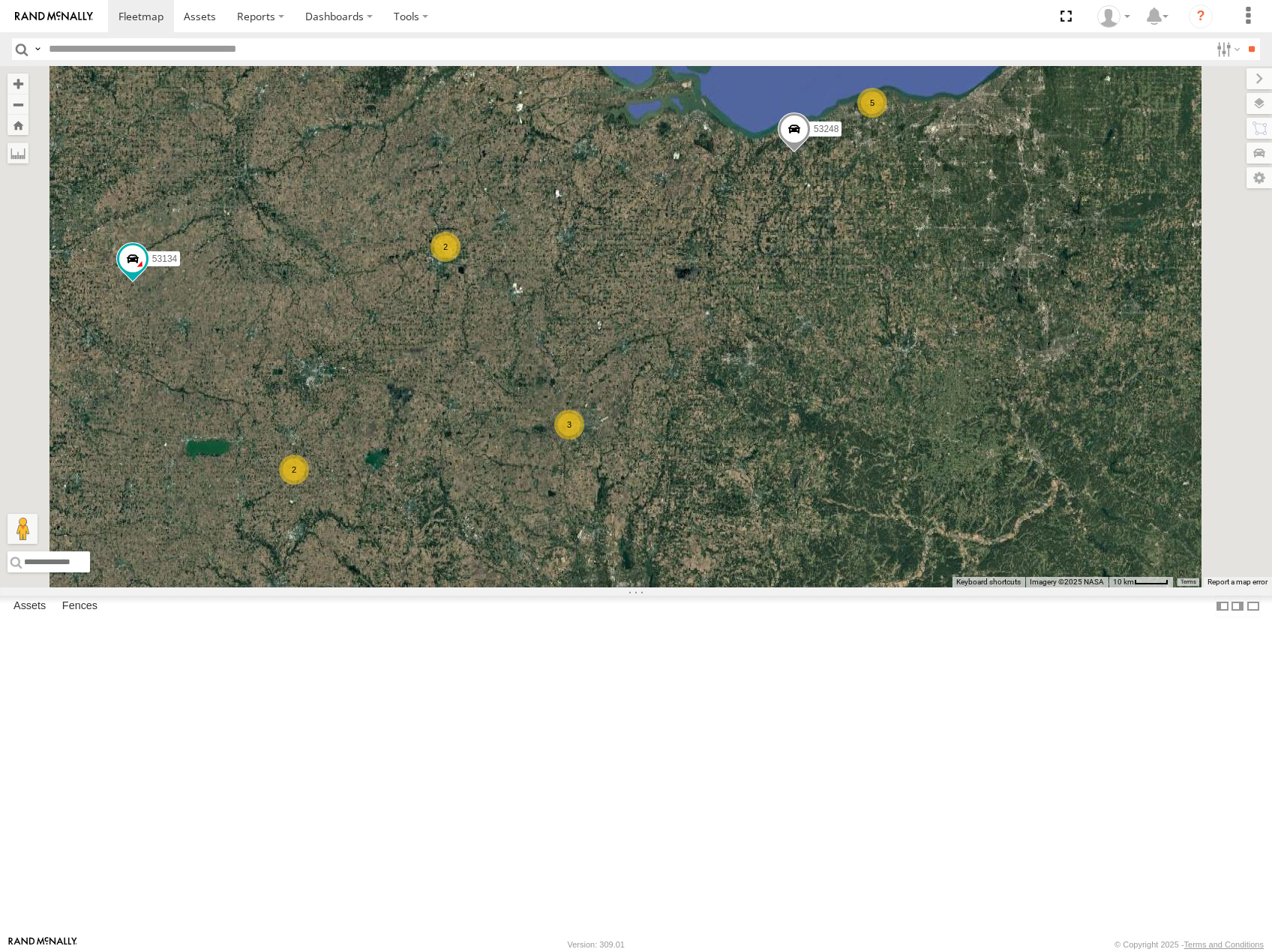
drag, startPoint x: 1069, startPoint y: 541, endPoint x: 1078, endPoint y: 440, distance: 101.4
click at [1077, 441] on div "53275 53131 53145 53256 53133 53138 53206 53272 53289 53142 53245 53220 53134 5…" at bounding box center [636, 327] width 1272 height 522
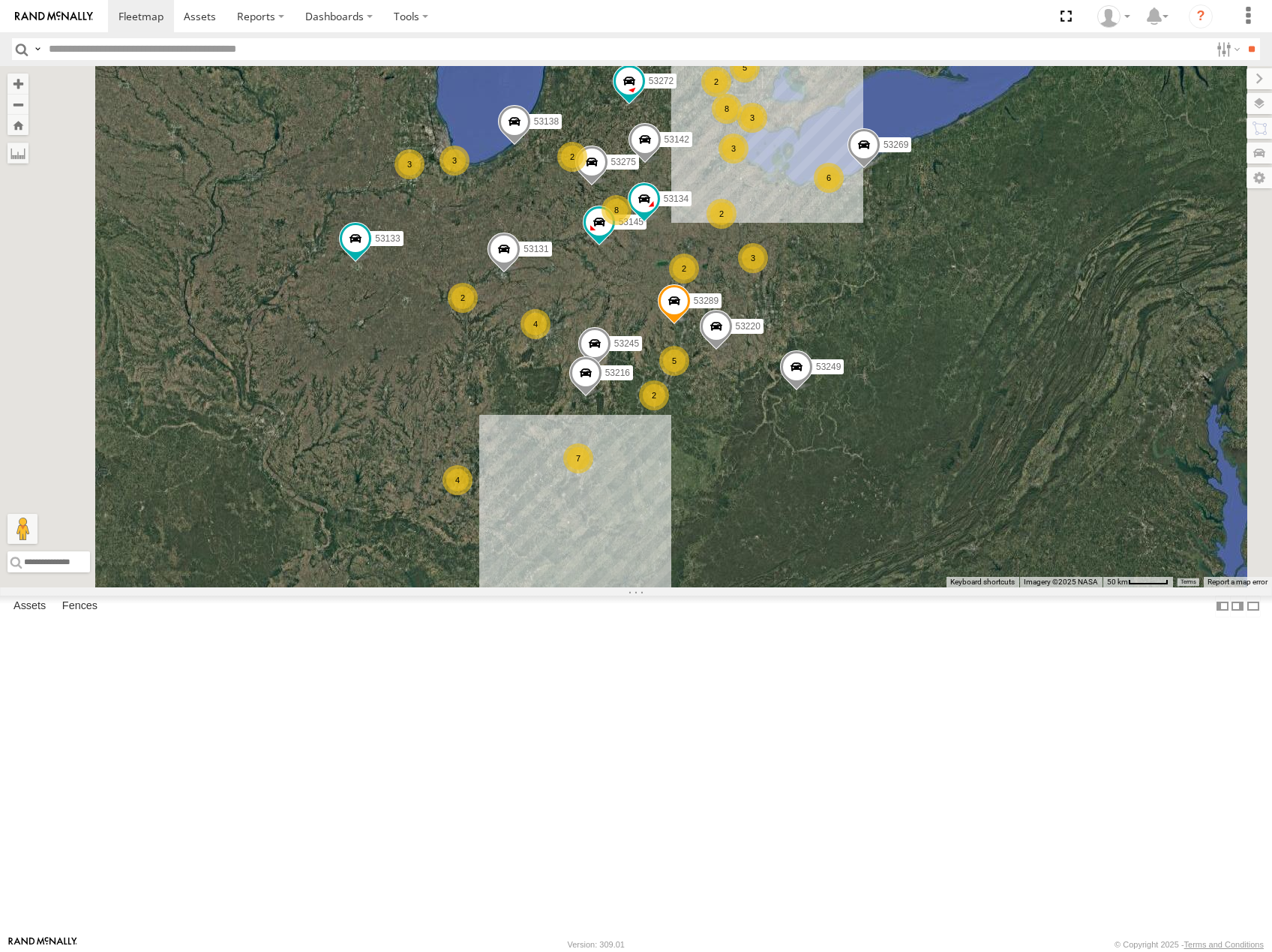
drag, startPoint x: 987, startPoint y: 666, endPoint x: 963, endPoint y: 586, distance: 83.5
click at [987, 588] on div "53275 53131 53145 53256 53133 53138 53206 53272 53289 53142 53245 53220 53134 5…" at bounding box center [636, 327] width 1272 height 522
